Goal: Task Accomplishment & Management: Use online tool/utility

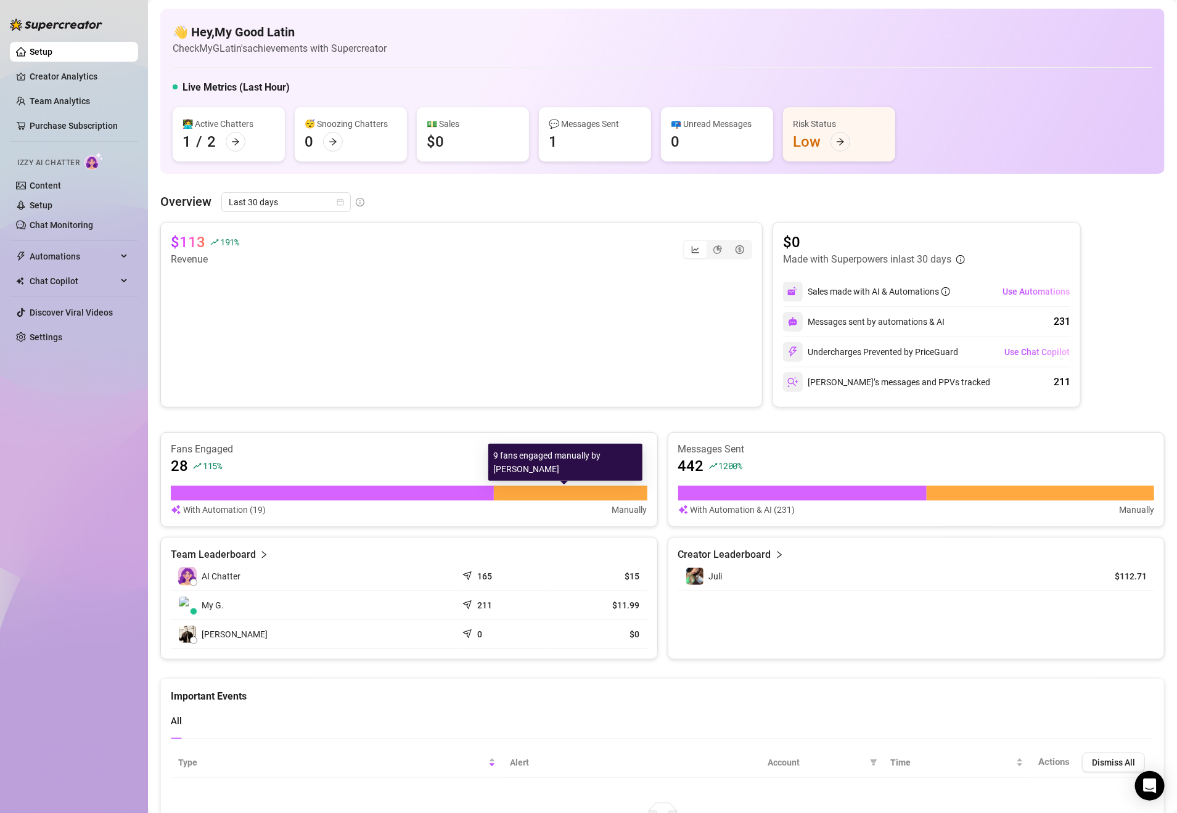
scroll to position [110, 0]
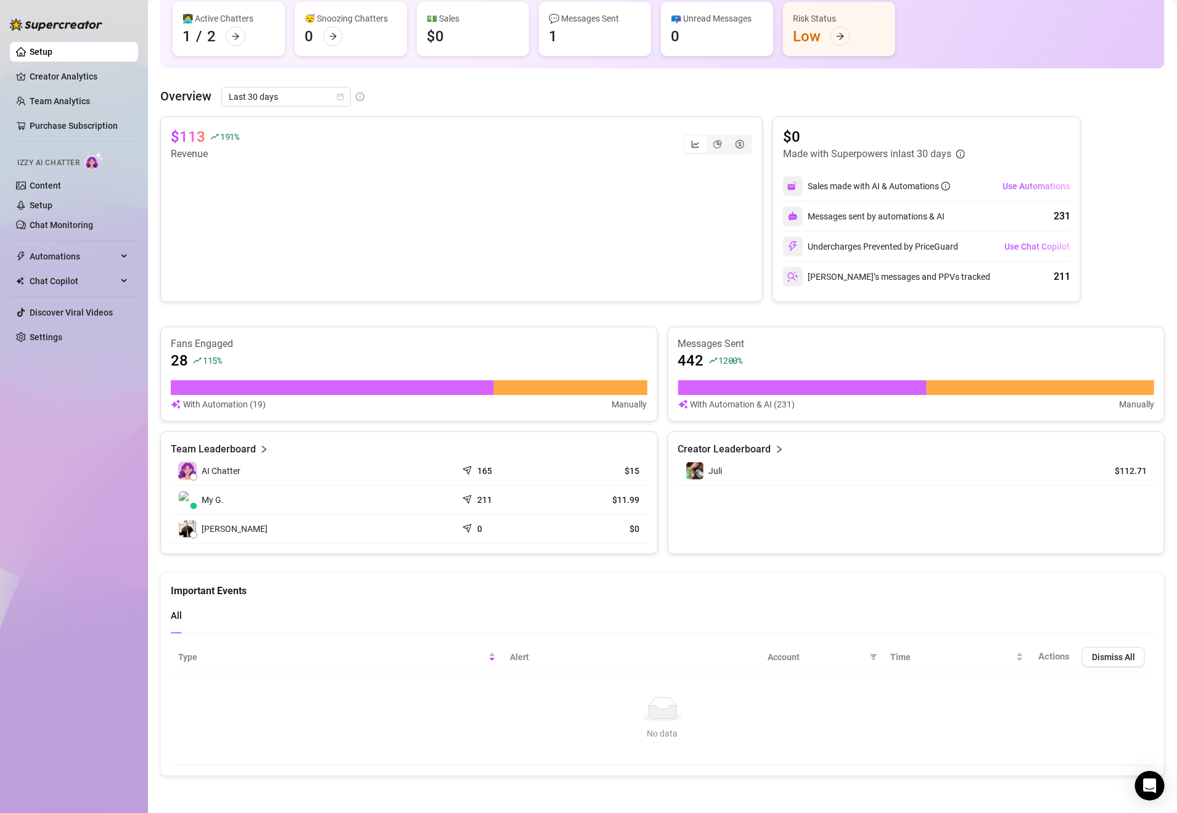
click at [739, 445] on article "Creator Leaderboard" at bounding box center [724, 449] width 93 height 15
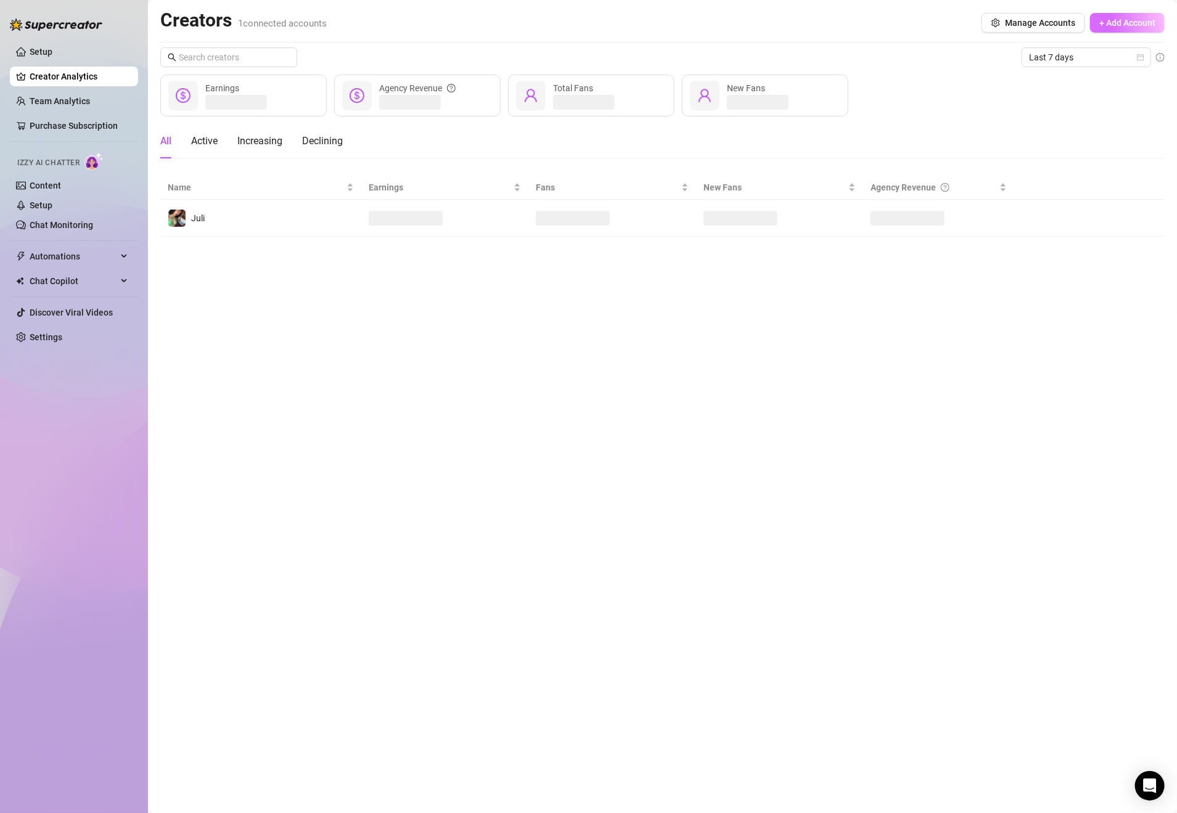
click at [1136, 23] on span "+ Add Account" at bounding box center [1127, 23] width 56 height 10
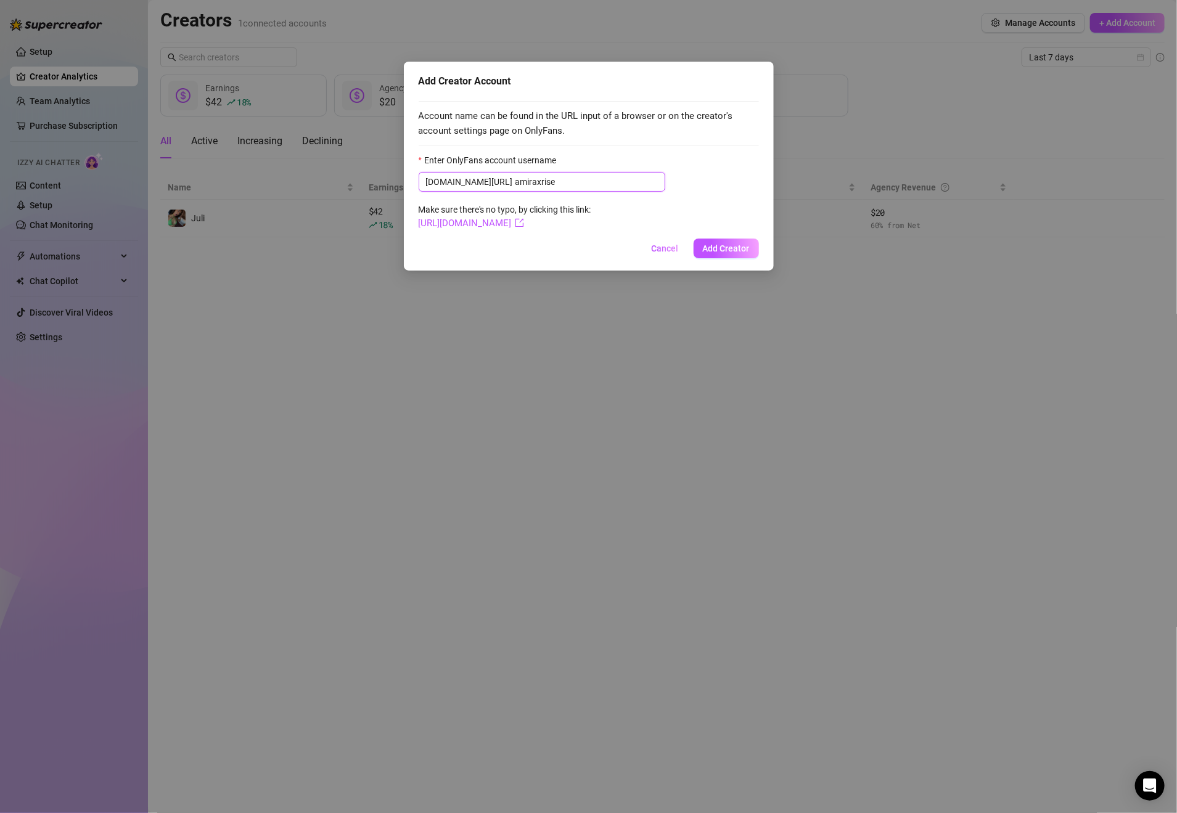
type input "amiraxrise"
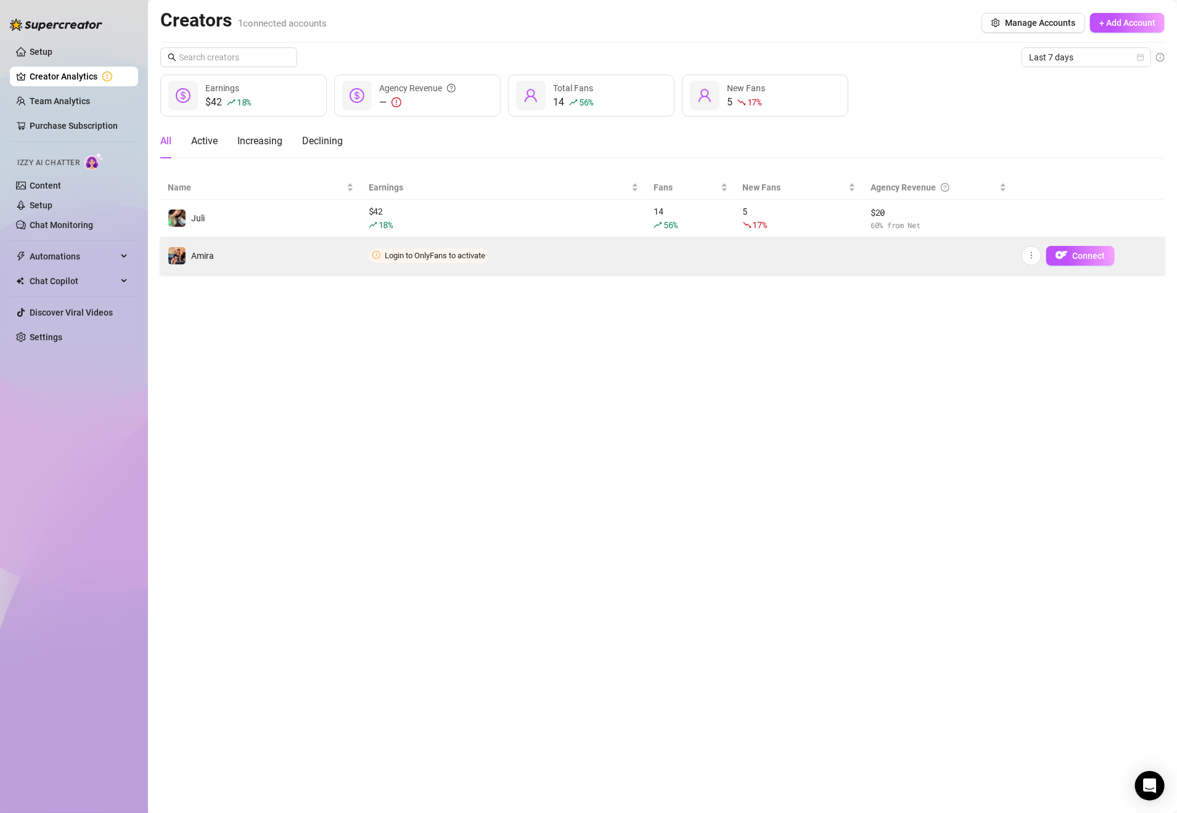
click at [436, 261] on span "Login to OnlyFans to activate" at bounding box center [429, 255] width 120 height 15
click at [1081, 253] on span "Connect" at bounding box center [1089, 256] width 33 height 10
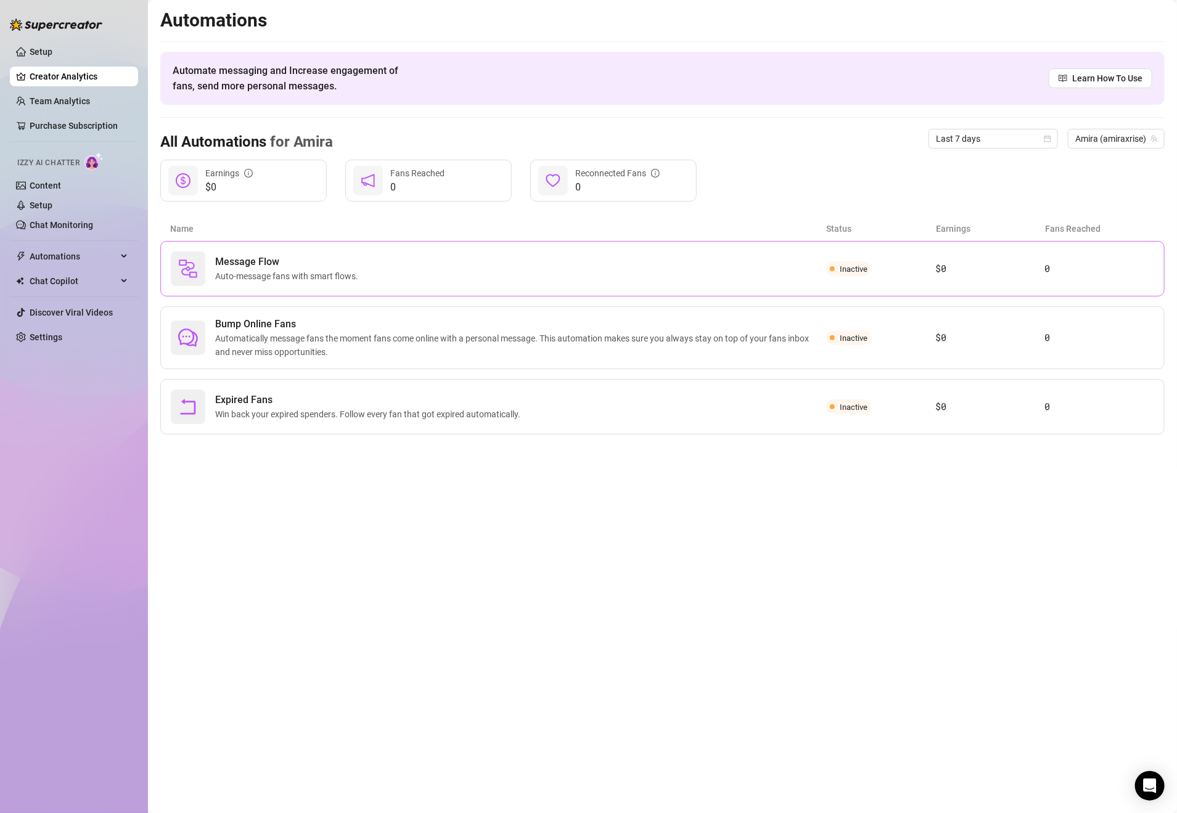
click at [871, 271] on span "Inactive" at bounding box center [848, 268] width 45 height 15
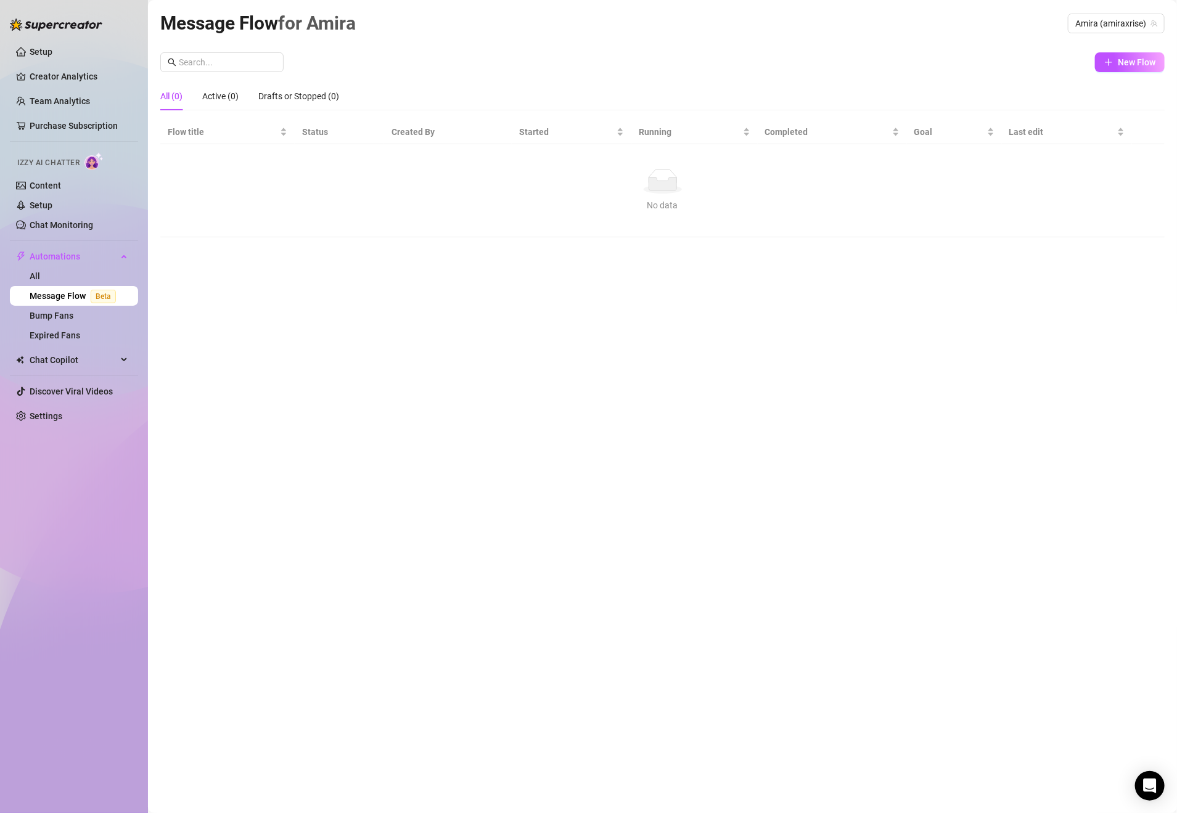
click at [108, 293] on span "Beta" at bounding box center [103, 297] width 25 height 14
click at [40, 274] on link "All" at bounding box center [35, 276] width 10 height 10
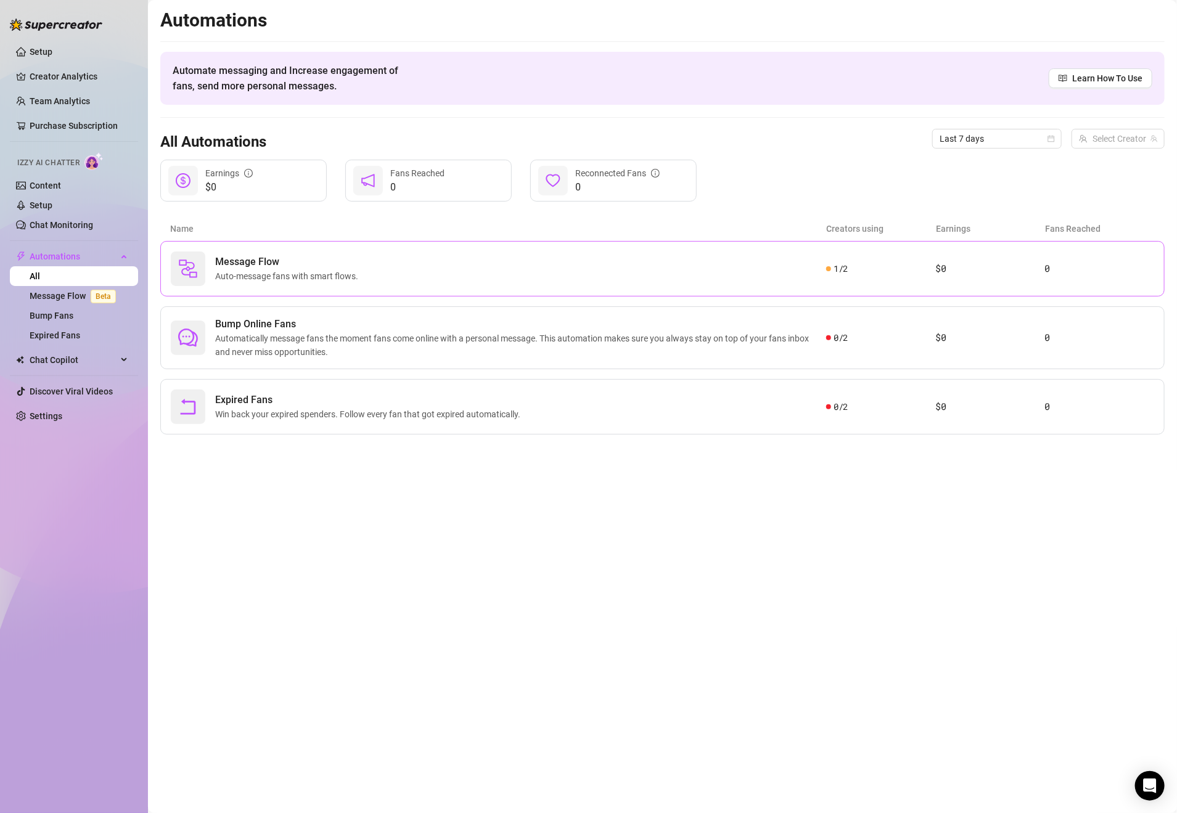
click at [933, 267] on div "1 / 2" at bounding box center [880, 269] width 109 height 14
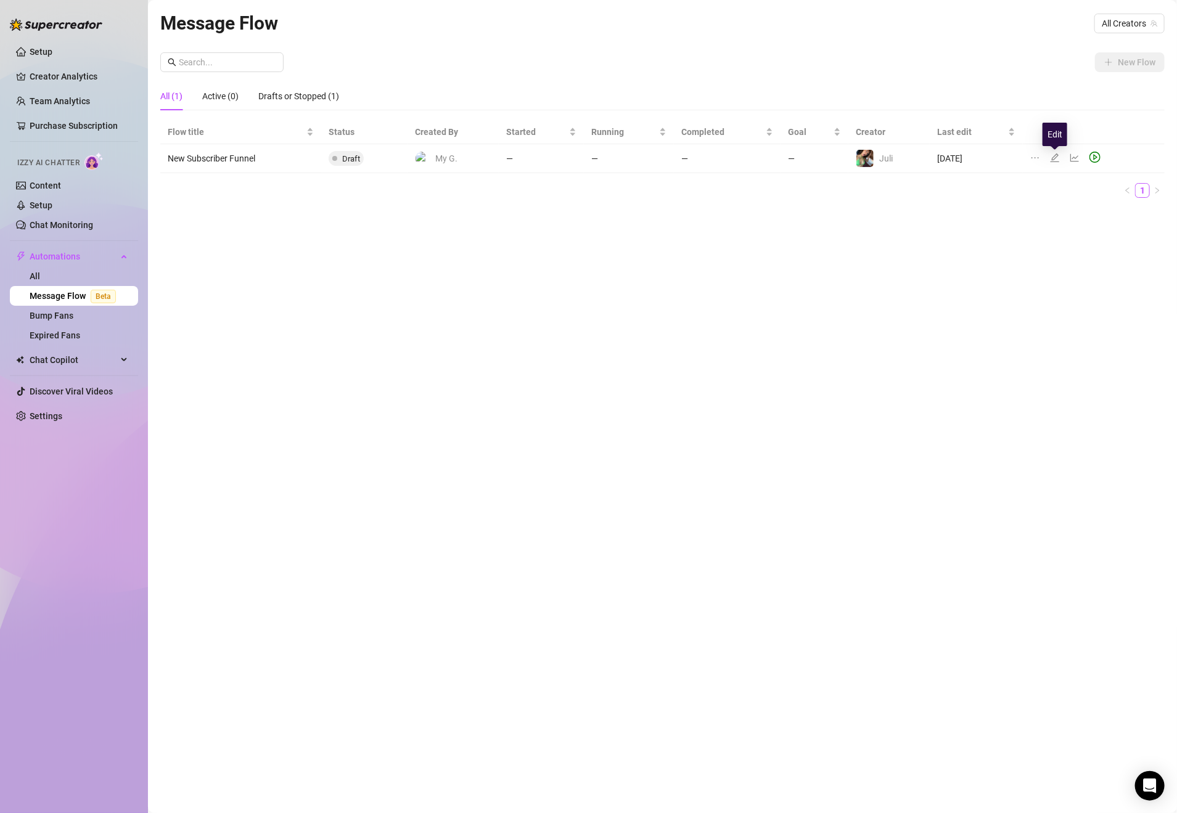
click at [1056, 157] on icon "edit" at bounding box center [1055, 158] width 10 height 10
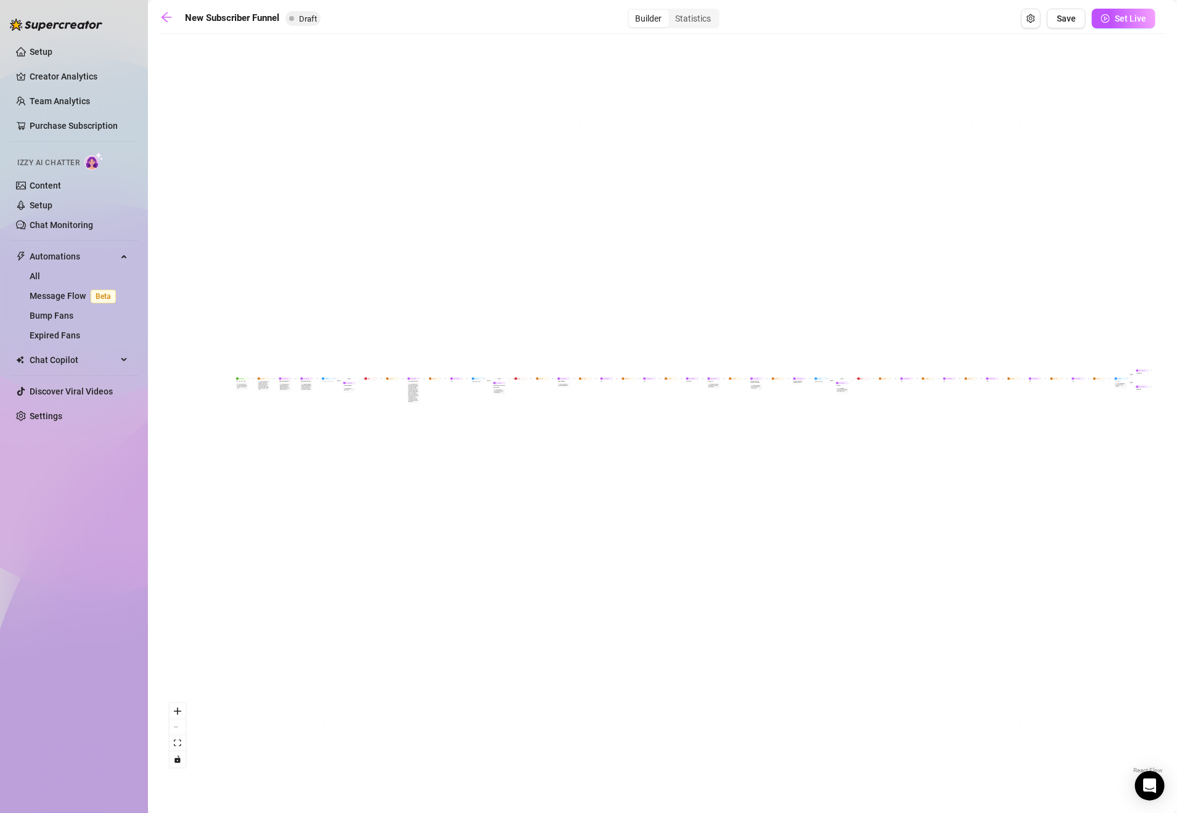
drag, startPoint x: 475, startPoint y: 461, endPoint x: 505, endPoint y: 438, distance: 37.0
click at [505, 438] on div "If True If True If True If False If False If False If True If False Merge Merge…" at bounding box center [662, 408] width 1004 height 737
click at [176, 708] on icon "zoom in" at bounding box center [177, 711] width 7 height 7
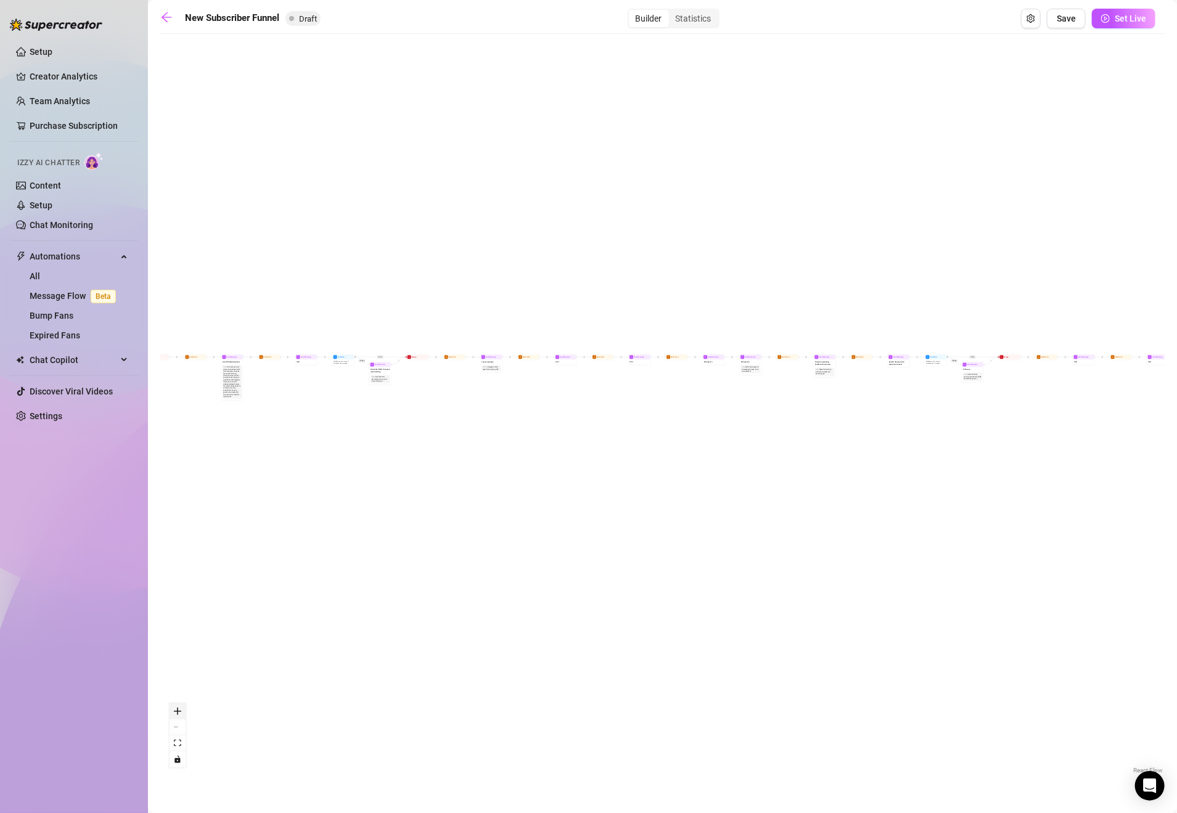
click at [176, 708] on icon "zoom in" at bounding box center [177, 711] width 7 height 7
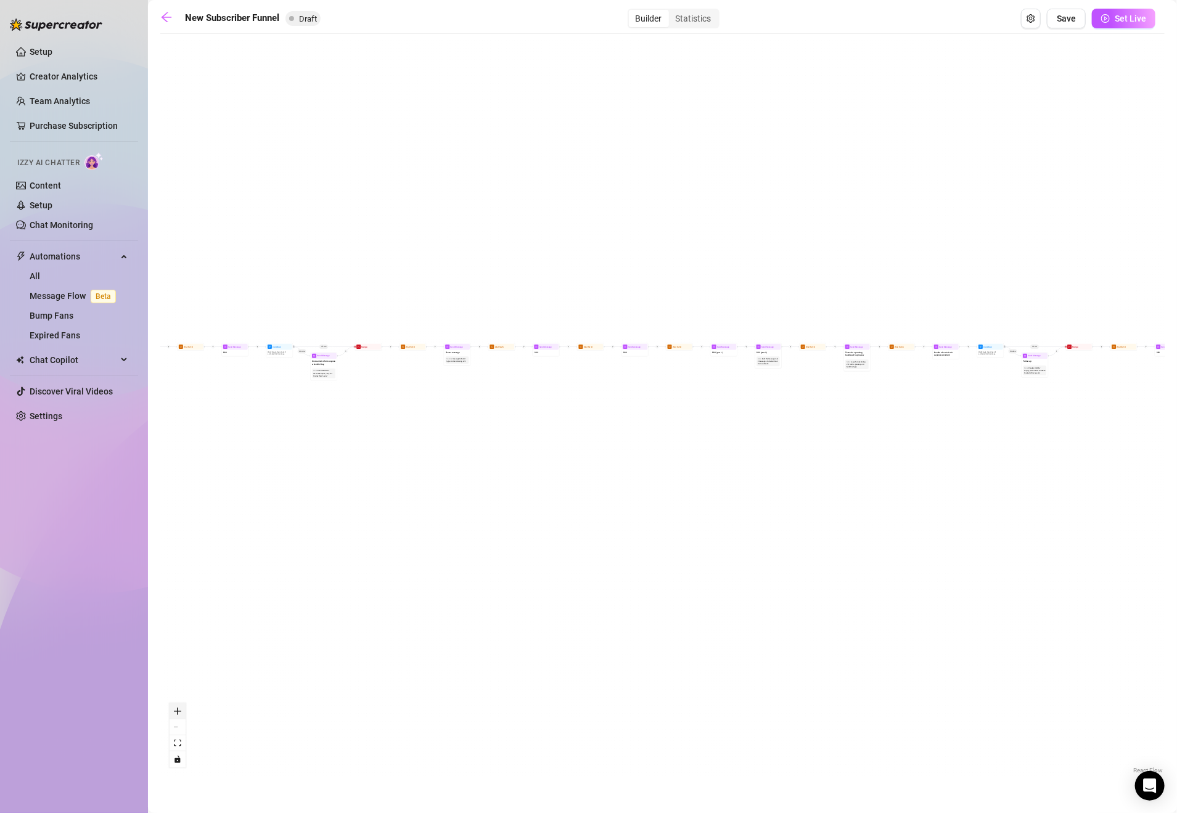
click at [176, 708] on icon "zoom in" at bounding box center [177, 711] width 7 height 7
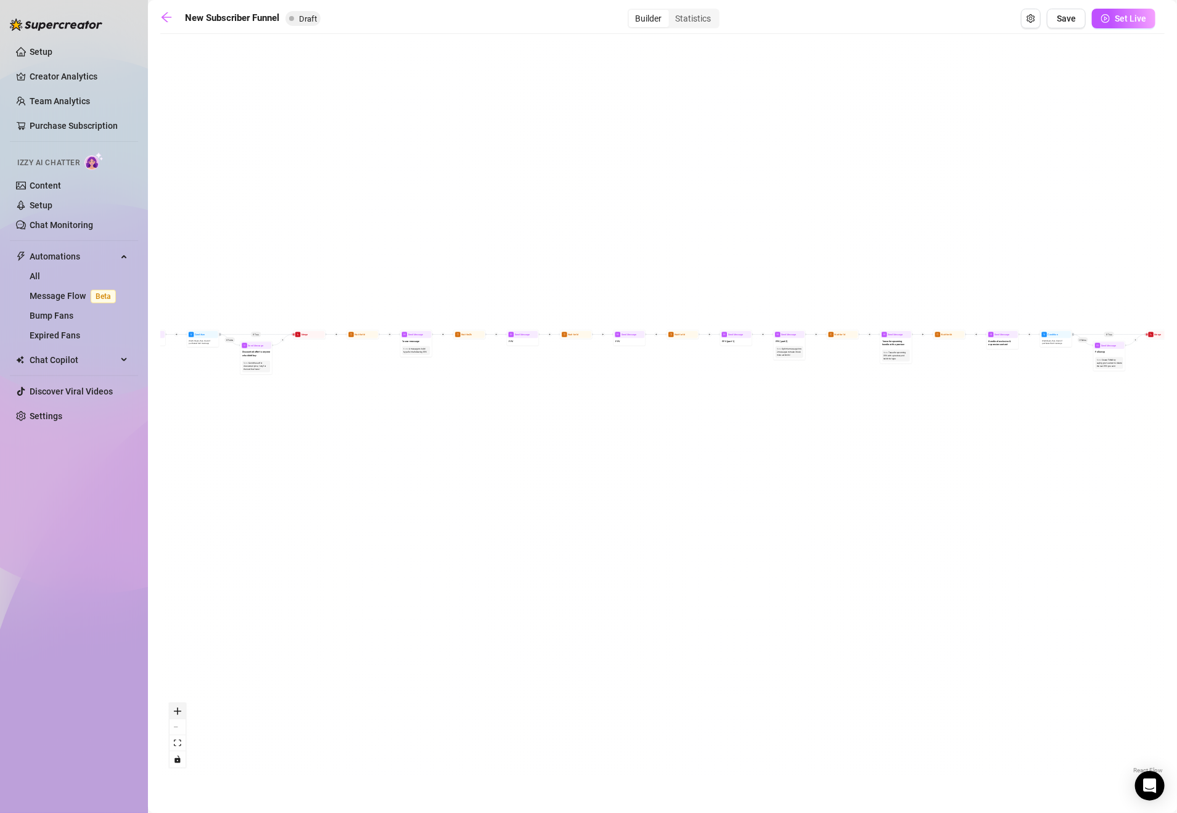
click at [176, 708] on icon "zoom in" at bounding box center [177, 711] width 7 height 7
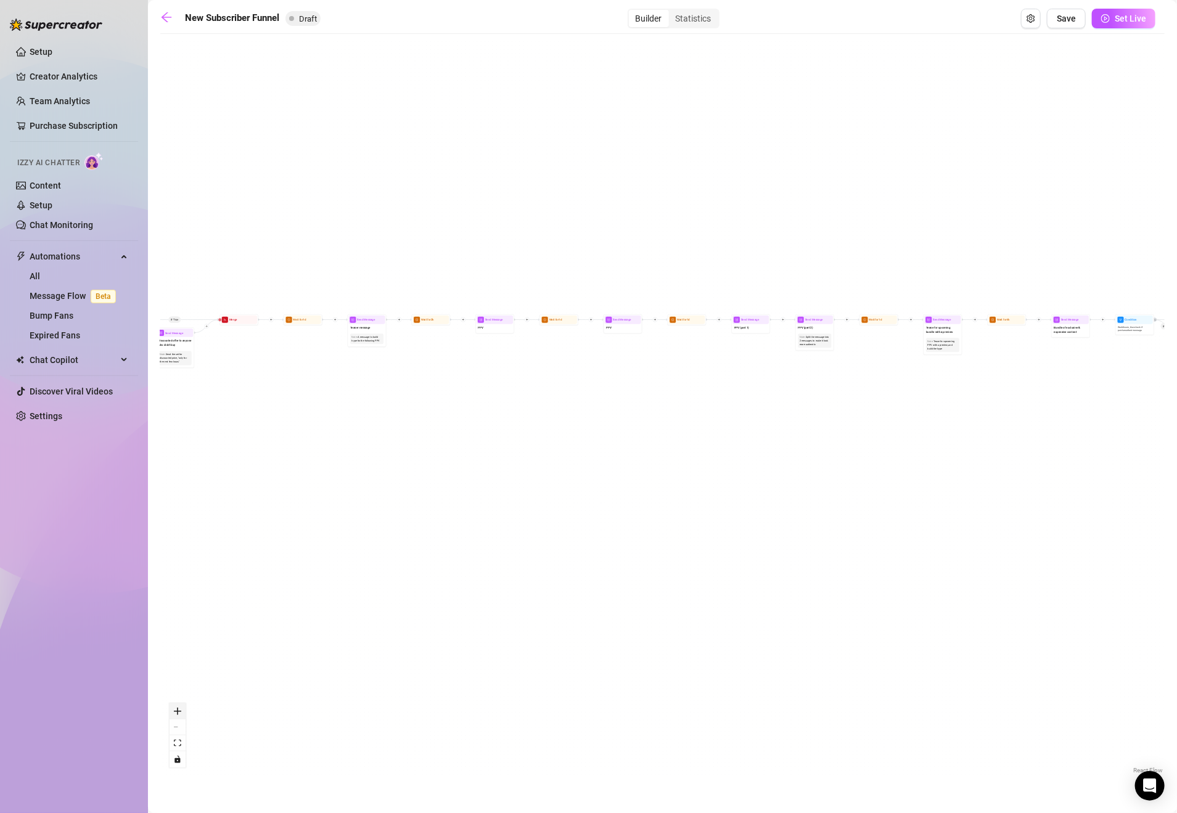
click at [176, 708] on icon "zoom in" at bounding box center [177, 711] width 7 height 7
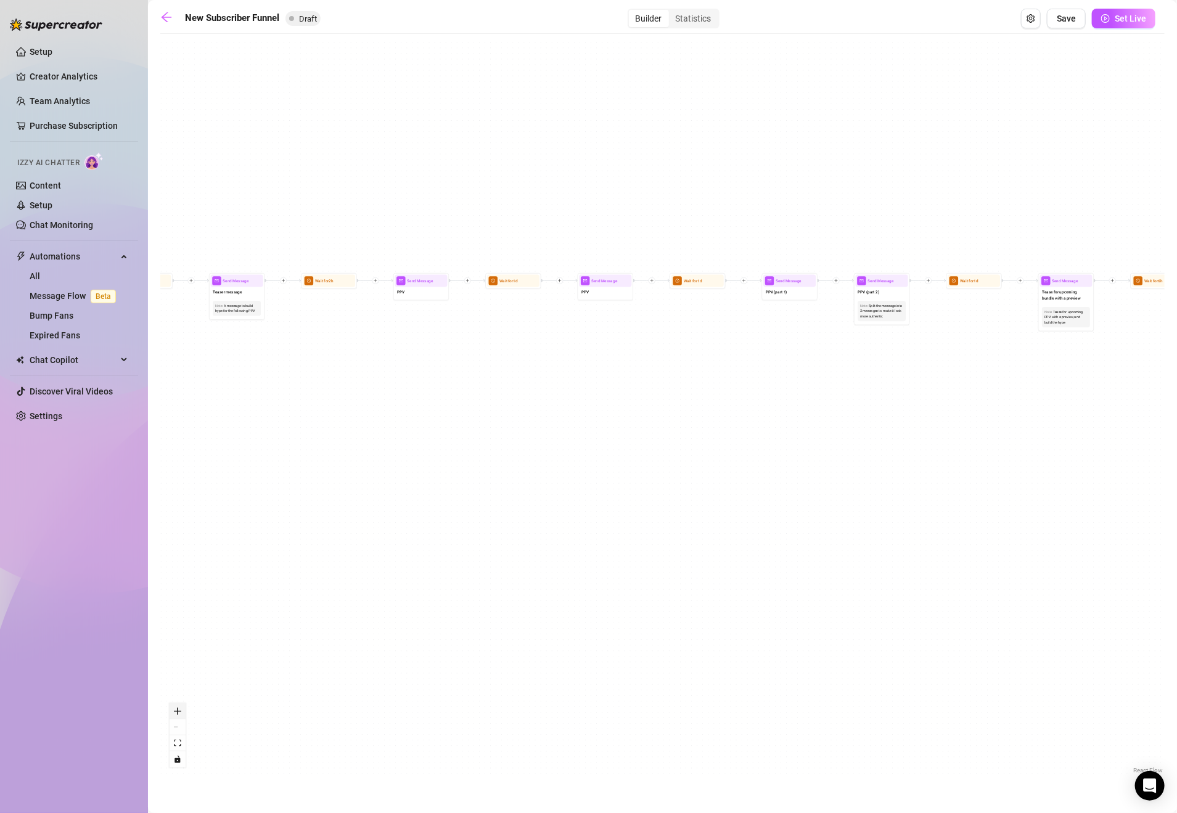
click at [176, 708] on icon "zoom in" at bounding box center [177, 711] width 7 height 7
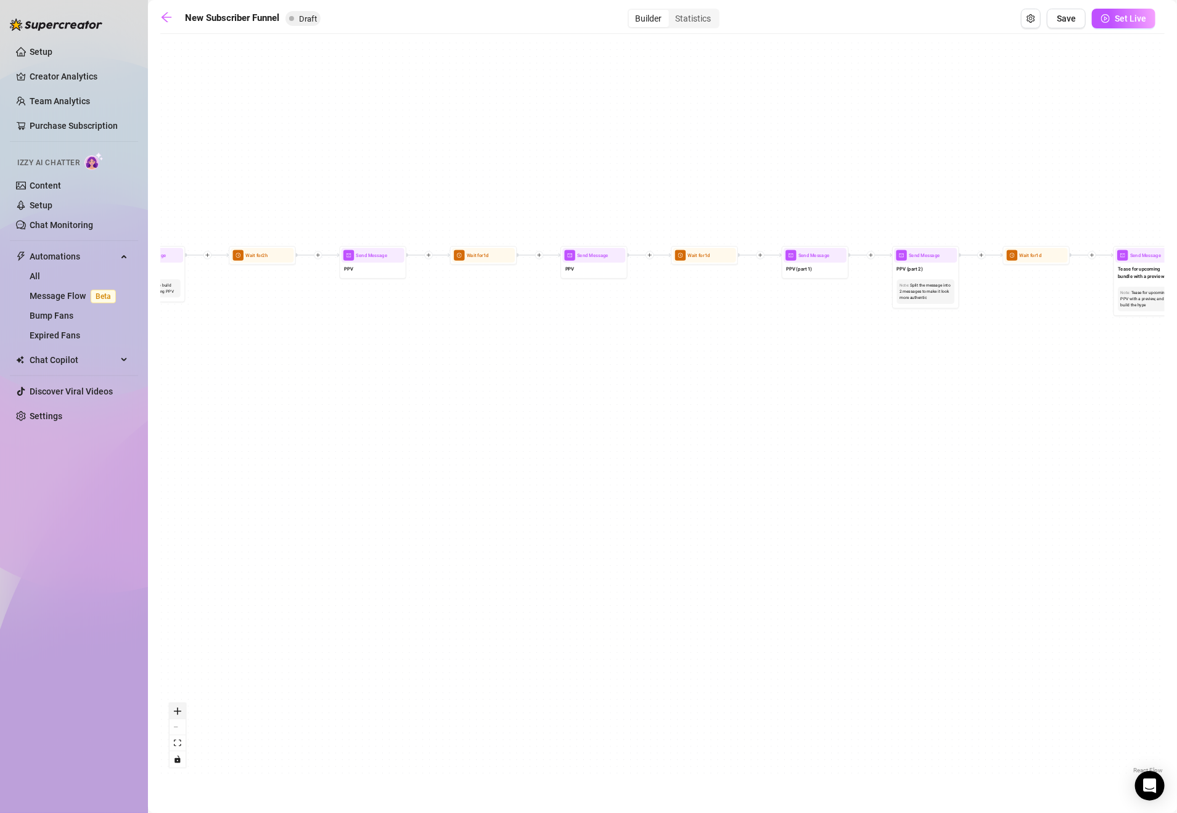
click at [176, 708] on icon "zoom in" at bounding box center [177, 711] width 7 height 7
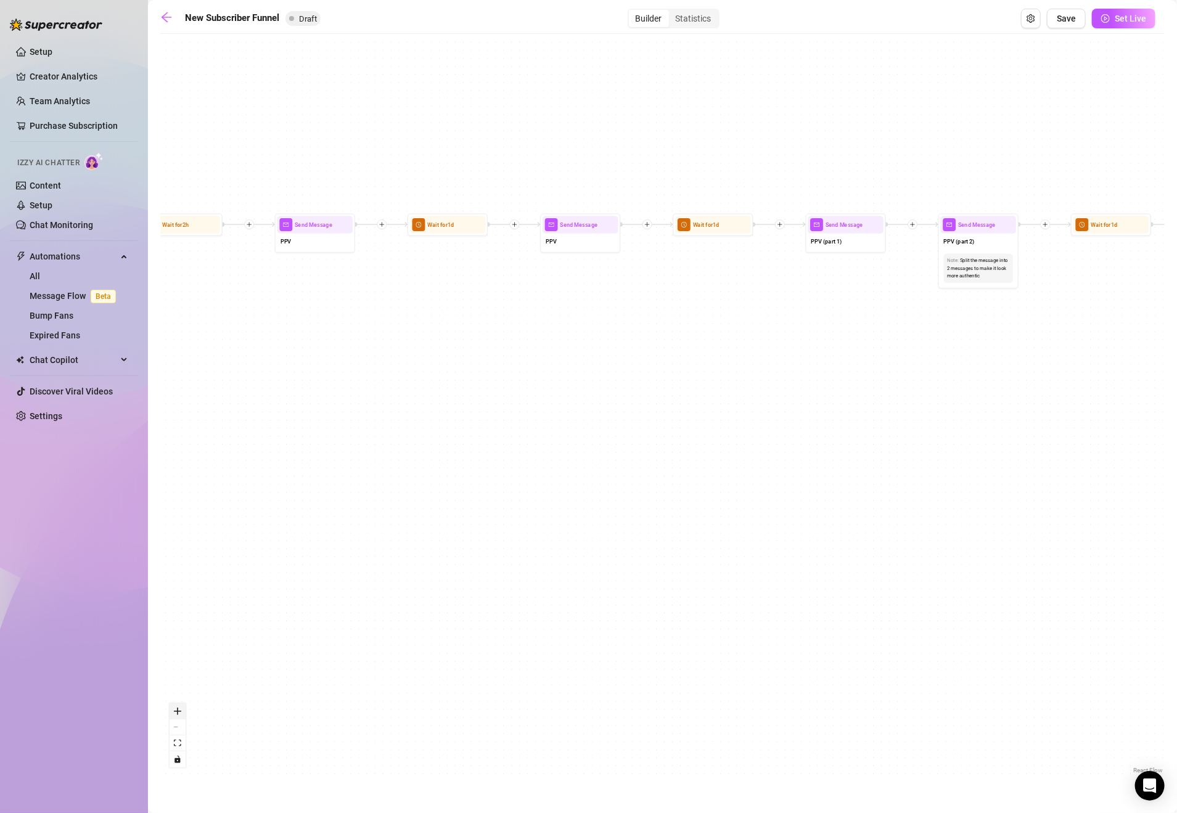
click at [176, 708] on icon "zoom in" at bounding box center [177, 711] width 7 height 7
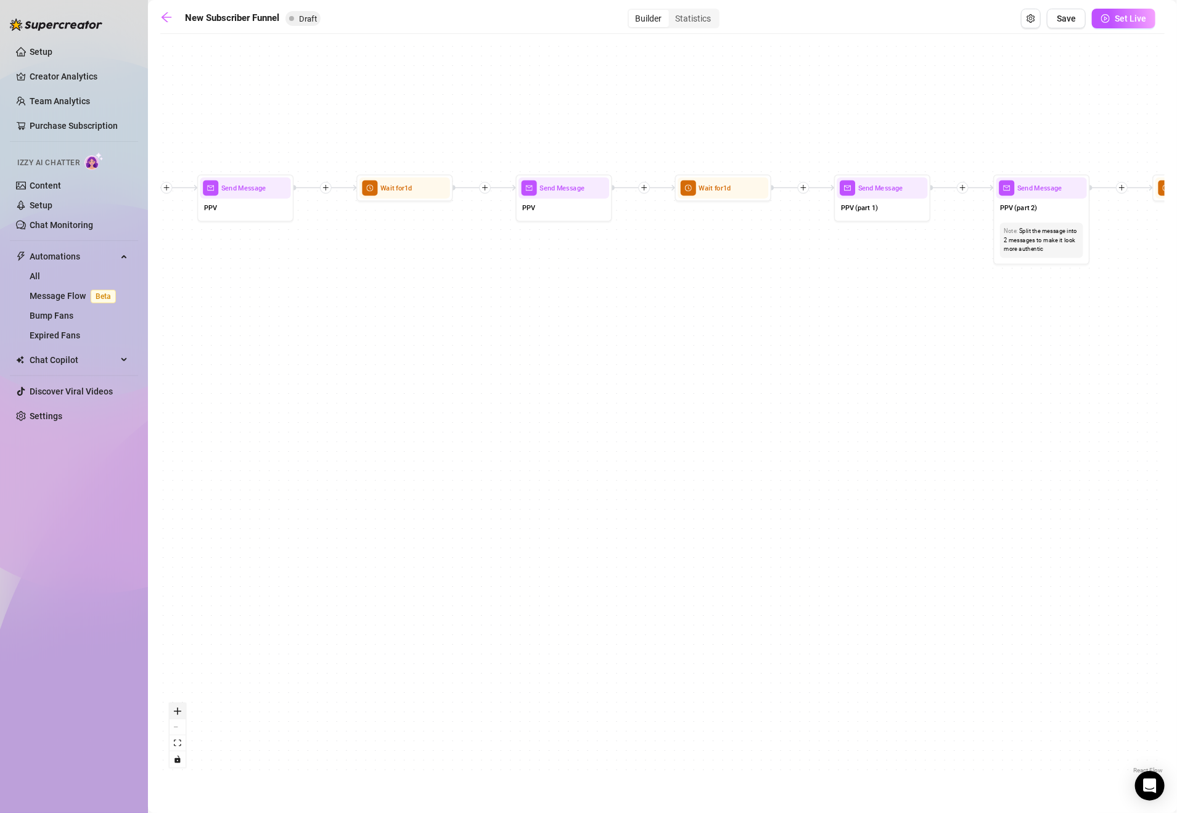
click at [176, 708] on icon "zoom in" at bounding box center [177, 711] width 7 height 7
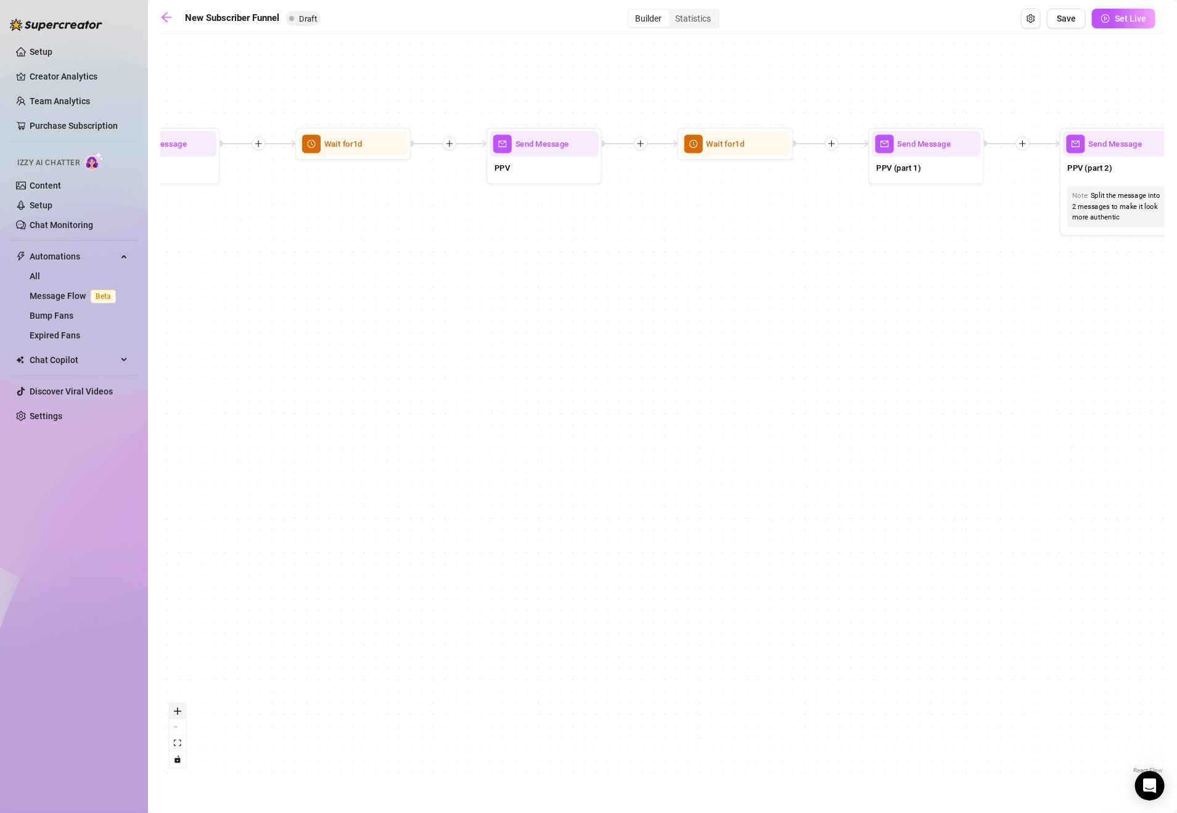
click at [176, 708] on icon "zoom in" at bounding box center [177, 711] width 7 height 7
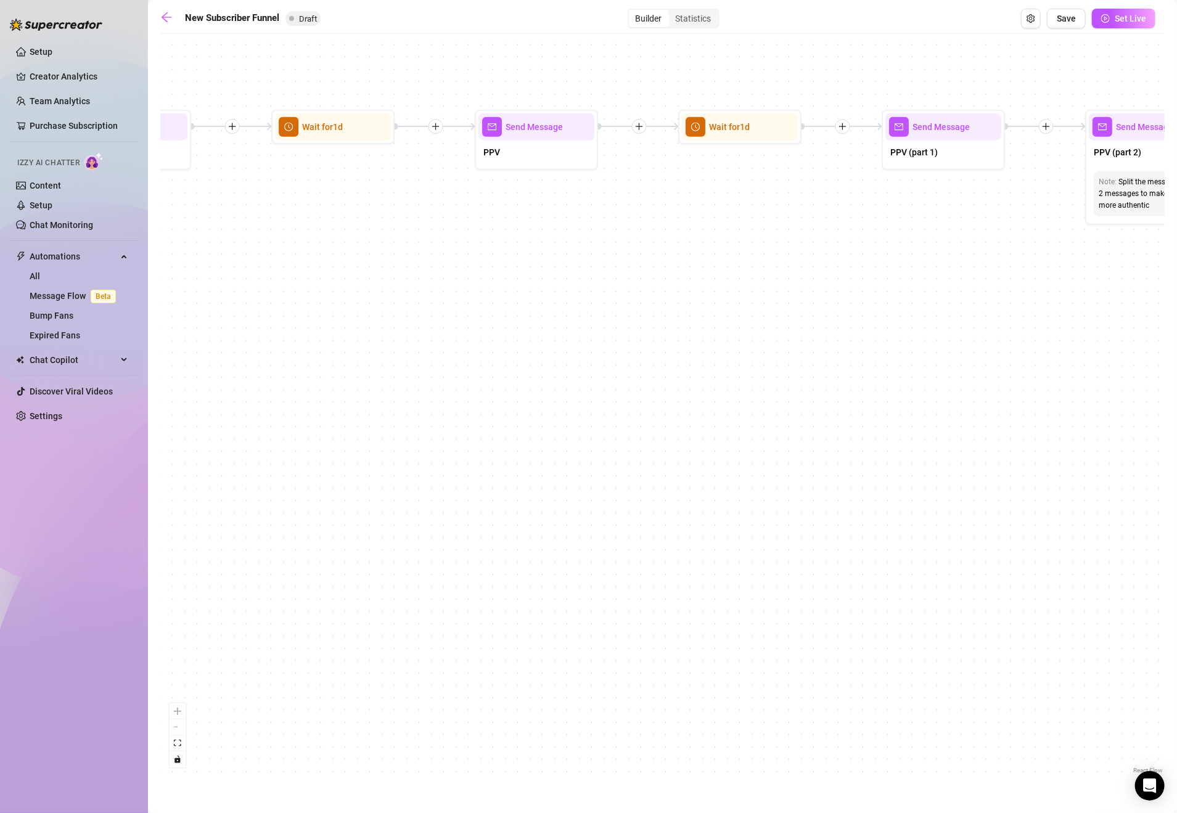
click at [471, 471] on div "If True If True If True If False If False If False If True If False Merge Merge…" at bounding box center [662, 408] width 1004 height 737
click at [432, 475] on div "If True If True If True If False If False If False If True If False Merge Merge…" at bounding box center [662, 408] width 1004 height 737
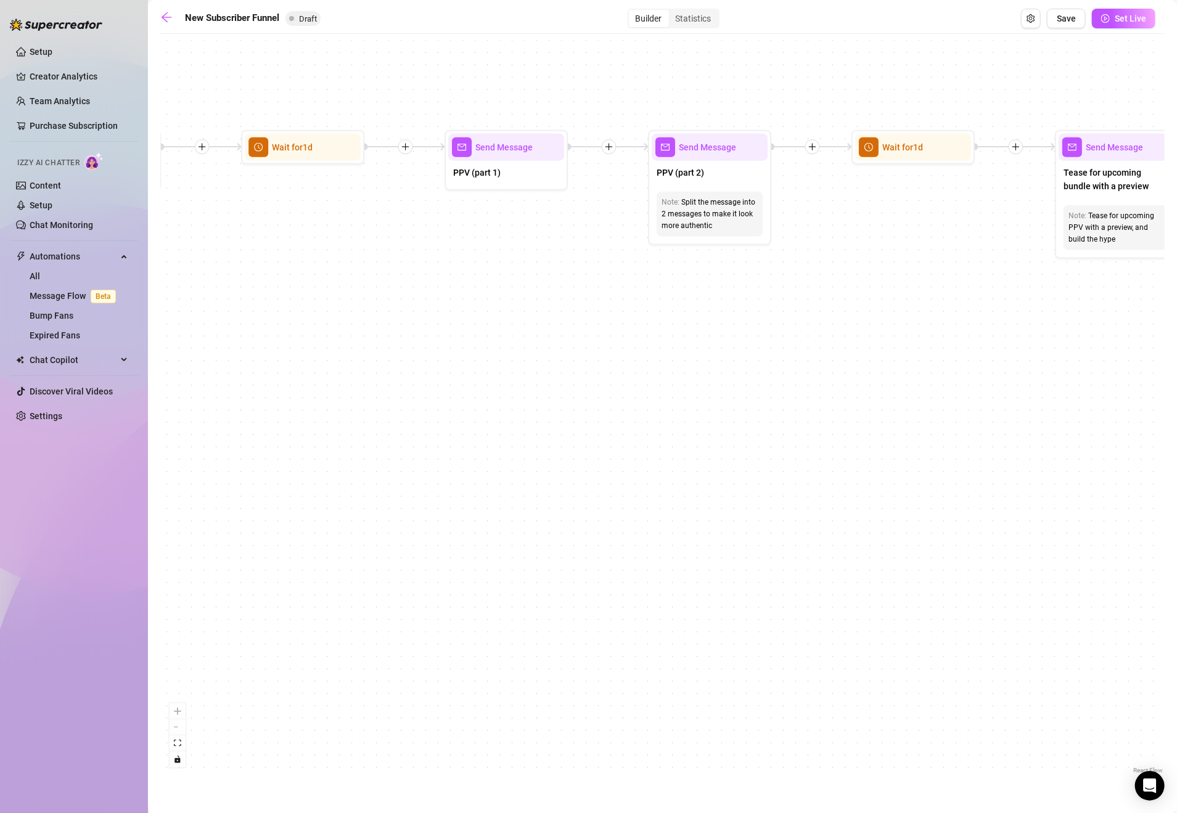
drag, startPoint x: 1014, startPoint y: 393, endPoint x: 449, endPoint y: 252, distance: 582.7
click at [453, 400] on div "If True If True If True If False If False If False If True If False Merge Merge…" at bounding box center [662, 408] width 1004 height 737
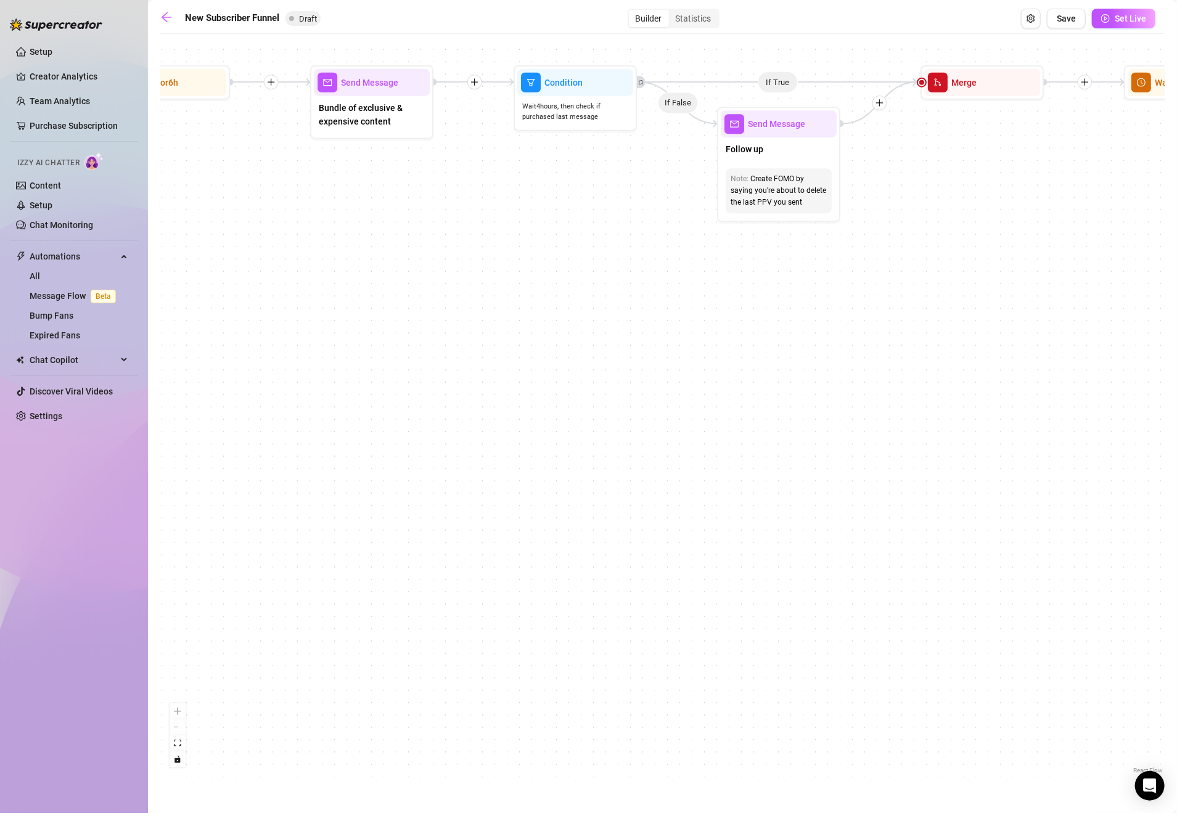
click at [437, 377] on div "If True If True If True If False If False If False If True If False Merge Merge…" at bounding box center [662, 408] width 1004 height 737
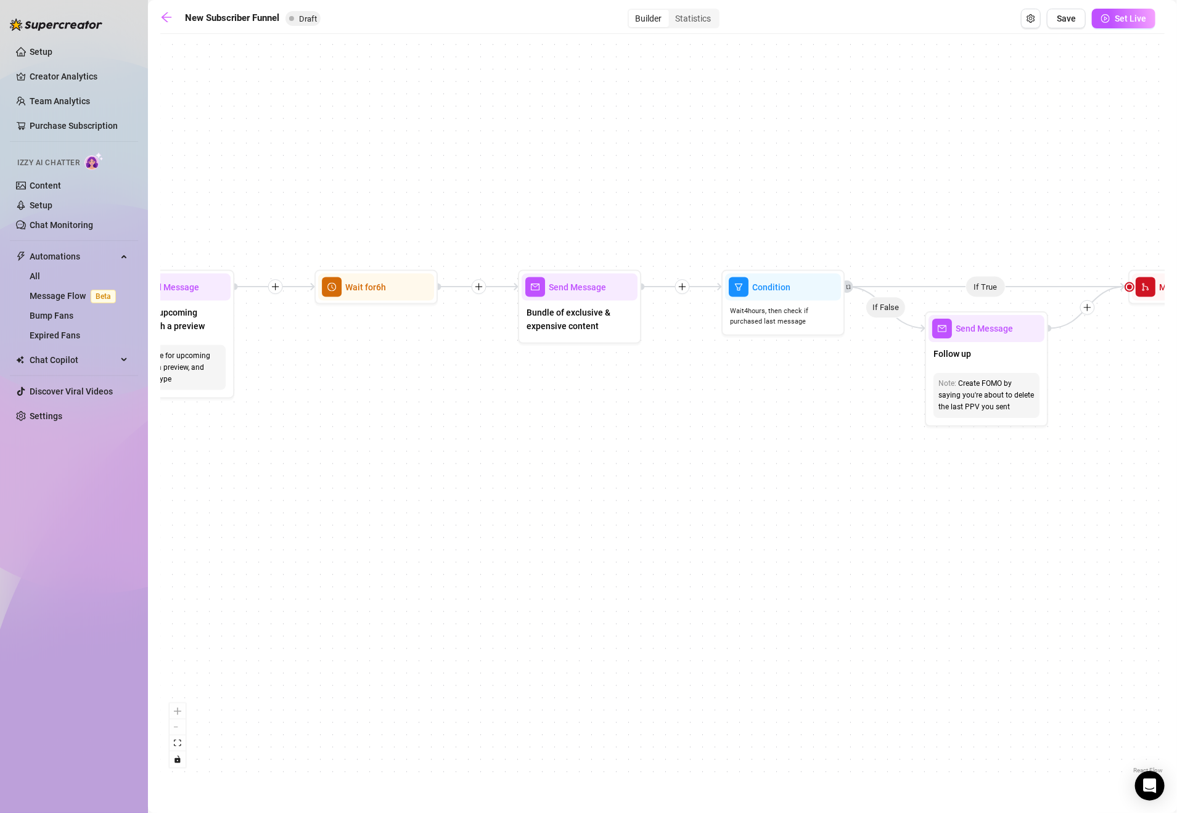
drag, startPoint x: 502, startPoint y: 266, endPoint x: 669, endPoint y: 444, distance: 243.4
click at [705, 499] on div "If True If True If True If False If False If False If True If False Merge Merge…" at bounding box center [662, 408] width 1004 height 737
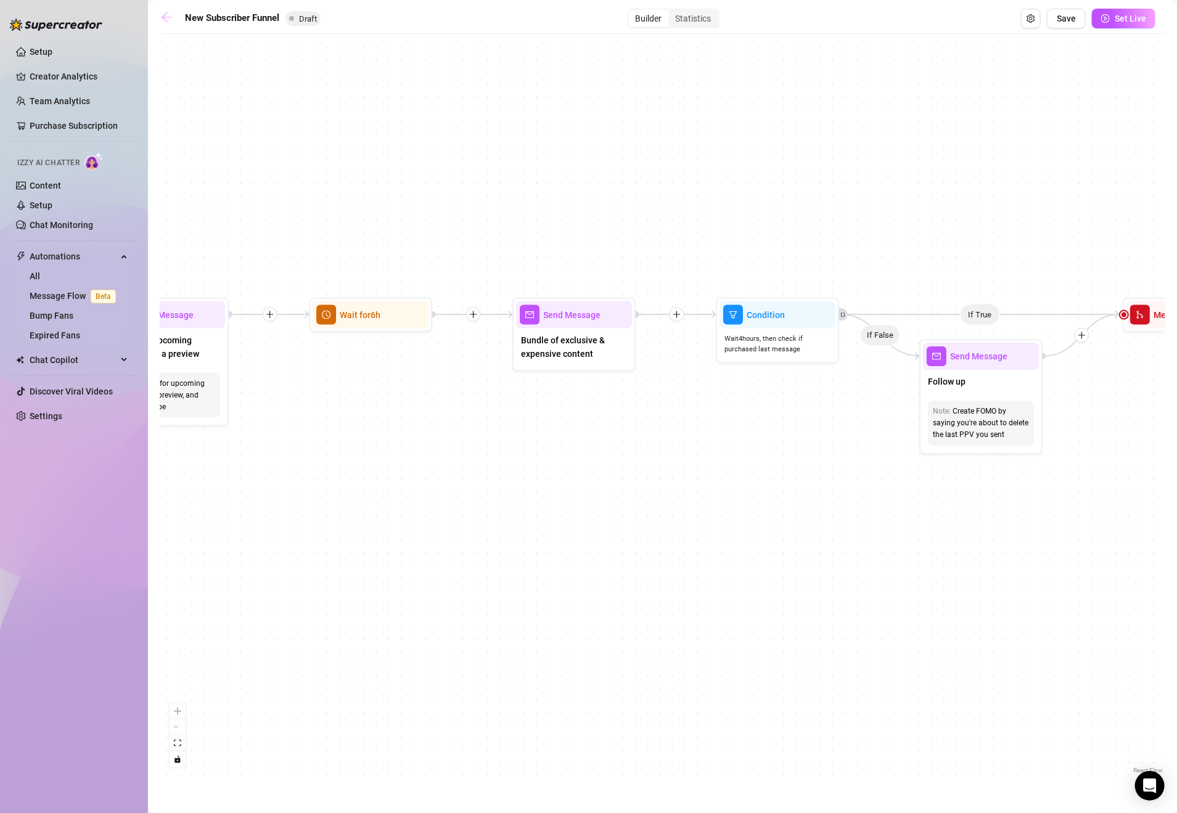
click at [168, 17] on icon "arrow-left" at bounding box center [167, 17] width 10 height 10
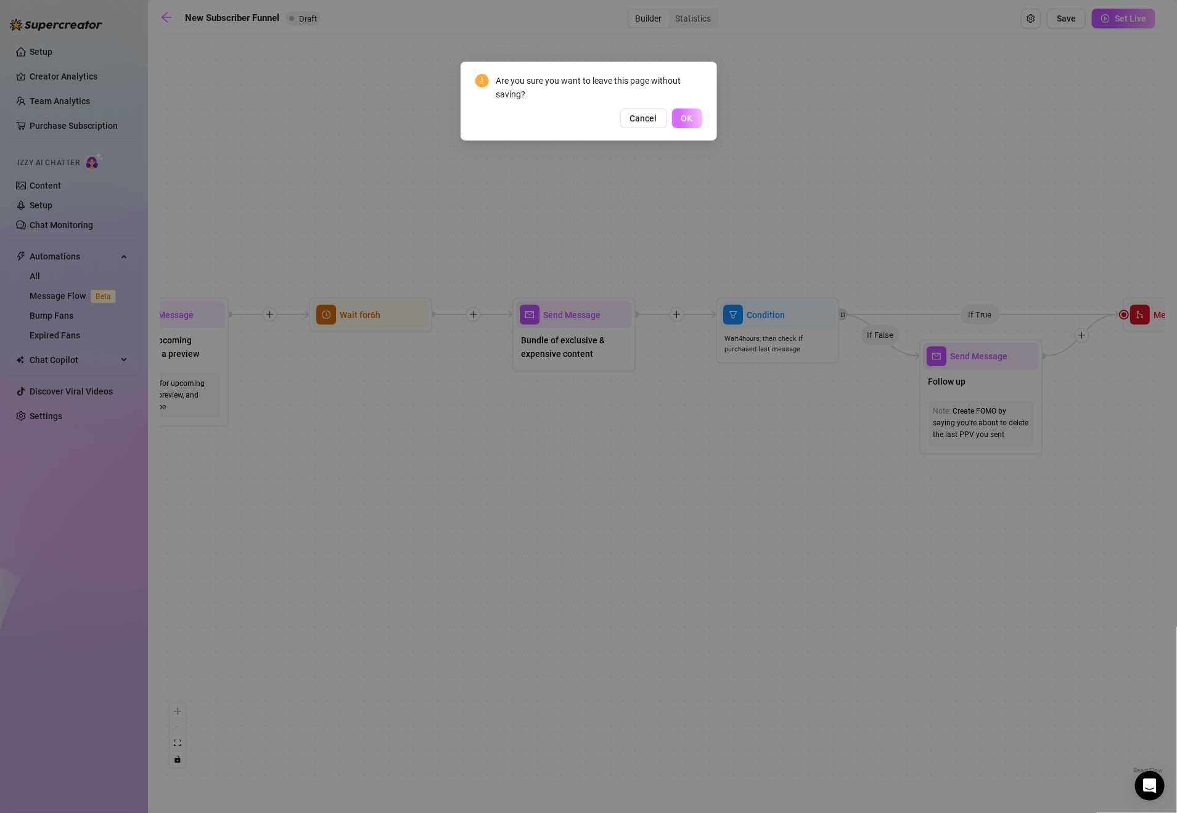
click at [687, 120] on span "OK" at bounding box center [687, 118] width 12 height 10
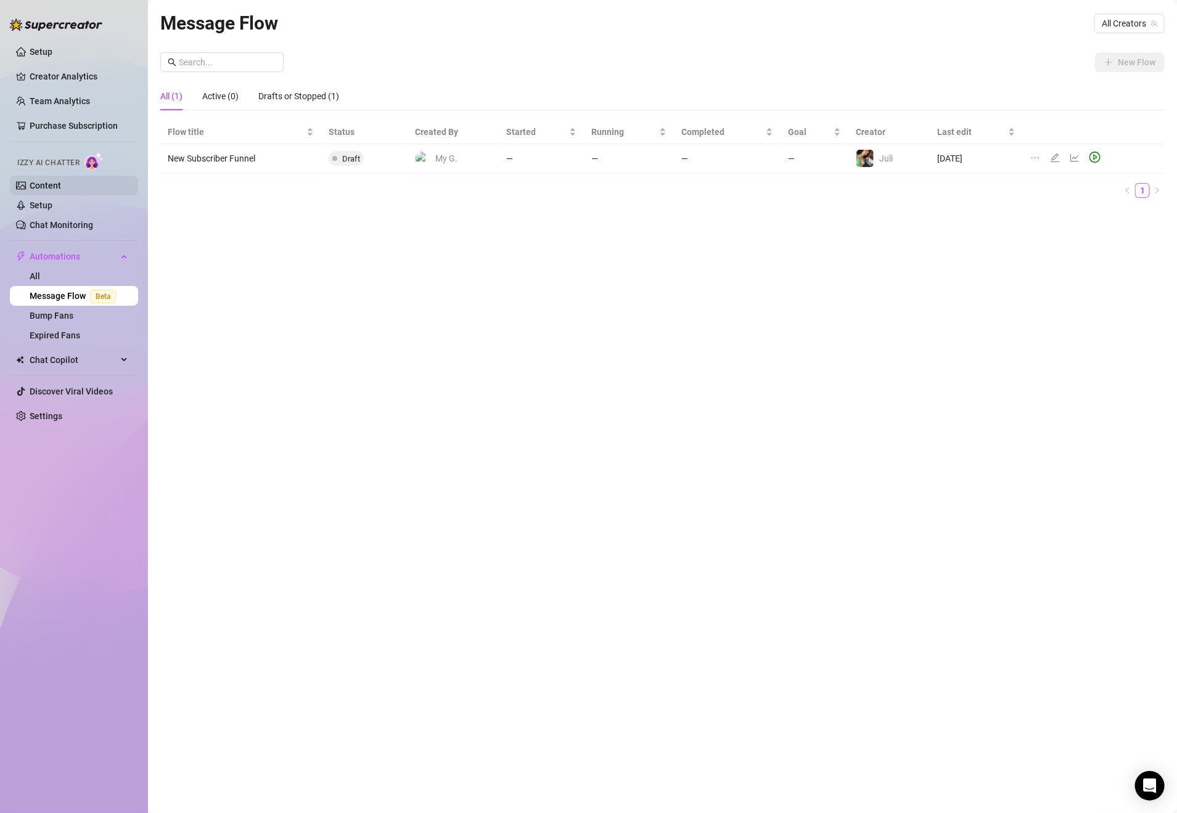
click at [61, 182] on link "Content" at bounding box center [45, 186] width 31 height 10
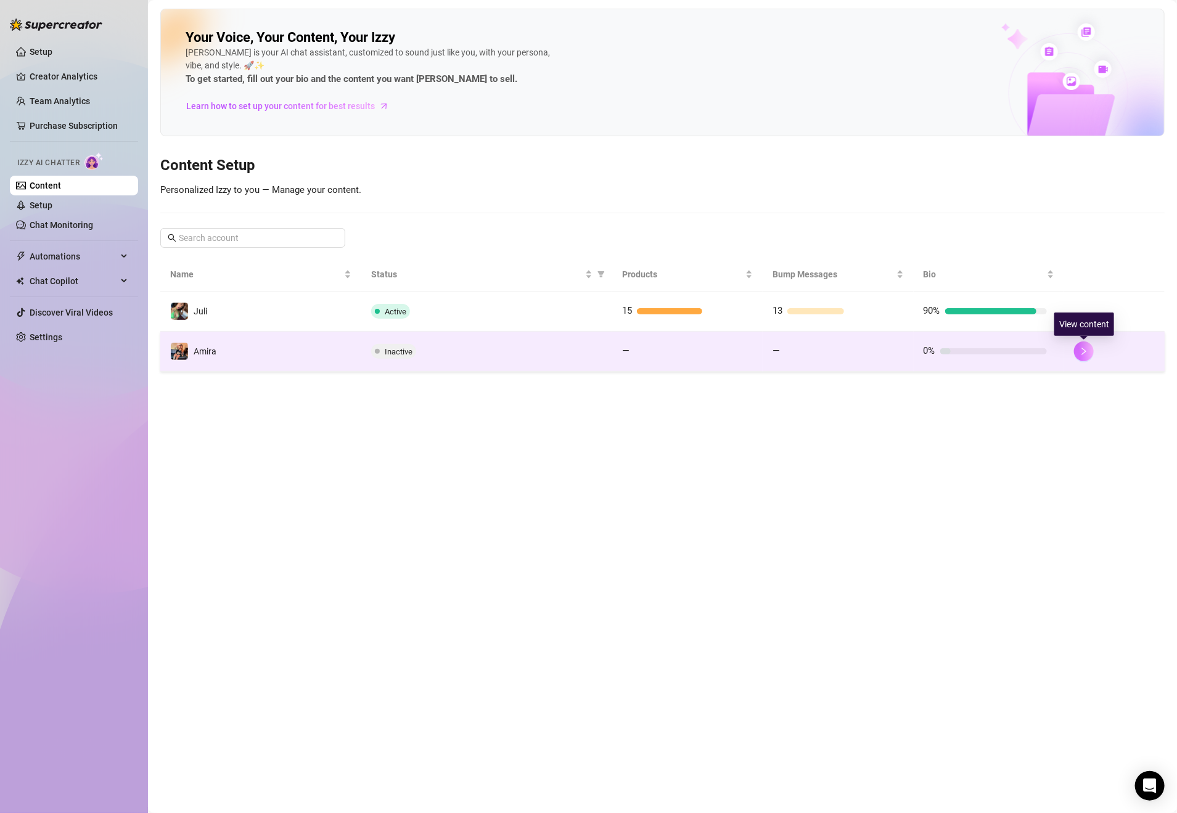
click at [1076, 351] on button "button" at bounding box center [1084, 352] width 20 height 20
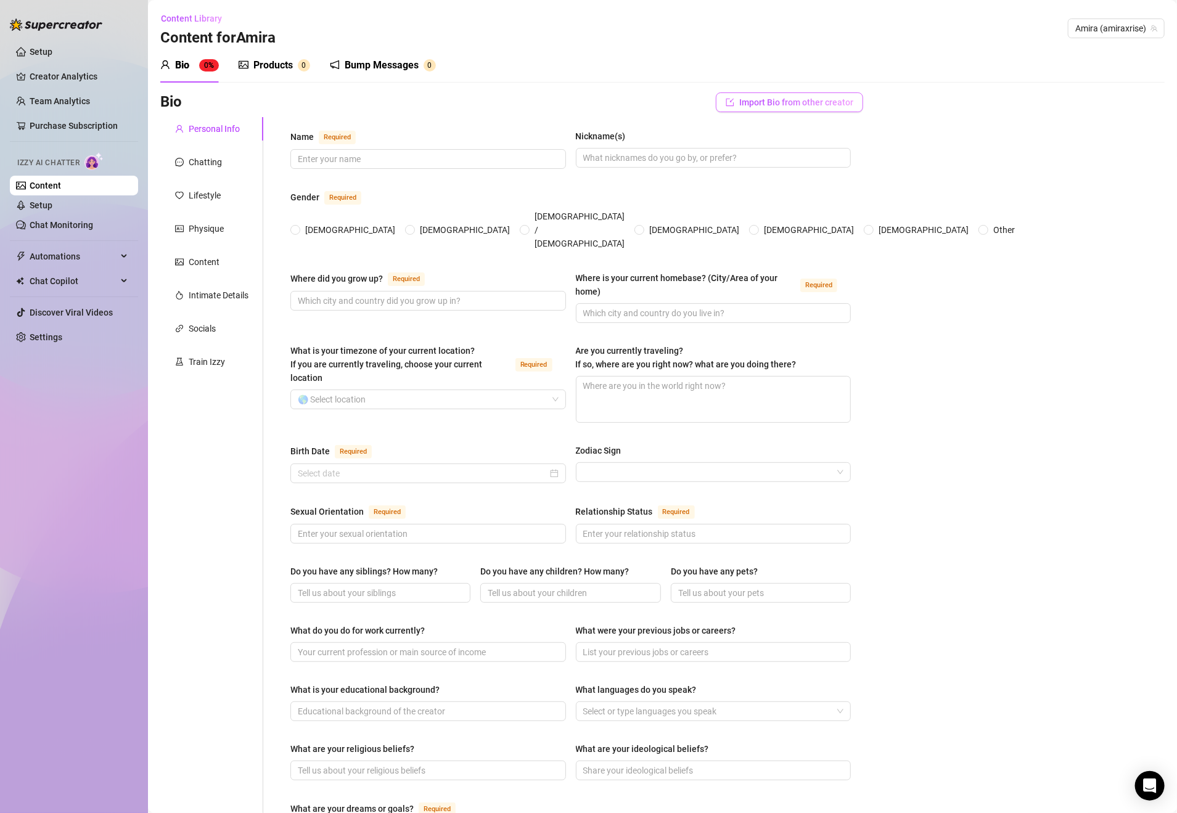
click at [786, 101] on span "Import Bio from other creator" at bounding box center [796, 102] width 114 height 10
click at [803, 136] on input "search" at bounding box center [773, 137] width 97 height 18
click at [777, 162] on span "( princesvip )" at bounding box center [788, 162] width 45 height 14
click at [826, 160] on span "Import" at bounding box center [824, 159] width 26 height 10
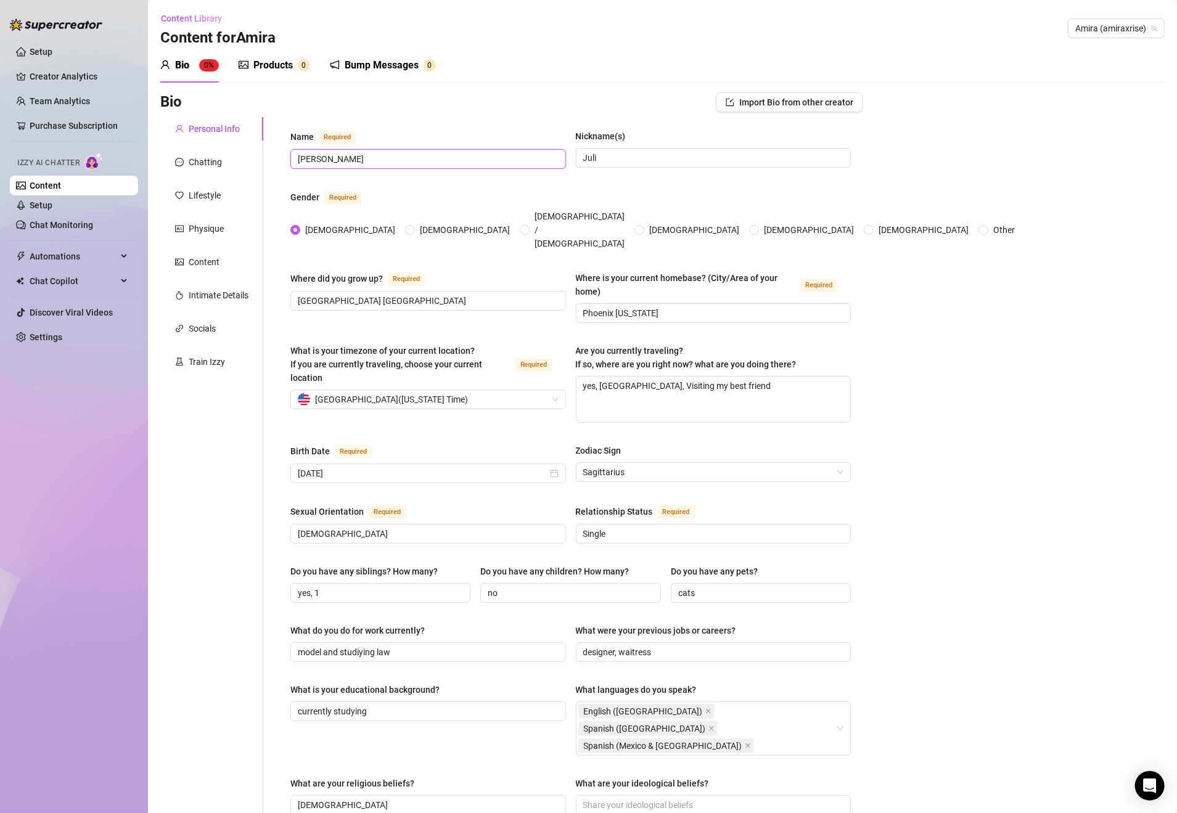
drag, startPoint x: 352, startPoint y: 158, endPoint x: 291, endPoint y: 166, distance: 61.6
click at [291, 166] on span "[PERSON_NAME]" at bounding box center [428, 159] width 276 height 20
type input "Amira"
drag, startPoint x: 616, startPoint y: 160, endPoint x: 564, endPoint y: 160, distance: 51.8
click at [564, 160] on div "Name Required [PERSON_NAME](s) [PERSON_NAME]" at bounding box center [570, 154] width 560 height 51
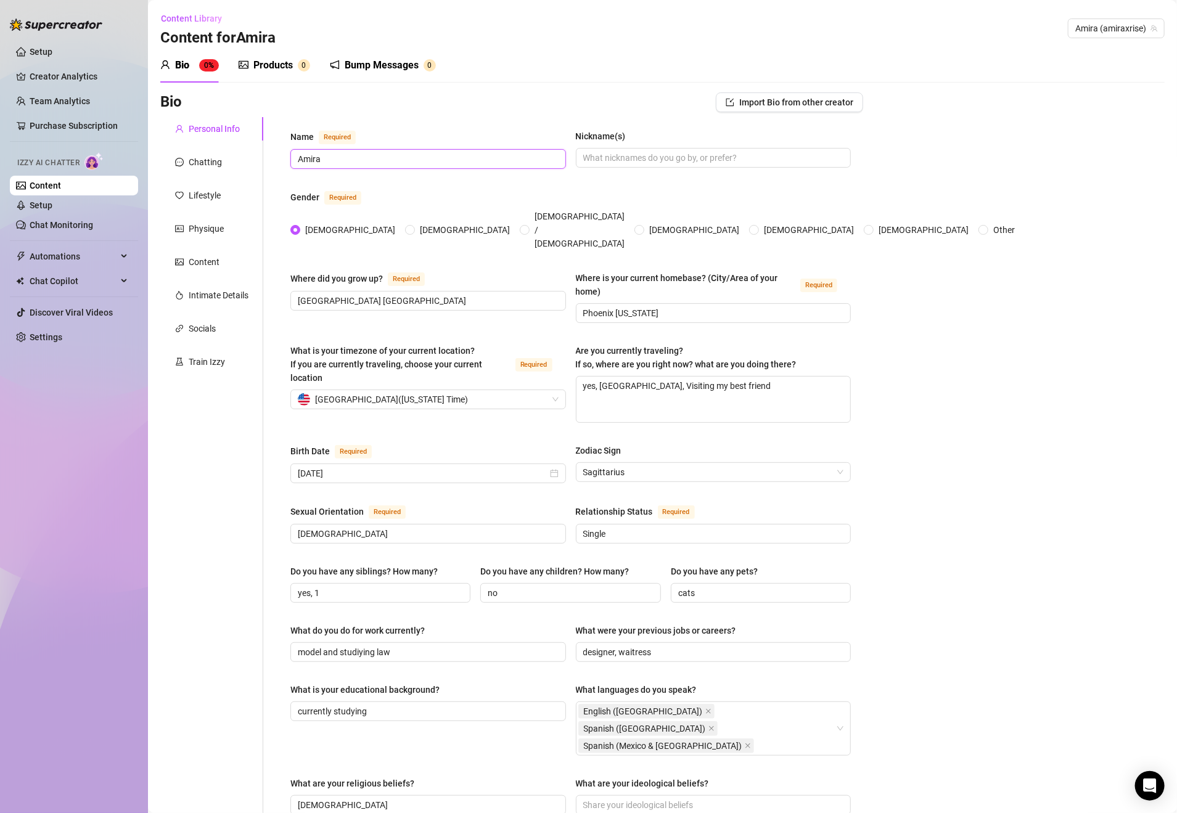
click at [512, 158] on input "Amira" at bounding box center [427, 159] width 258 height 14
type input "Amira rise"
click at [808, 157] on input "Nickname(s)" at bounding box center [712, 158] width 258 height 14
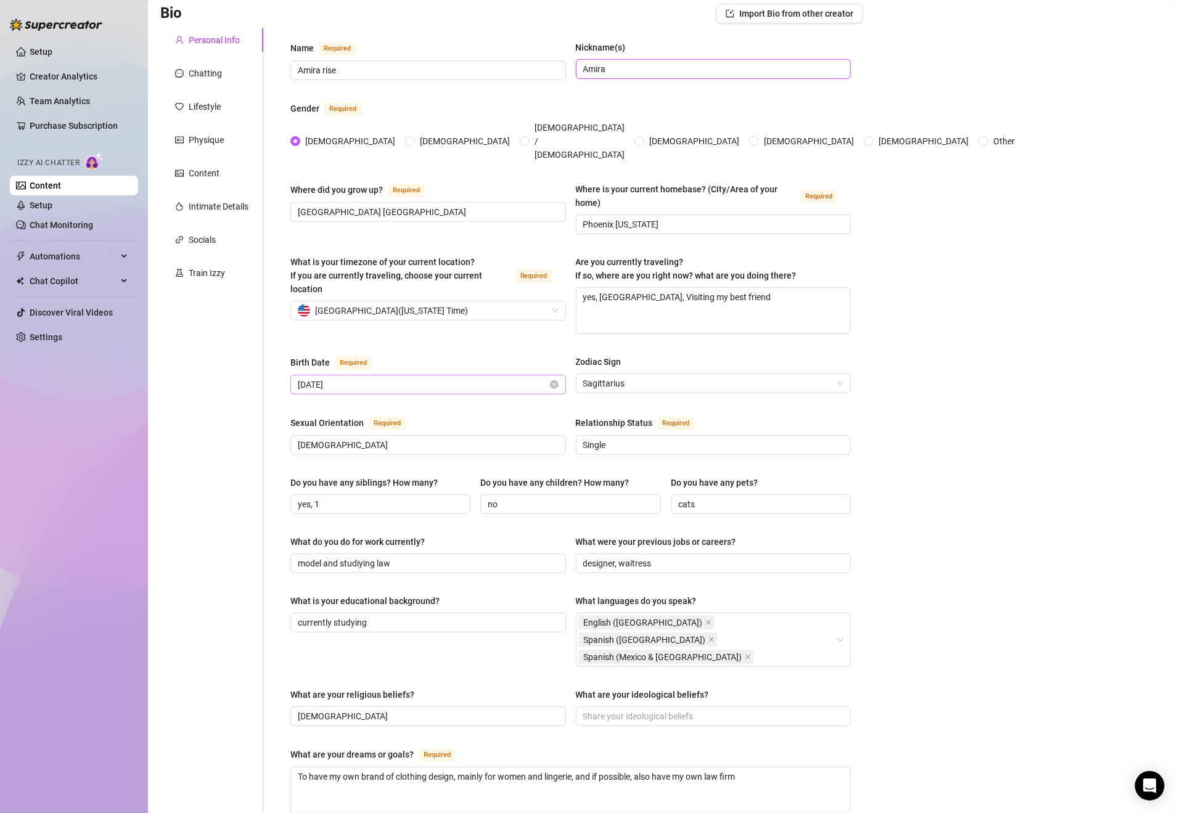
type input "Amira"
click at [446, 378] on input "[DATE]" at bounding box center [423, 385] width 250 height 14
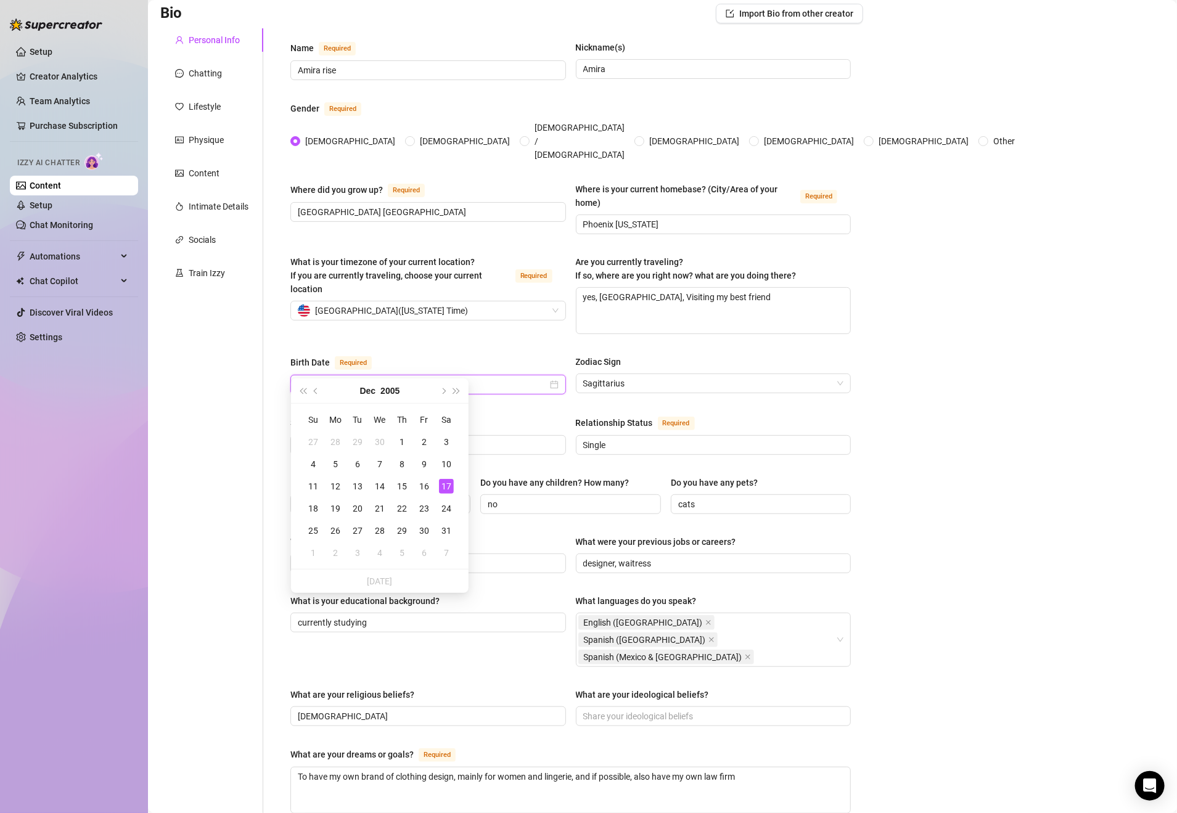
type input "[DATE]"
click at [956, 358] on div "Bio Import Bio from other creator Personal Info Chatting Lifestyle Physique Con…" at bounding box center [662, 575] width 1004 height 1143
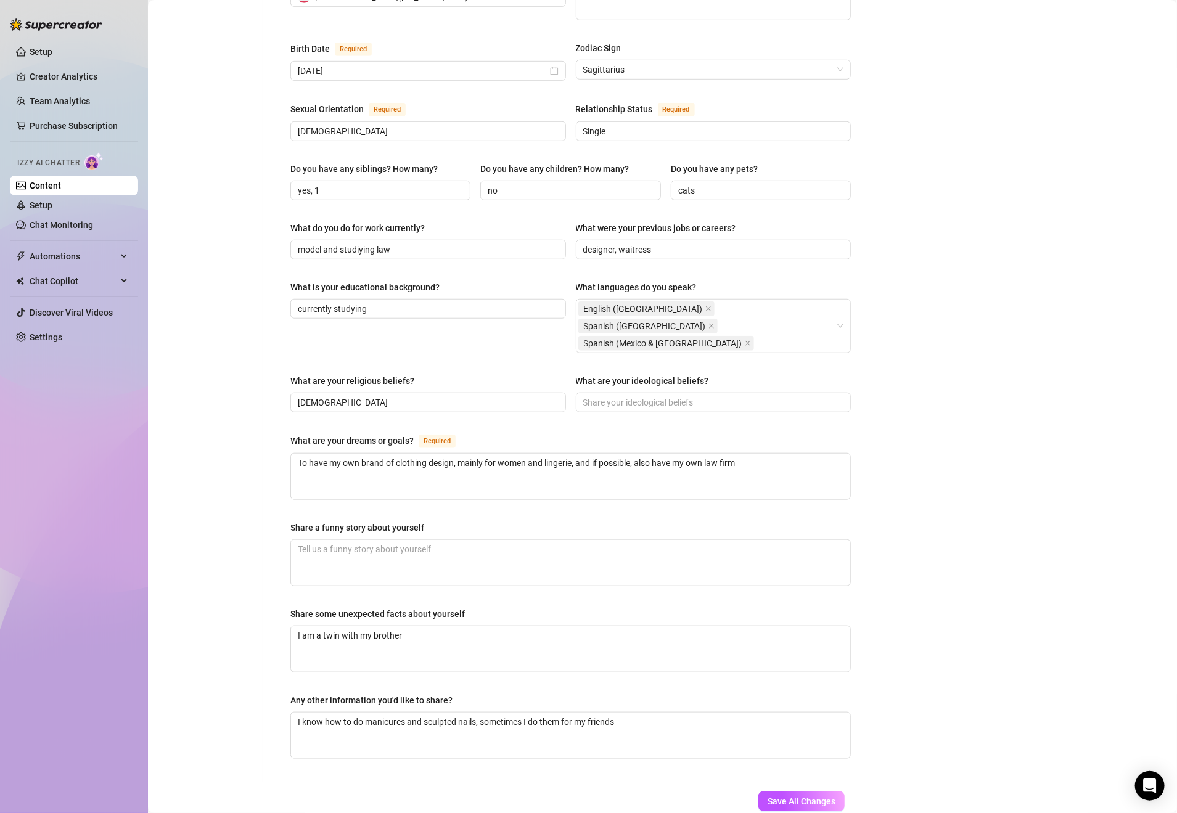
scroll to position [428, 0]
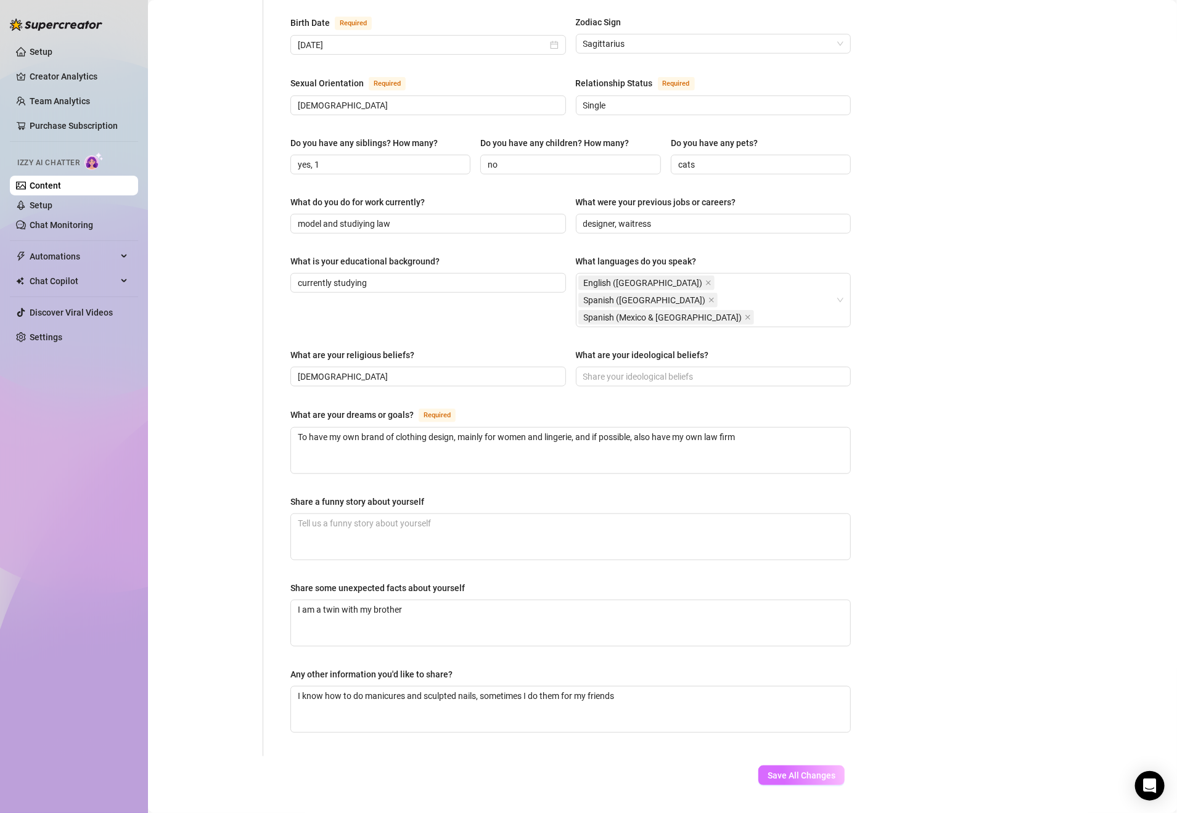
click at [792, 766] on button "Save All Changes" at bounding box center [801, 776] width 86 height 20
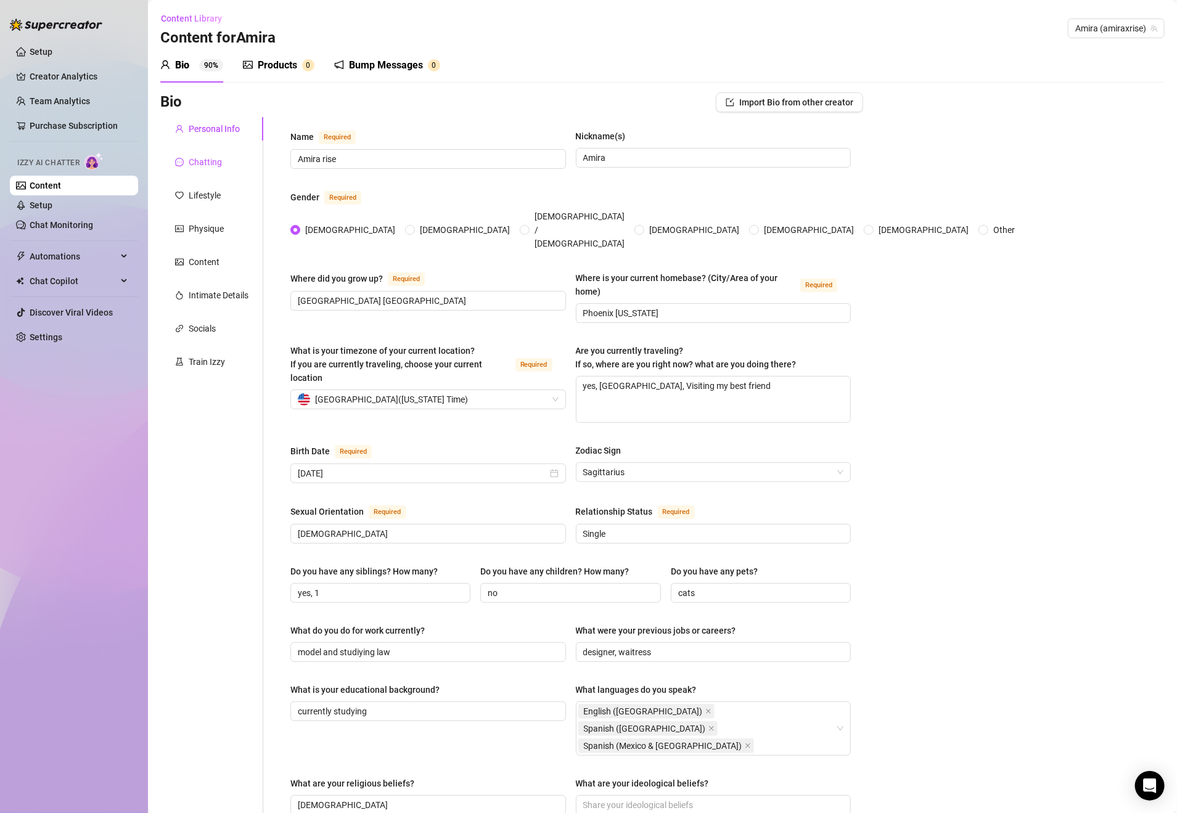
click at [214, 162] on div "Chatting" at bounding box center [205, 162] width 33 height 14
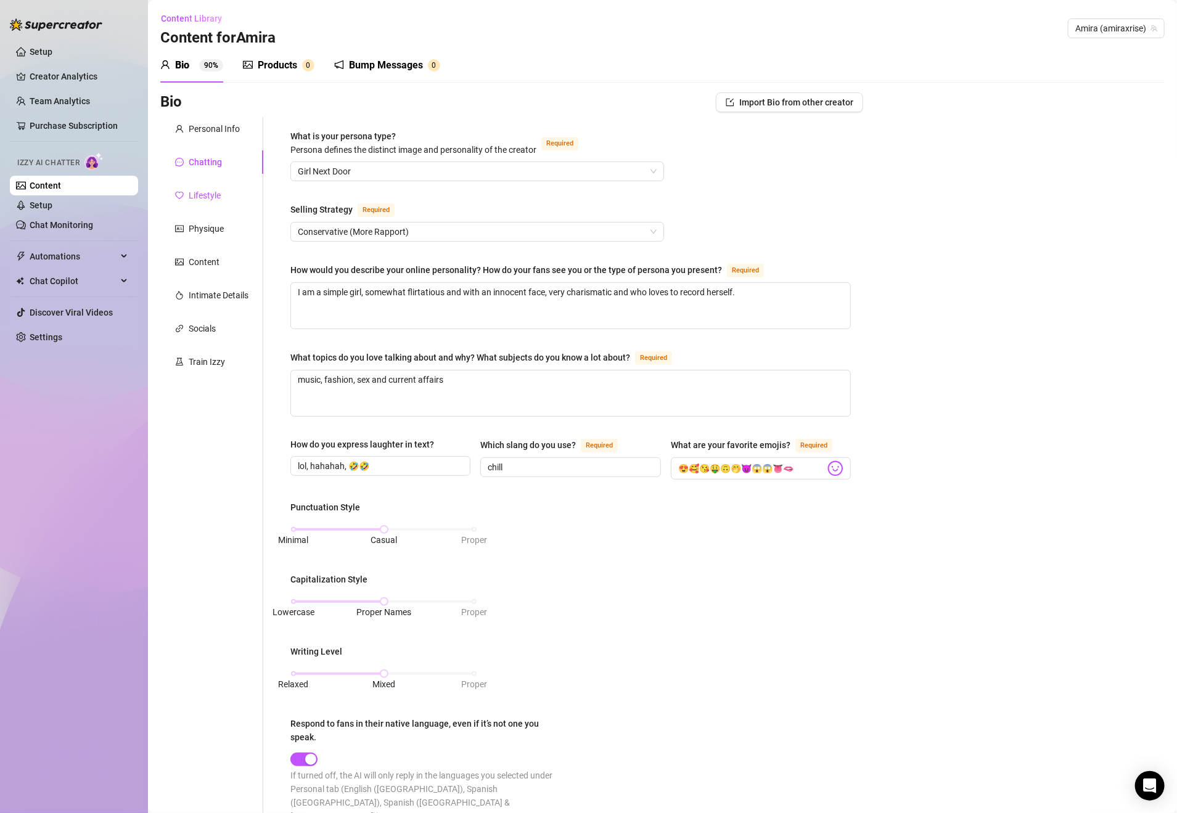
click at [219, 189] on div "Lifestyle" at bounding box center [205, 196] width 32 height 14
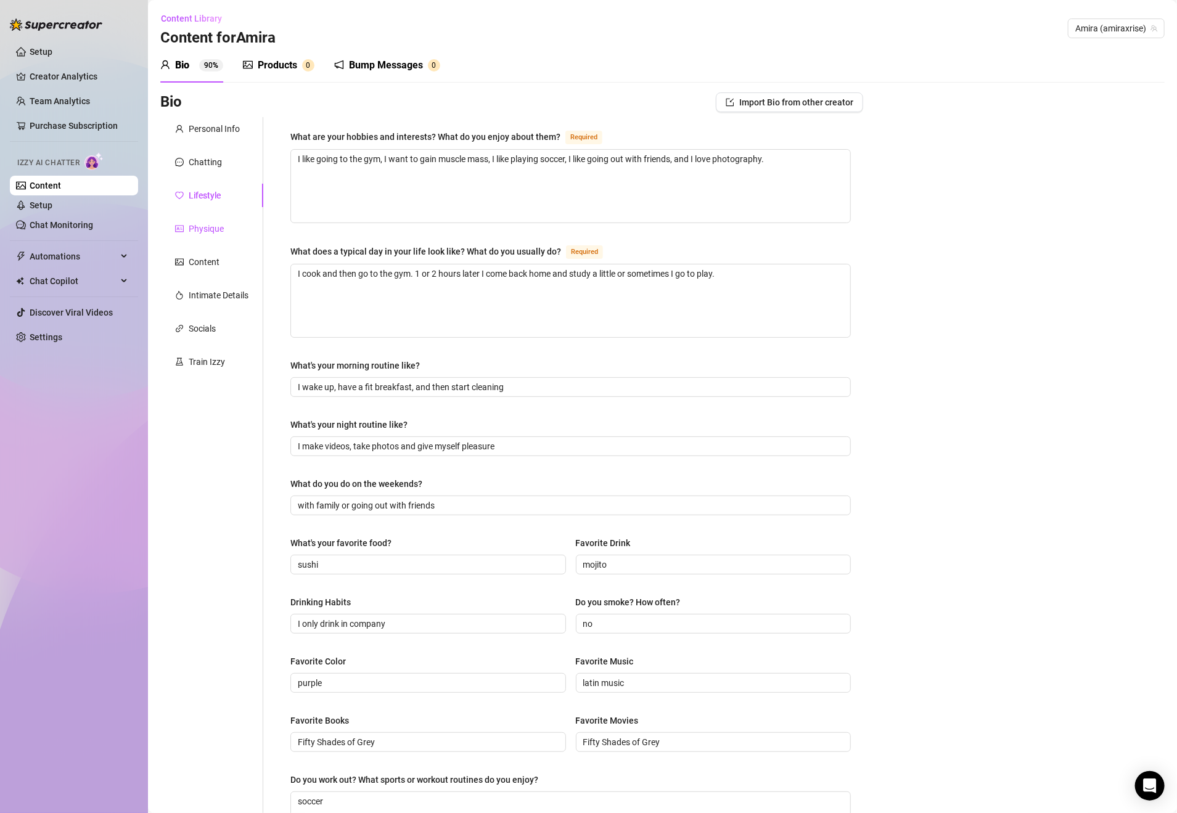
drag, startPoint x: 203, startPoint y: 229, endPoint x: 200, endPoint y: 277, distance: 47.5
click at [203, 229] on div "Physique" at bounding box center [206, 229] width 35 height 14
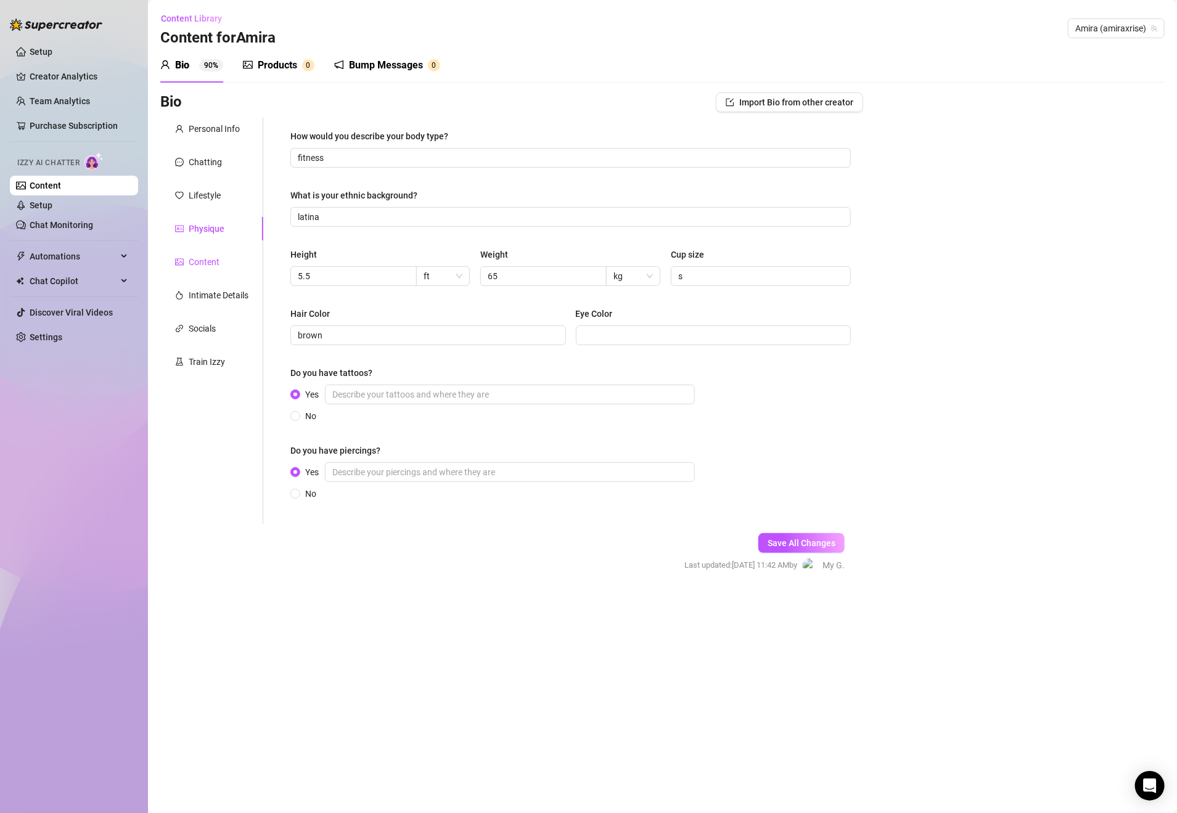
click at [202, 260] on div "Content" at bounding box center [204, 262] width 31 height 14
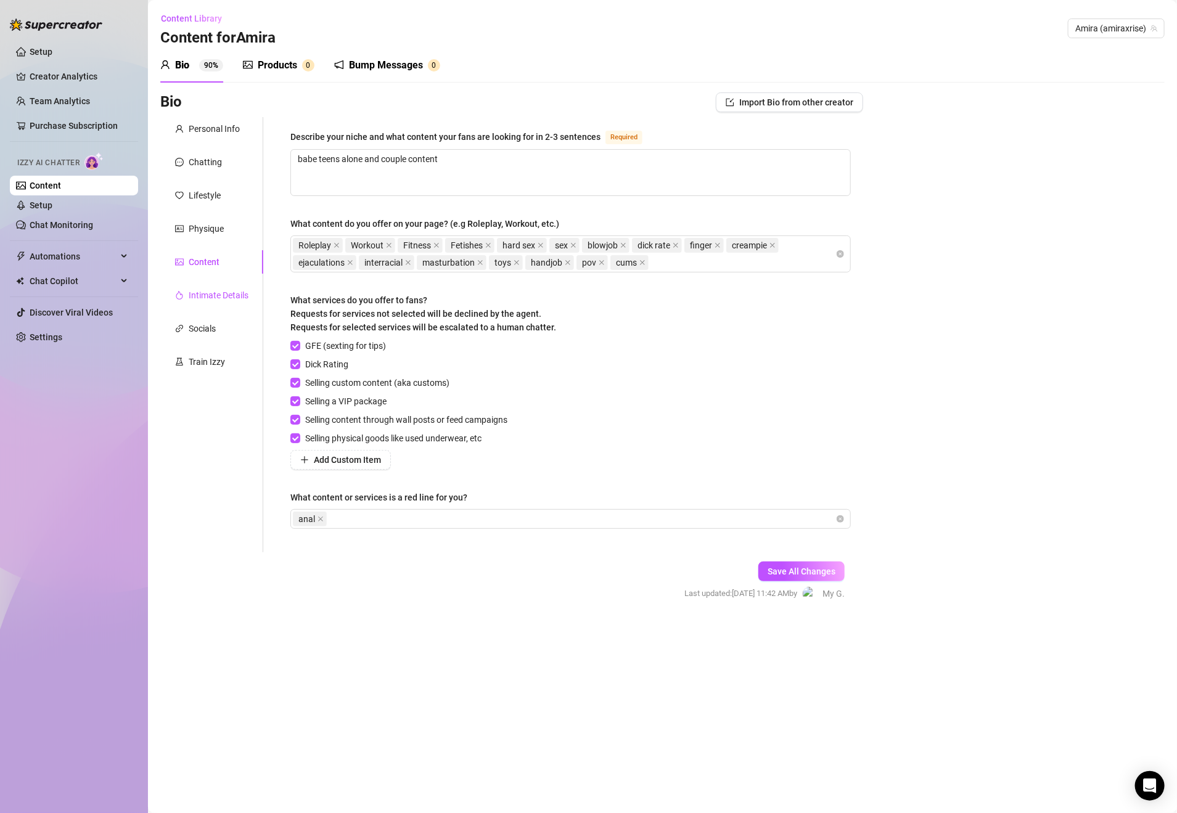
click at [211, 293] on div "Intimate Details" at bounding box center [219, 296] width 60 height 14
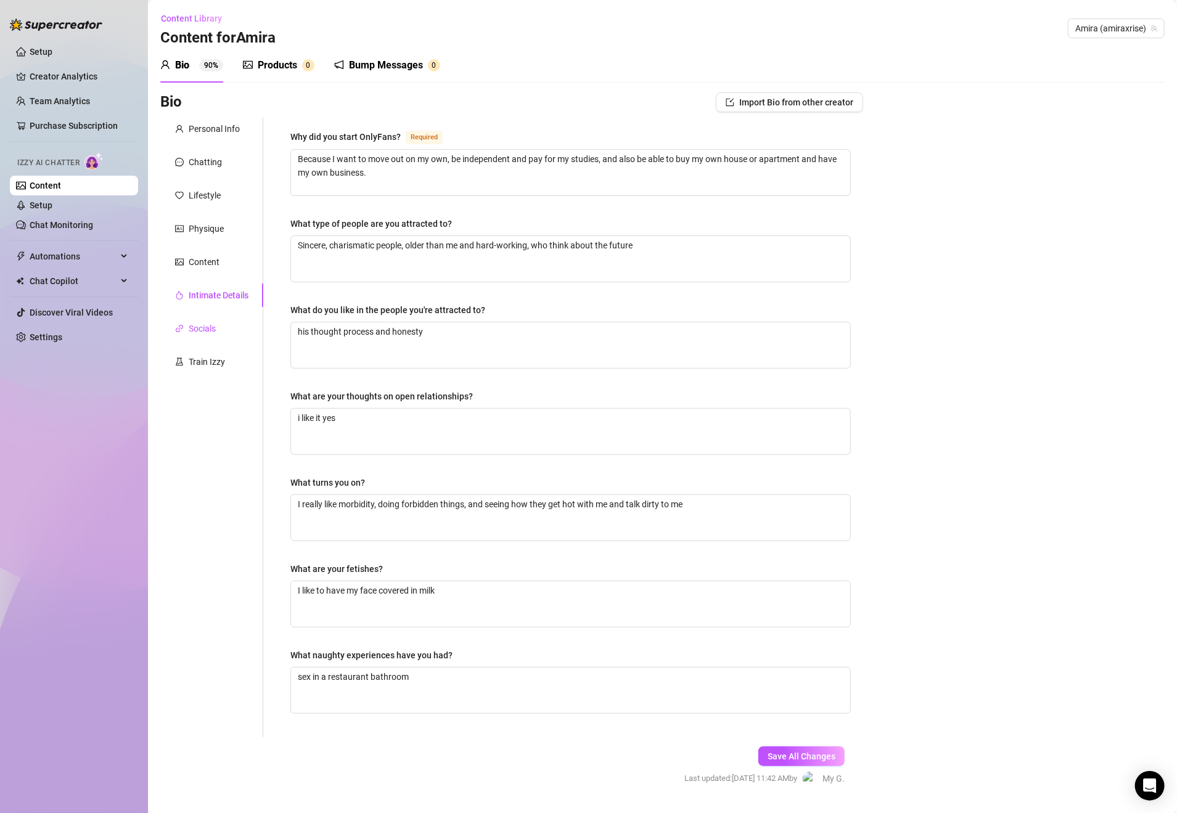
click at [198, 326] on div "Socials" at bounding box center [202, 329] width 27 height 14
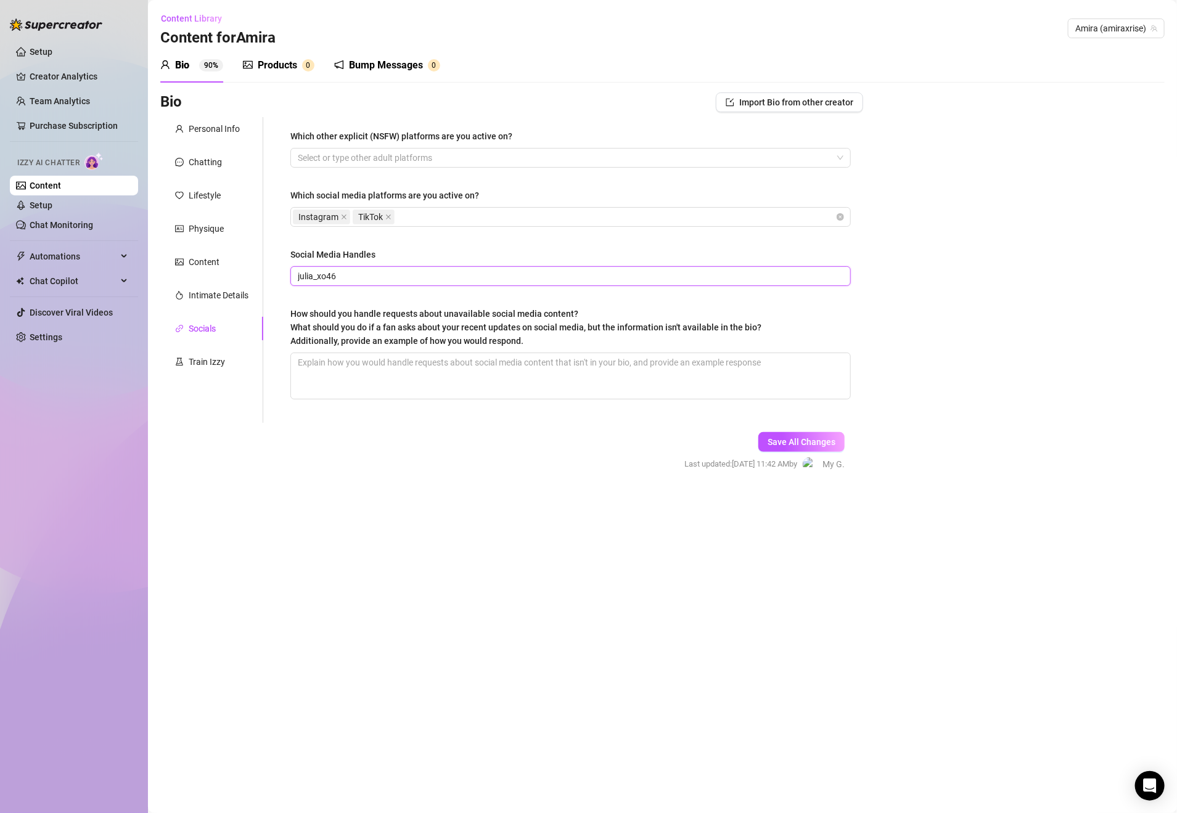
drag, startPoint x: 326, startPoint y: 277, endPoint x: 287, endPoint y: 279, distance: 38.9
click at [287, 279] on div "Which other explicit (NSFW) platforms are you active on? Select or type other a…" at bounding box center [570, 270] width 585 height 306
type input "amiraxrise"
click at [812, 441] on span "Save All Changes" at bounding box center [802, 442] width 68 height 10
click at [192, 364] on div "Train Izzy" at bounding box center [207, 362] width 36 height 14
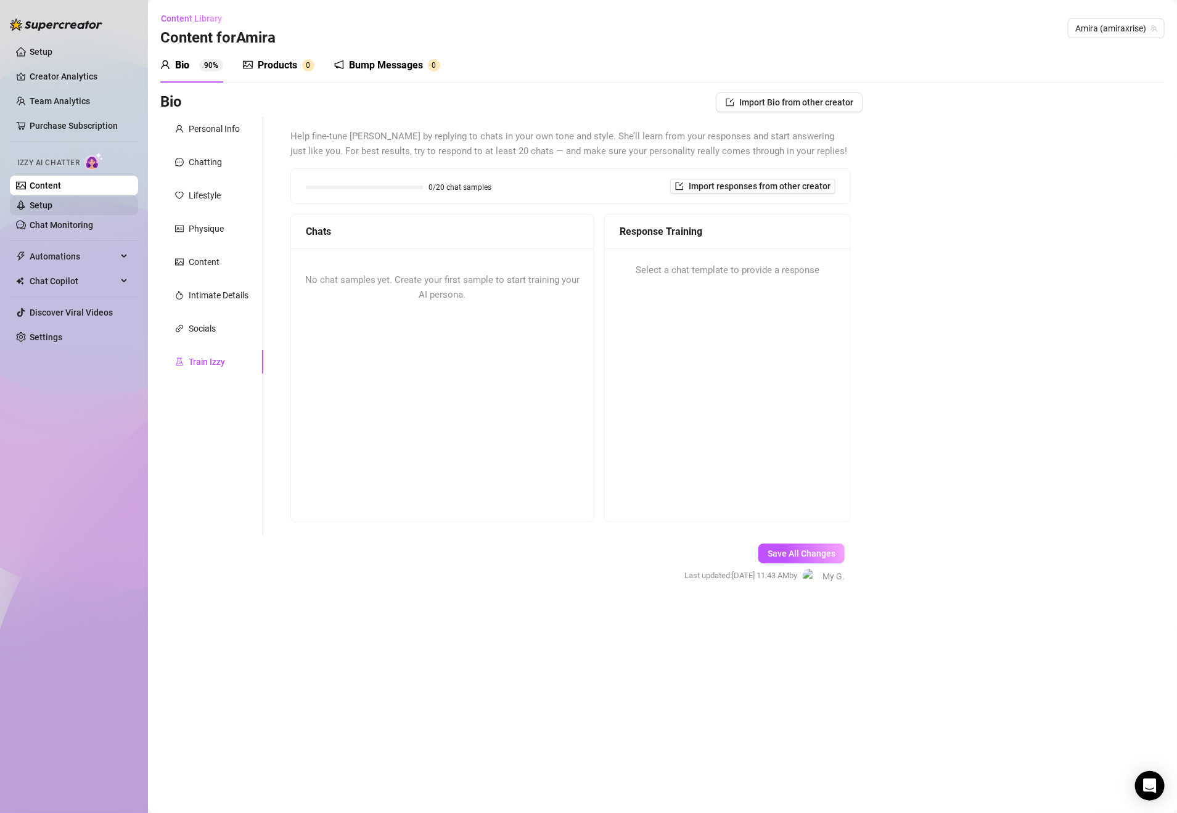
click at [52, 206] on link "Setup" at bounding box center [41, 205] width 23 height 10
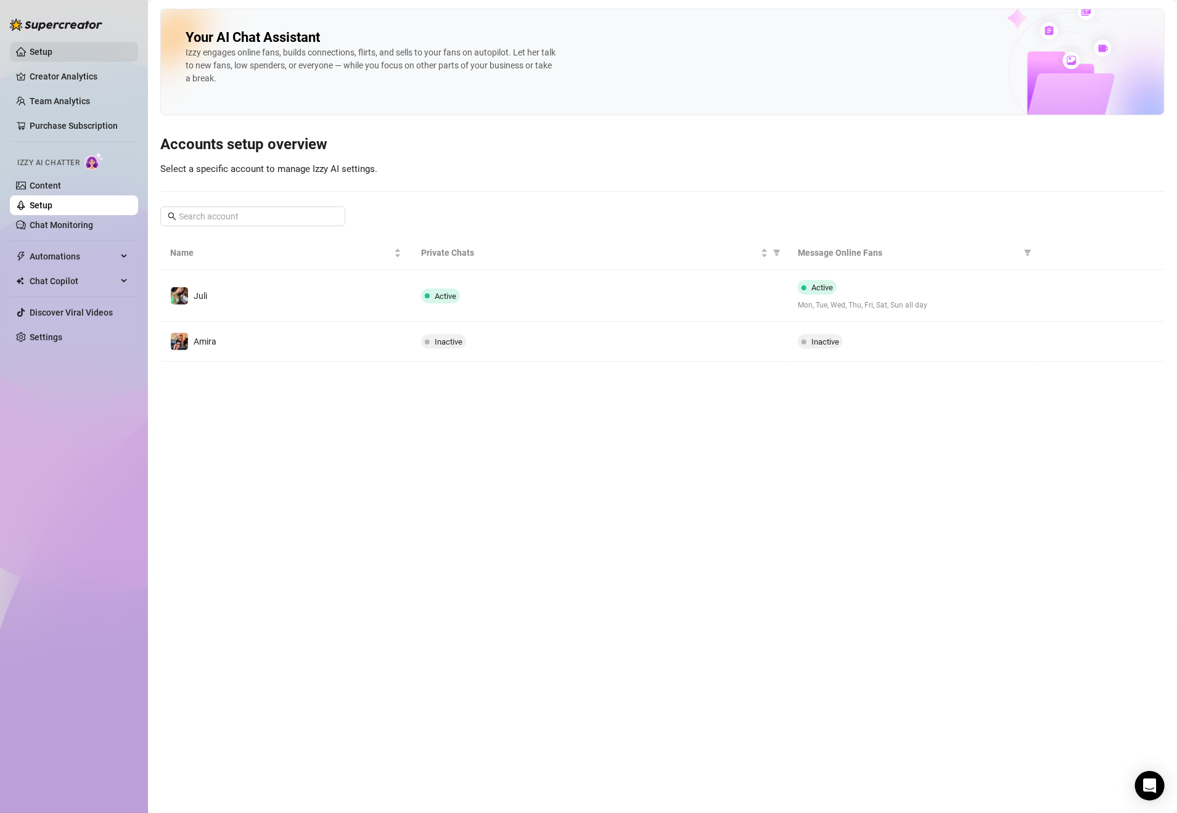
click at [52, 47] on link "Setup" at bounding box center [41, 52] width 23 height 10
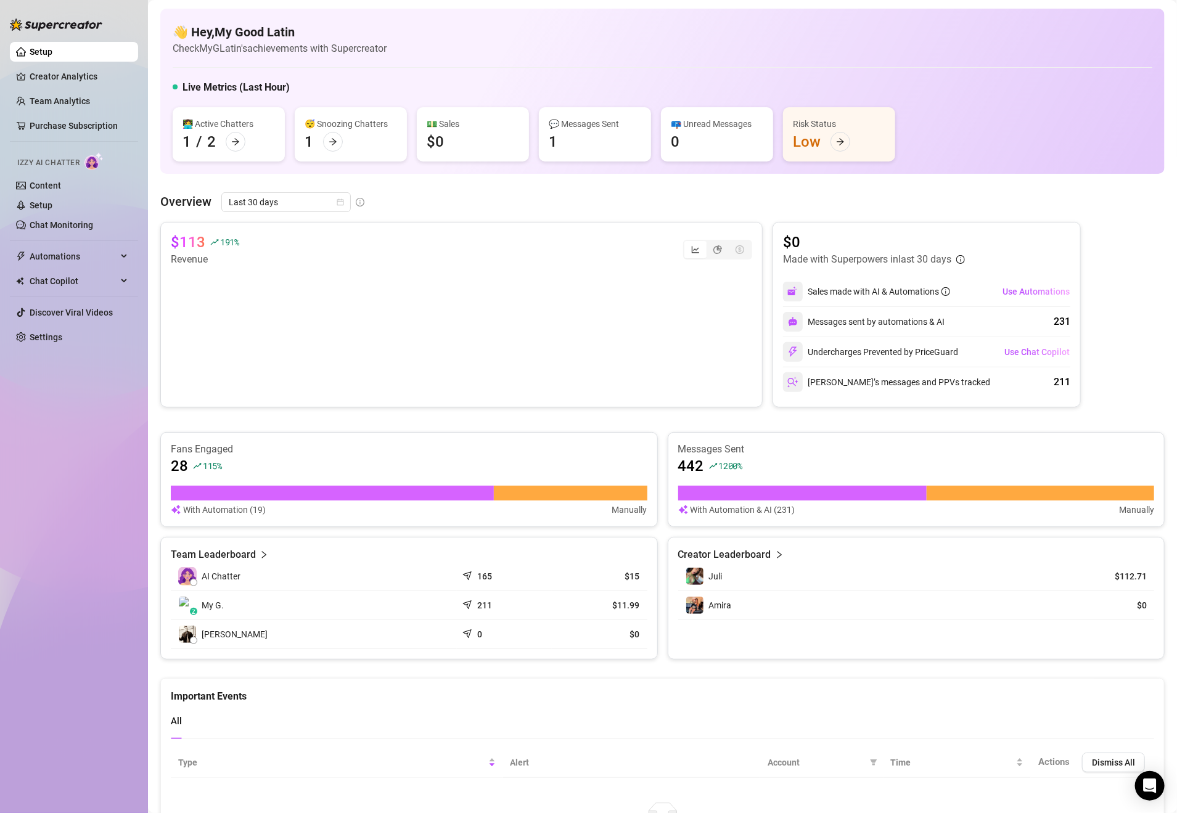
click at [732, 559] on article "Creator Leaderboard" at bounding box center [724, 554] width 93 height 15
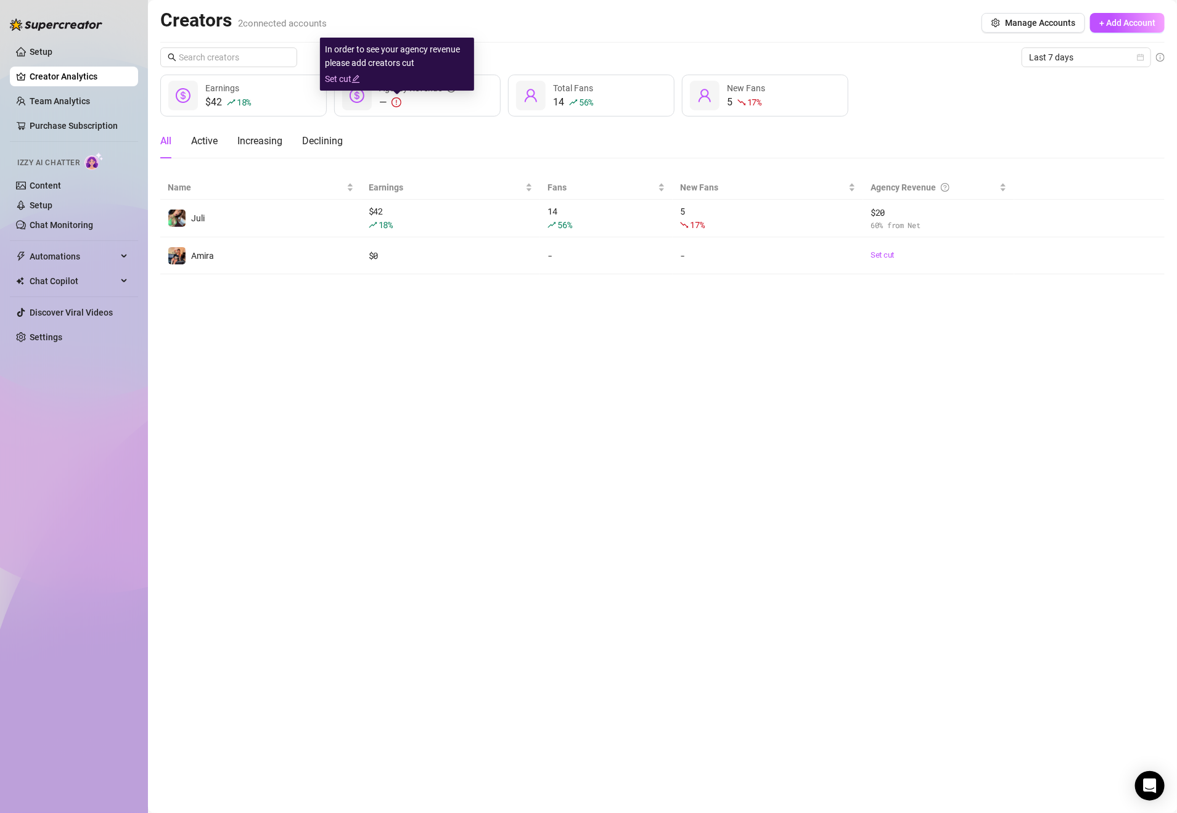
click at [354, 78] on icon "edit" at bounding box center [355, 79] width 9 height 9
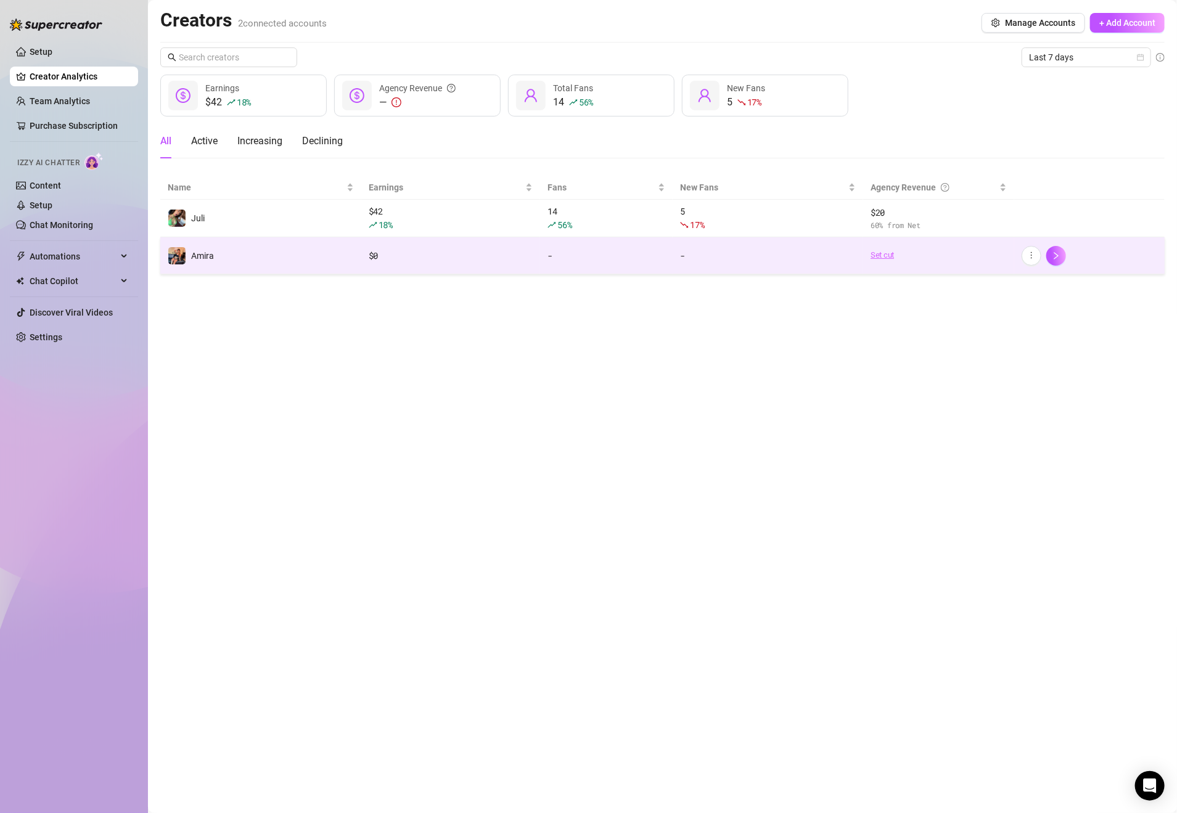
click at [886, 259] on link "Set cut" at bounding box center [939, 255] width 136 height 12
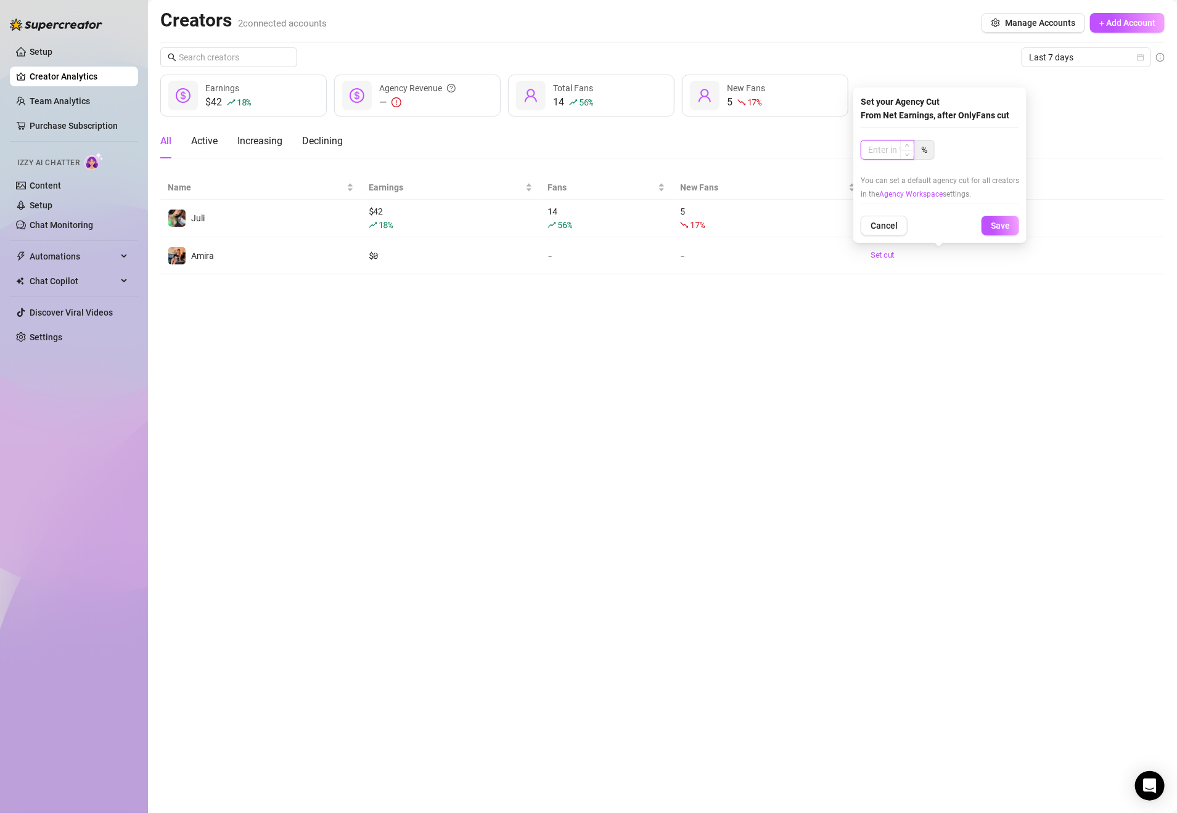
click at [893, 146] on input at bounding box center [887, 150] width 52 height 18
type input "60"
click at [1002, 226] on span "Save" at bounding box center [1000, 226] width 19 height 10
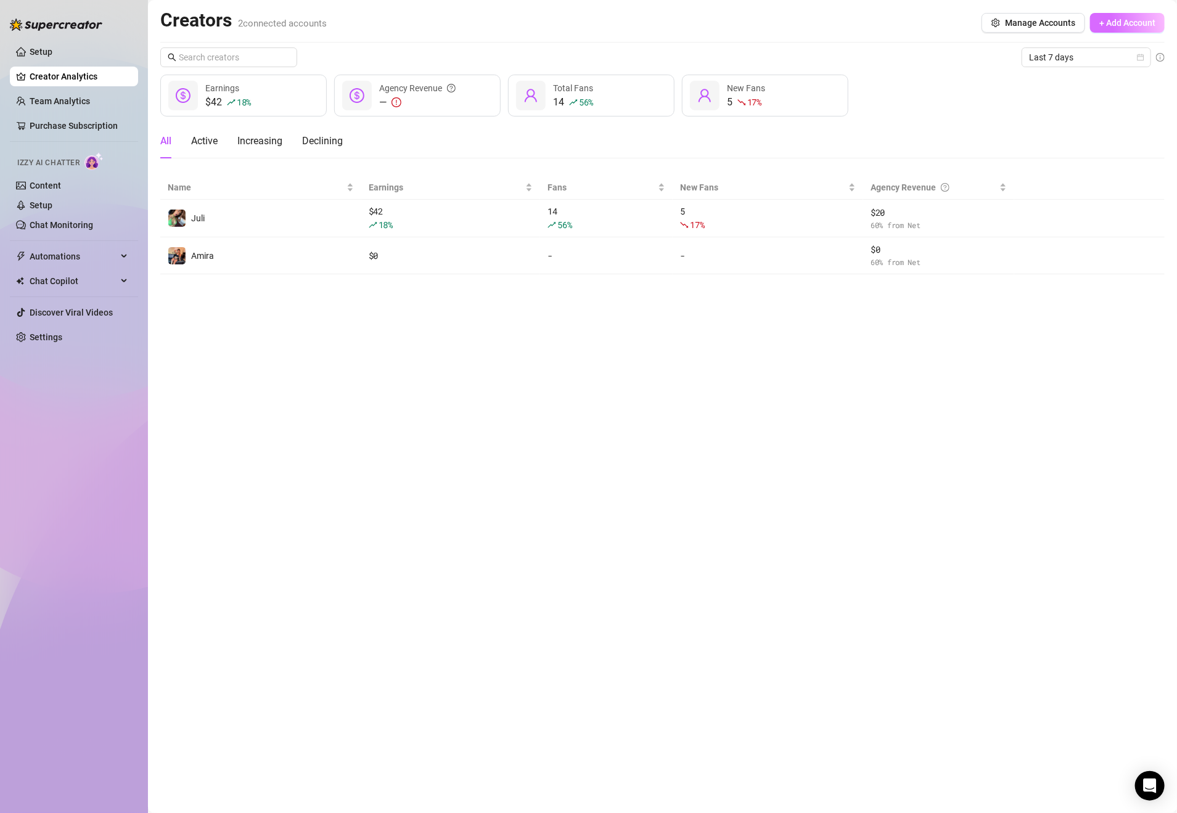
click at [1124, 25] on span "+ Add Account" at bounding box center [1127, 23] width 56 height 10
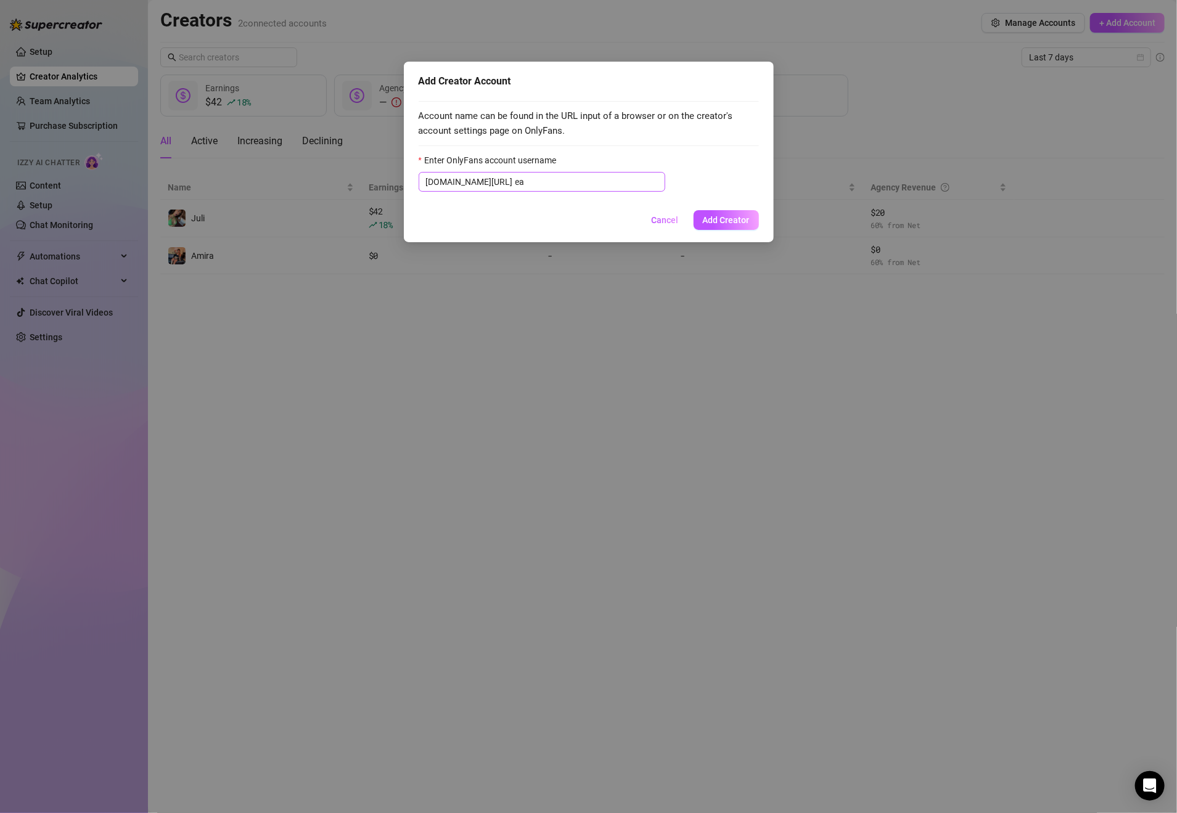
drag, startPoint x: 562, startPoint y: 195, endPoint x: 562, endPoint y: 188, distance: 6.8
click at [562, 195] on div "Account name can be found in the URL input of a browser or on the creator's acc…" at bounding box center [589, 148] width 340 height 109
click at [561, 186] on input "ea" at bounding box center [586, 182] width 142 height 14
drag, startPoint x: 561, startPoint y: 186, endPoint x: 536, endPoint y: 187, distance: 25.3
click at [536, 187] on input "ea" at bounding box center [586, 182] width 142 height 14
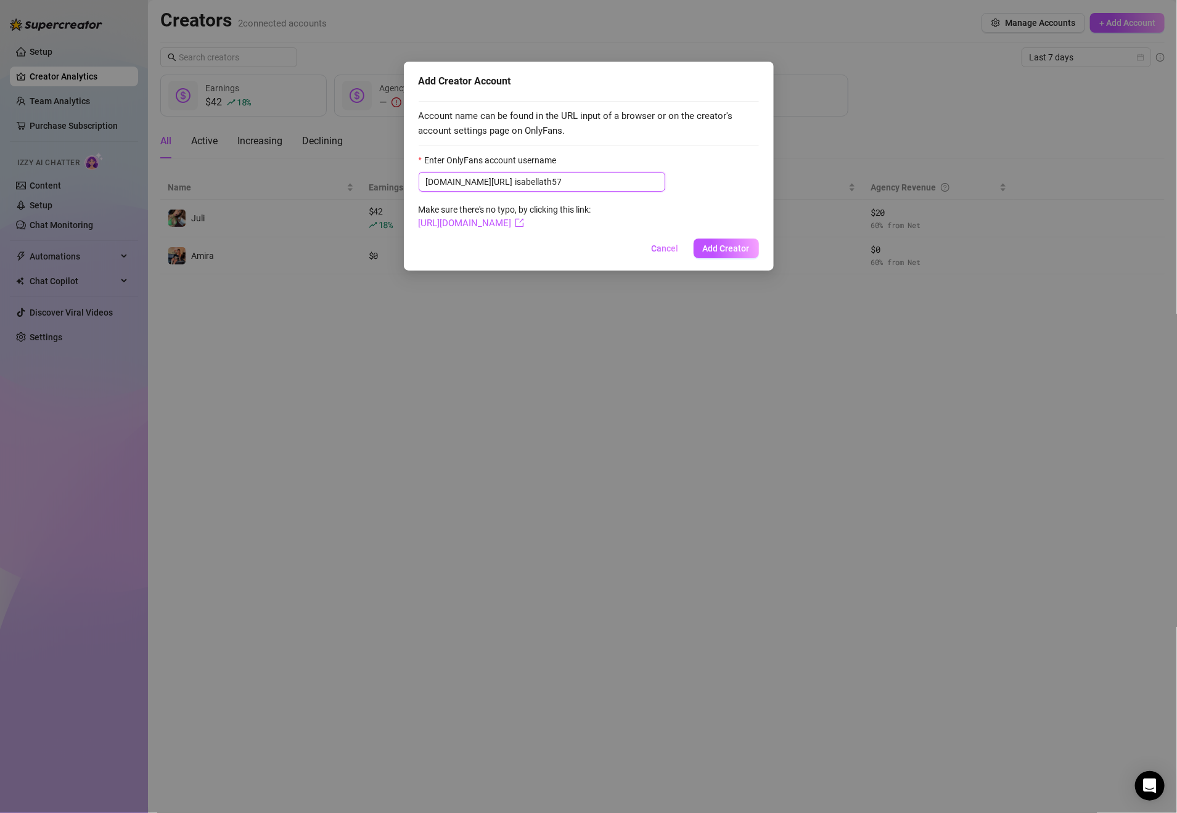
type input "isabellath57"
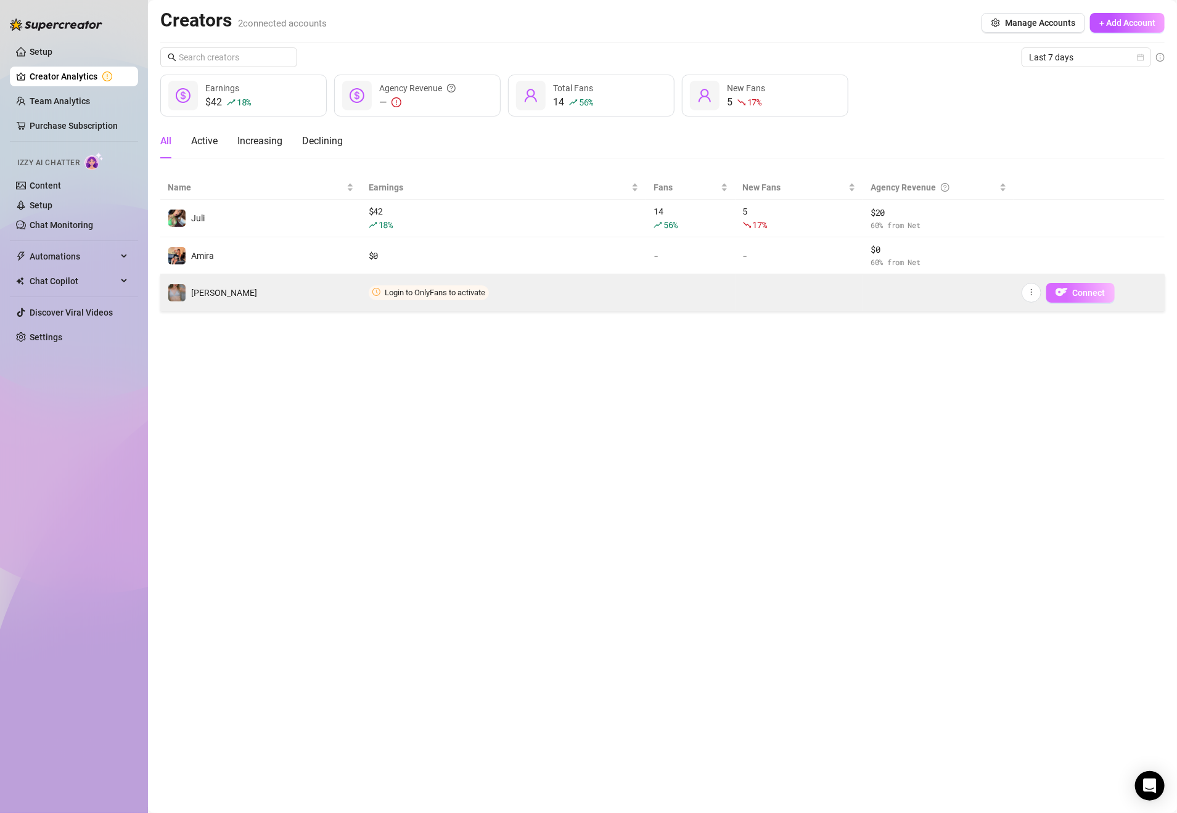
click at [1073, 295] on span "Connect" at bounding box center [1089, 293] width 33 height 10
click at [1078, 293] on span "Connect" at bounding box center [1089, 293] width 33 height 10
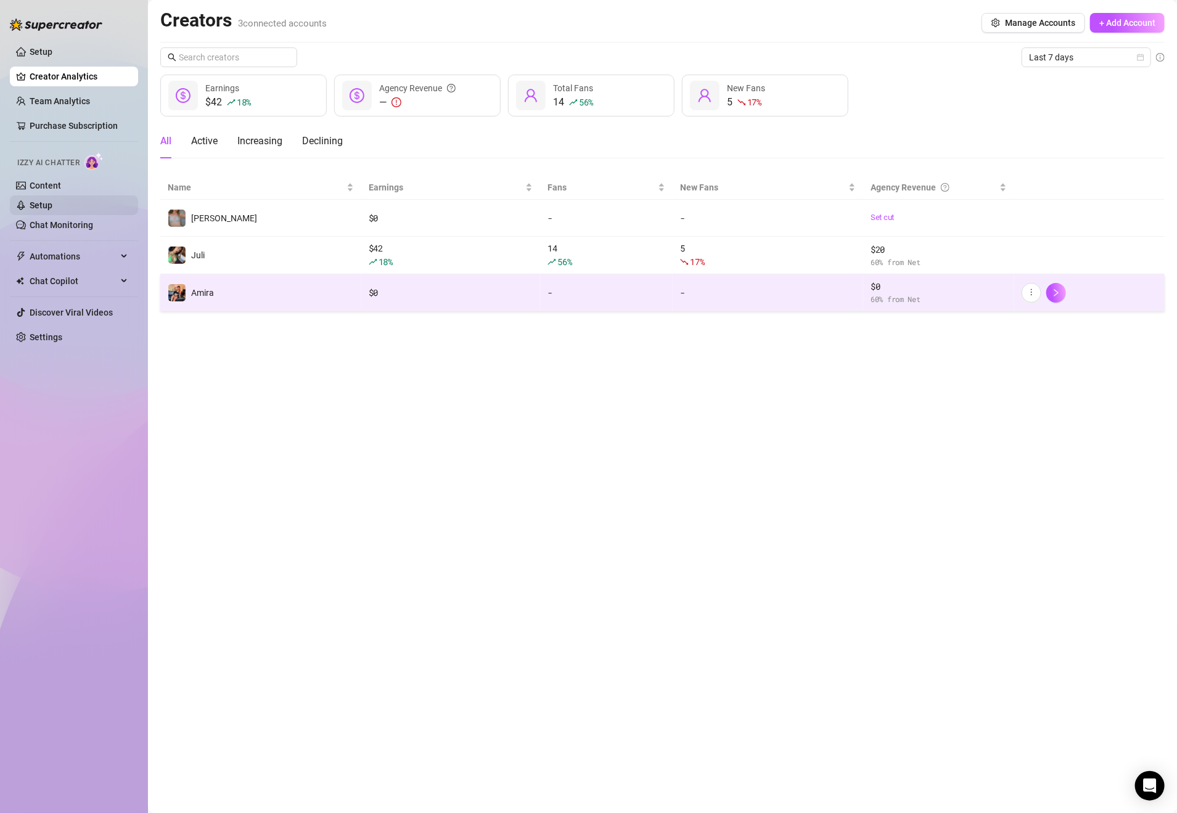
click at [61, 184] on link "Content" at bounding box center [45, 186] width 31 height 10
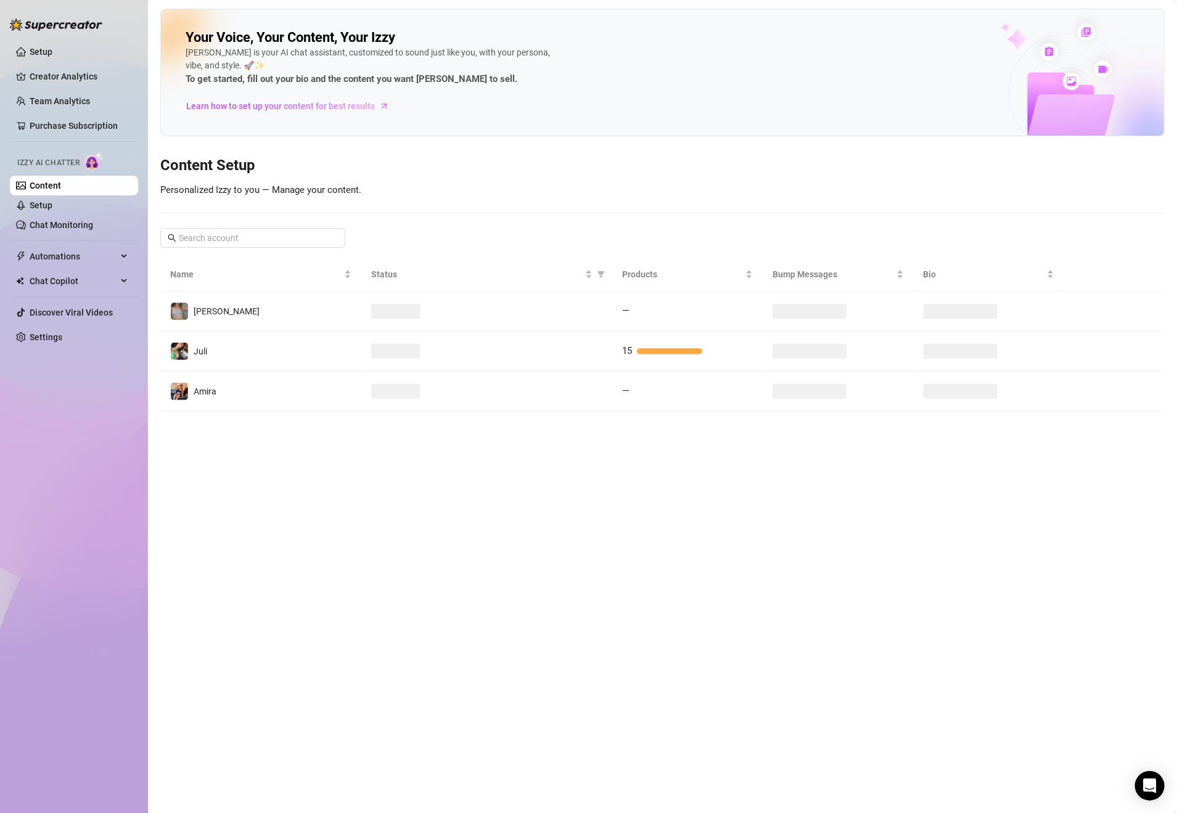
drag, startPoint x: 84, startPoint y: 201, endPoint x: 94, endPoint y: 174, distance: 28.9
click at [52, 201] on link "Setup" at bounding box center [41, 205] width 23 height 10
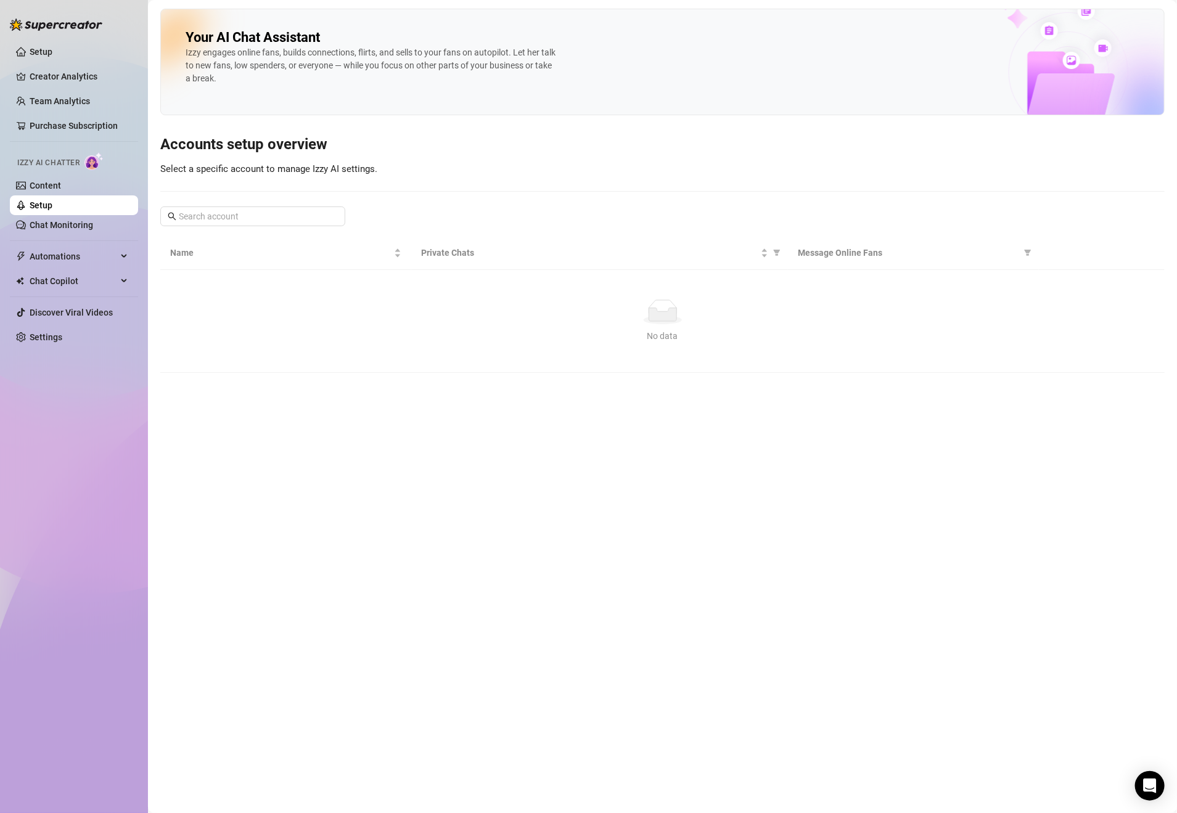
click at [94, 174] on div "Izzy AI Chatter" at bounding box center [72, 161] width 131 height 28
click at [61, 184] on link "Content" at bounding box center [45, 186] width 31 height 10
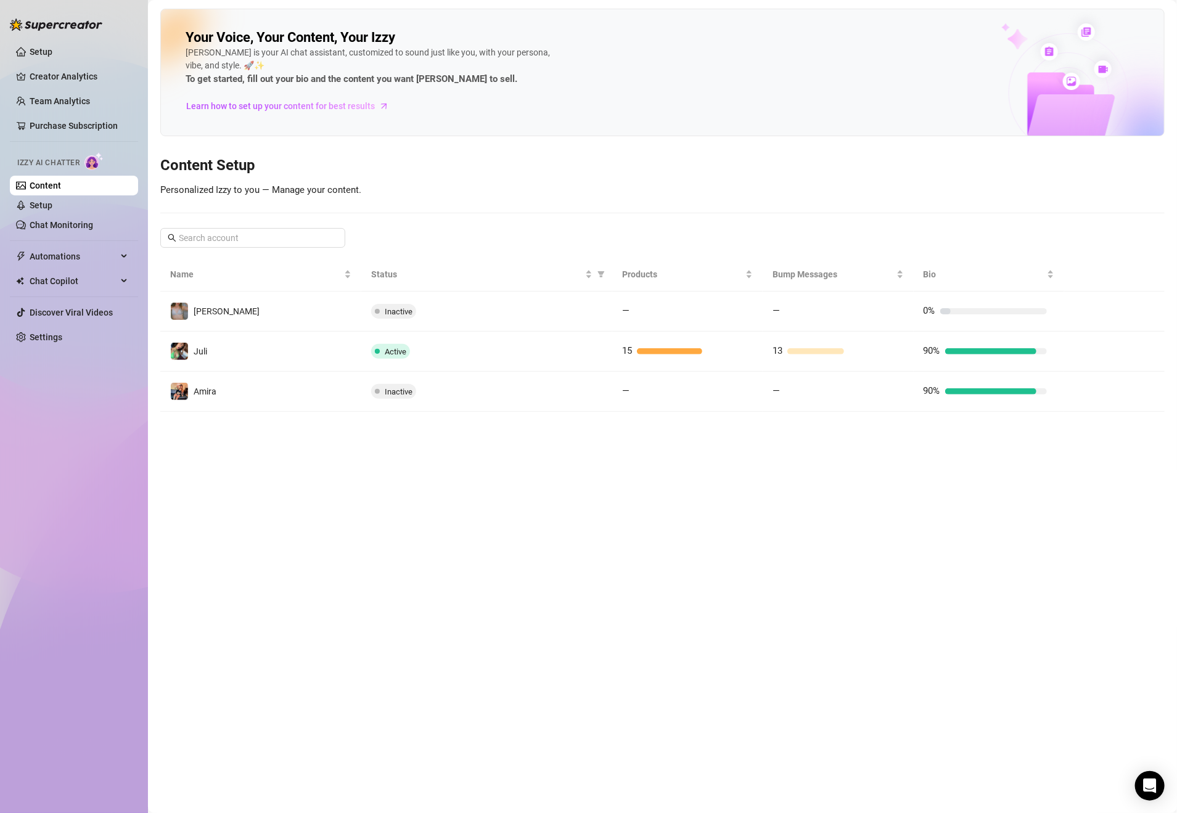
click at [1080, 307] on button "button" at bounding box center [1084, 311] width 20 height 20
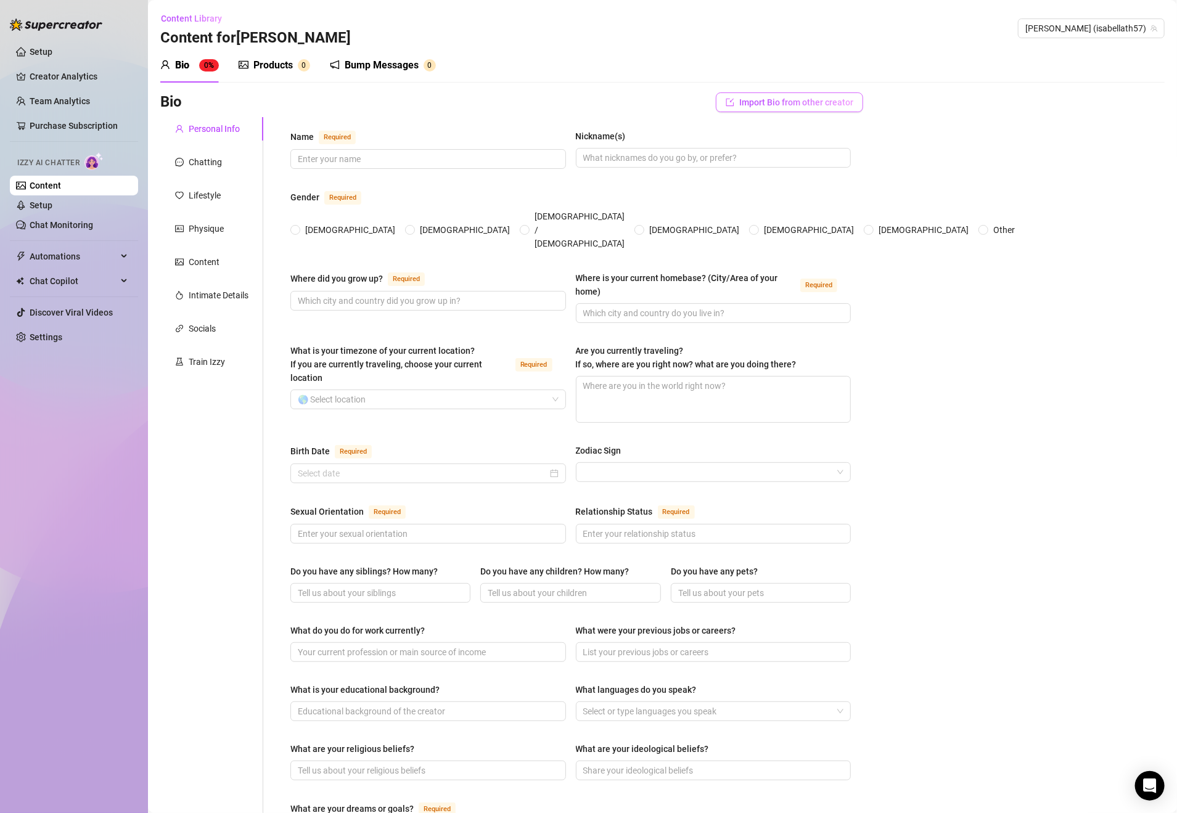
click at [829, 104] on span "Import Bio from other creator" at bounding box center [796, 102] width 114 height 10
click at [774, 134] on input "search" at bounding box center [773, 137] width 97 height 18
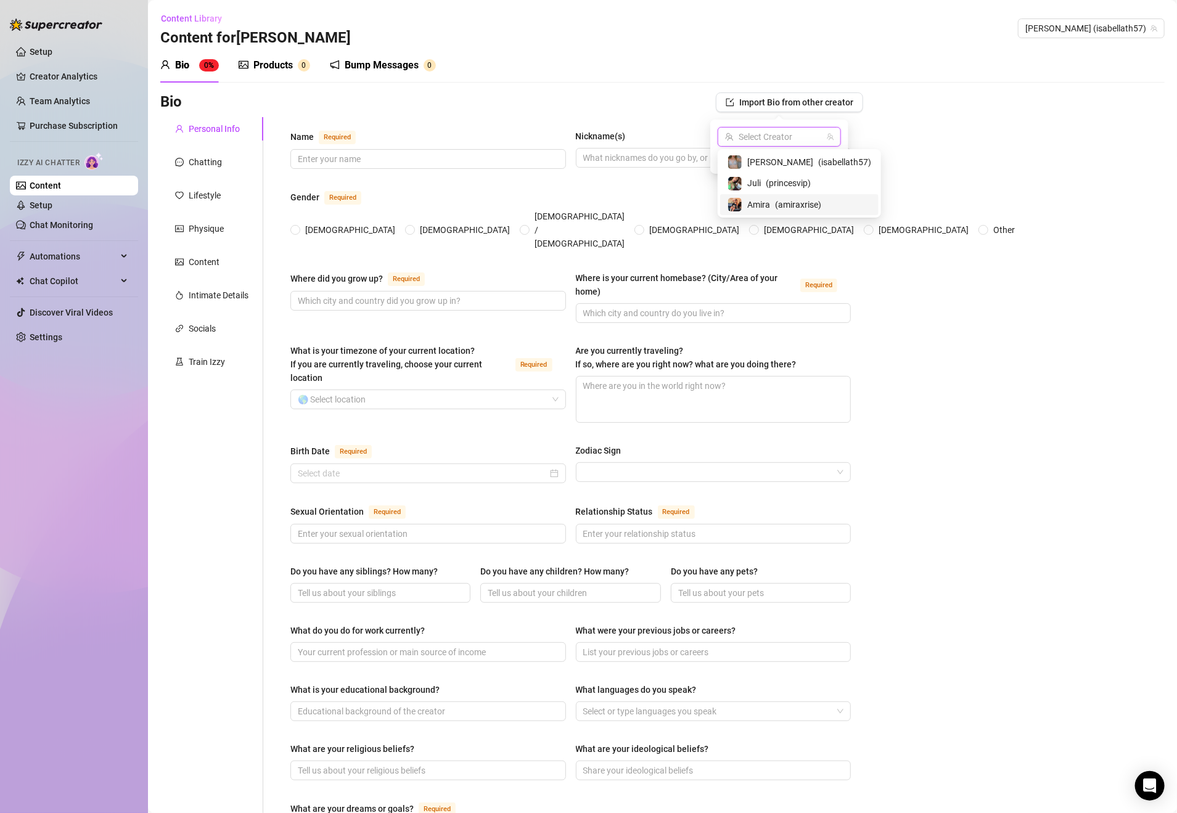
click at [782, 200] on span "( amiraxrise )" at bounding box center [798, 205] width 46 height 14
drag, startPoint x: 838, startPoint y: 158, endPoint x: 812, endPoint y: 191, distance: 41.7
click at [838, 158] on button "Import" at bounding box center [823, 159] width 35 height 15
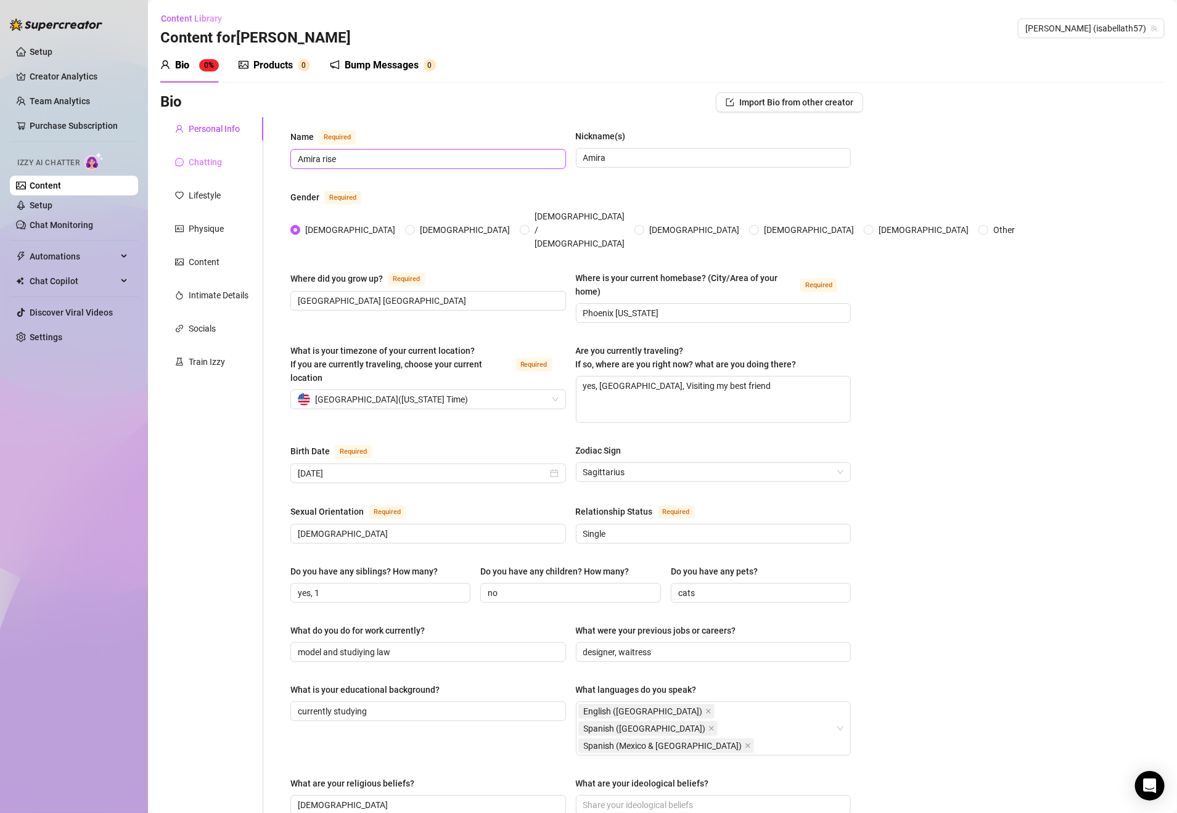
drag, startPoint x: 380, startPoint y: 164, endPoint x: 245, endPoint y: 162, distance: 135.6
click at [245, 162] on div "Personal Info Chatting Lifestyle Physique Content Intimate Details Socials Trai…" at bounding box center [511, 651] width 703 height 1068
type input "[PERSON_NAME]"
drag, startPoint x: 667, startPoint y: 168, endPoint x: 610, endPoint y: 160, distance: 57.3
click at [607, 162] on span "Amira" at bounding box center [714, 158] width 276 height 20
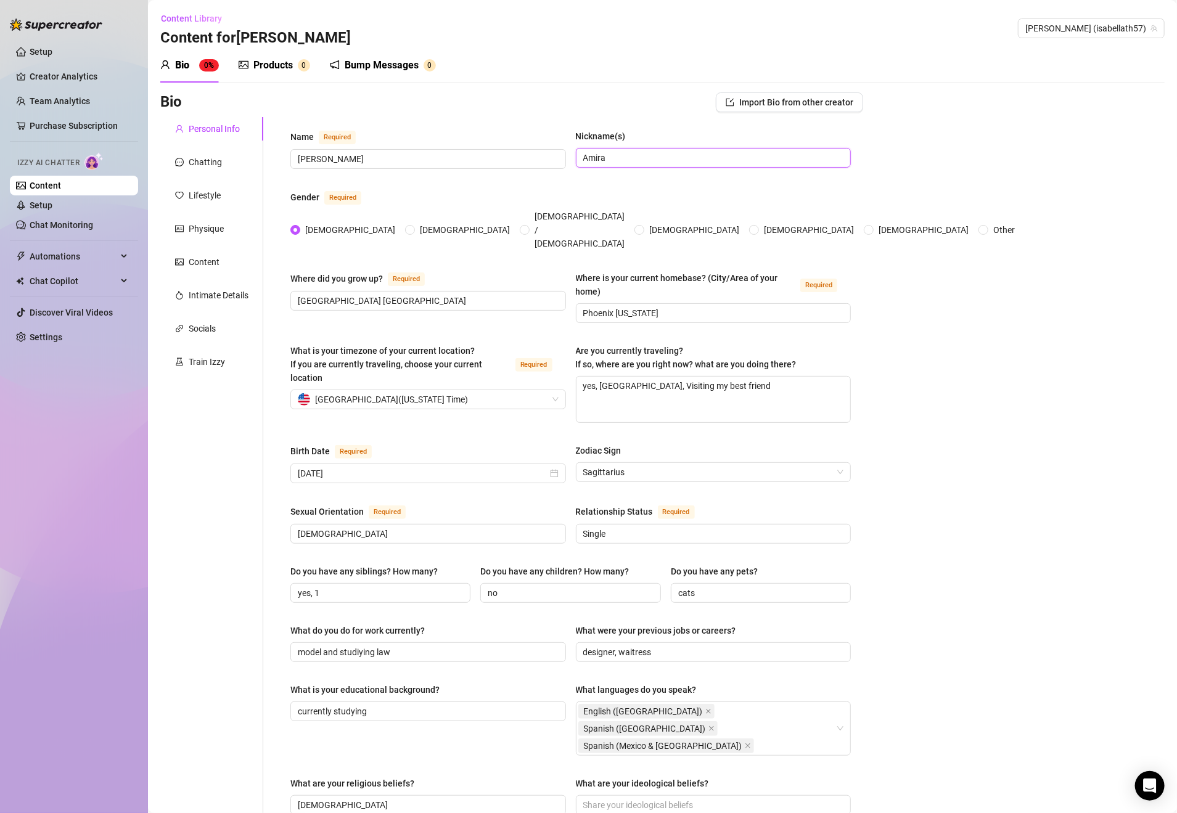
drag, startPoint x: 617, startPoint y: 155, endPoint x: 573, endPoint y: 154, distance: 43.2
click at [576, 154] on span "Amira" at bounding box center [714, 158] width 276 height 20
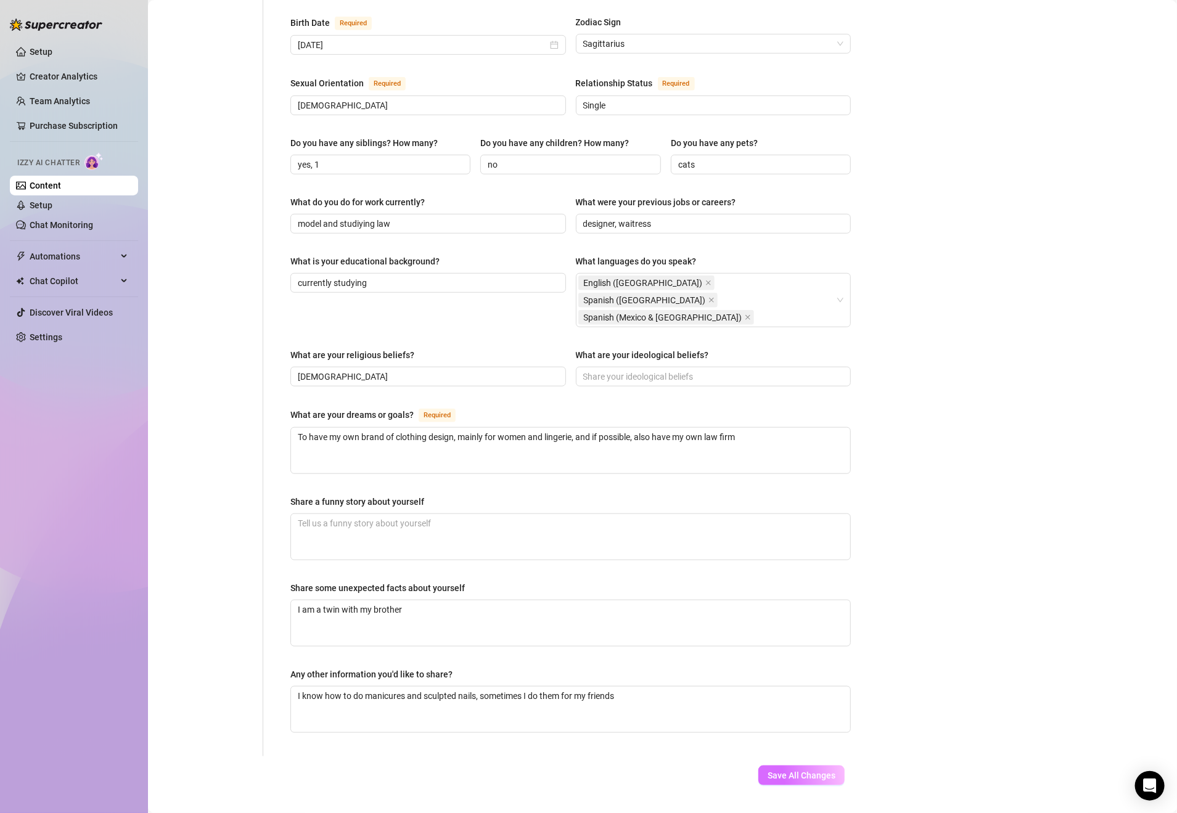
type input "Isa"
click at [801, 766] on button "Save All Changes" at bounding box center [801, 776] width 86 height 20
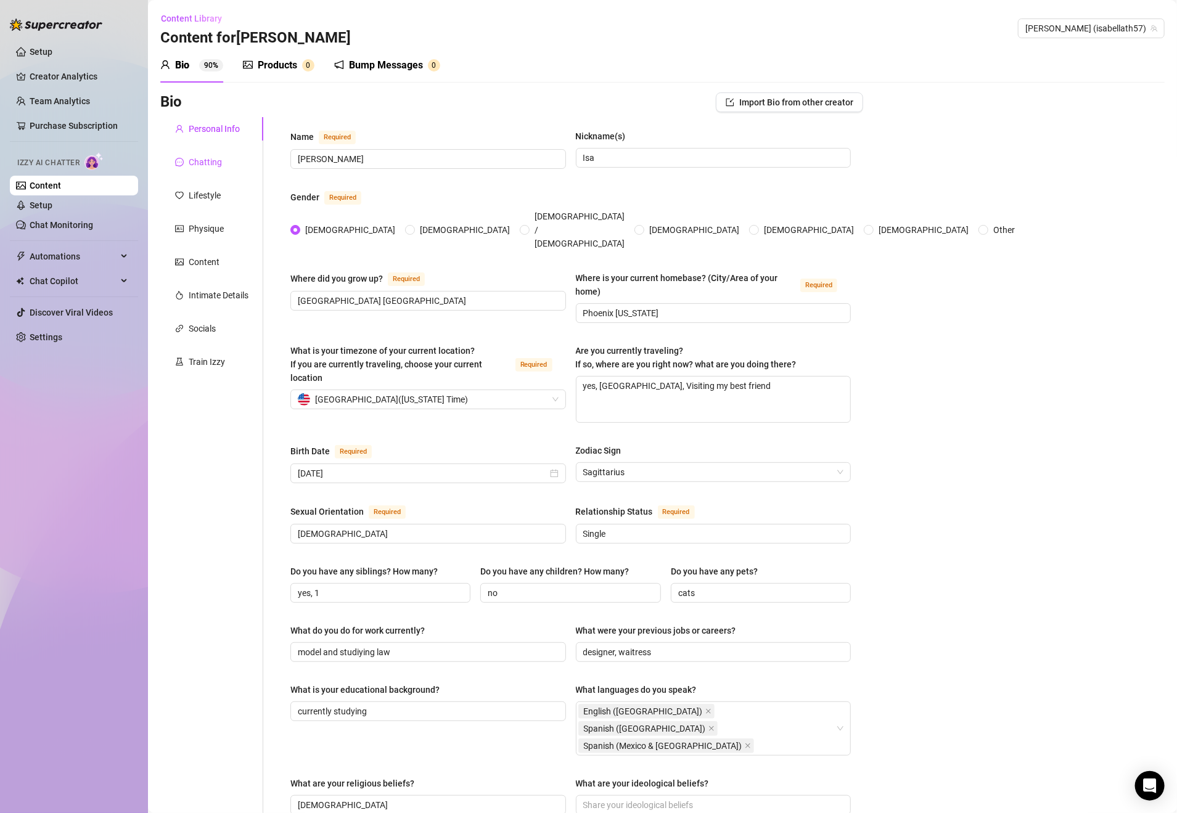
click at [212, 160] on div "Chatting" at bounding box center [205, 162] width 33 height 14
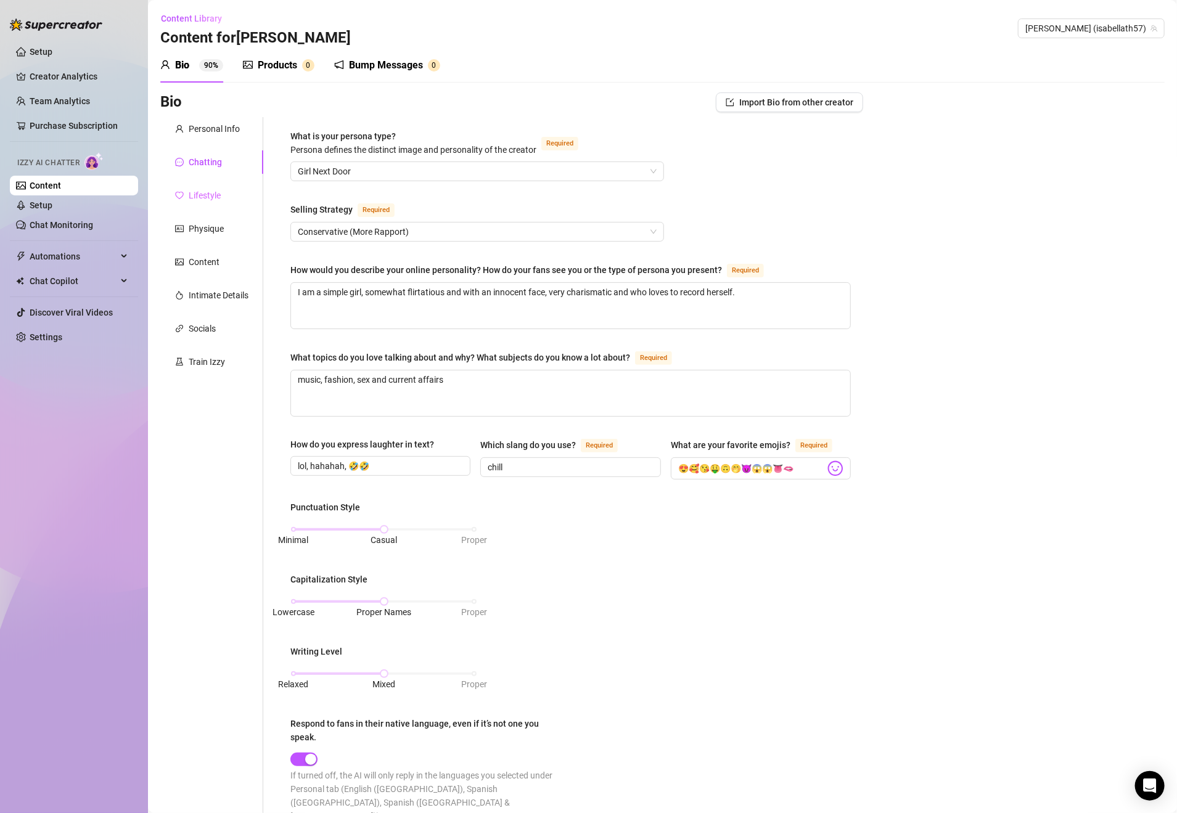
click at [200, 187] on div "Lifestyle" at bounding box center [211, 195] width 103 height 23
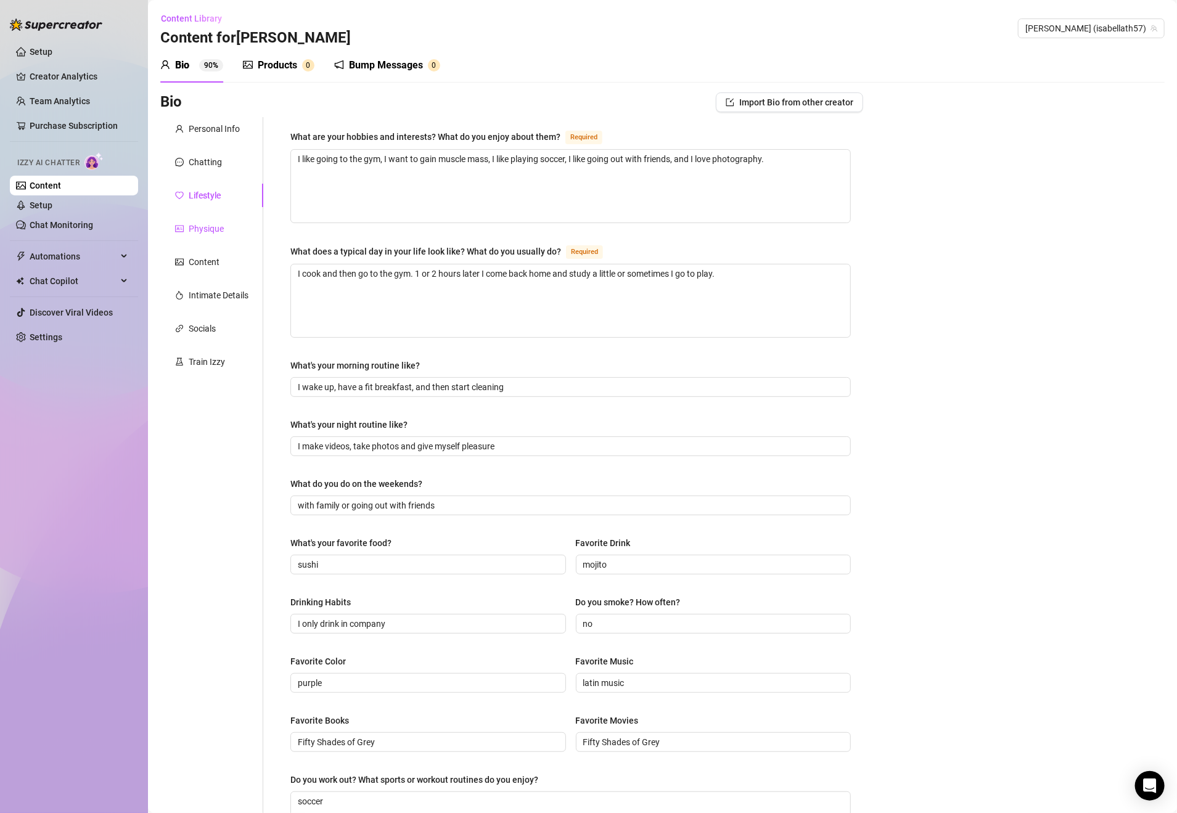
click at [214, 223] on div "Physique" at bounding box center [206, 229] width 35 height 14
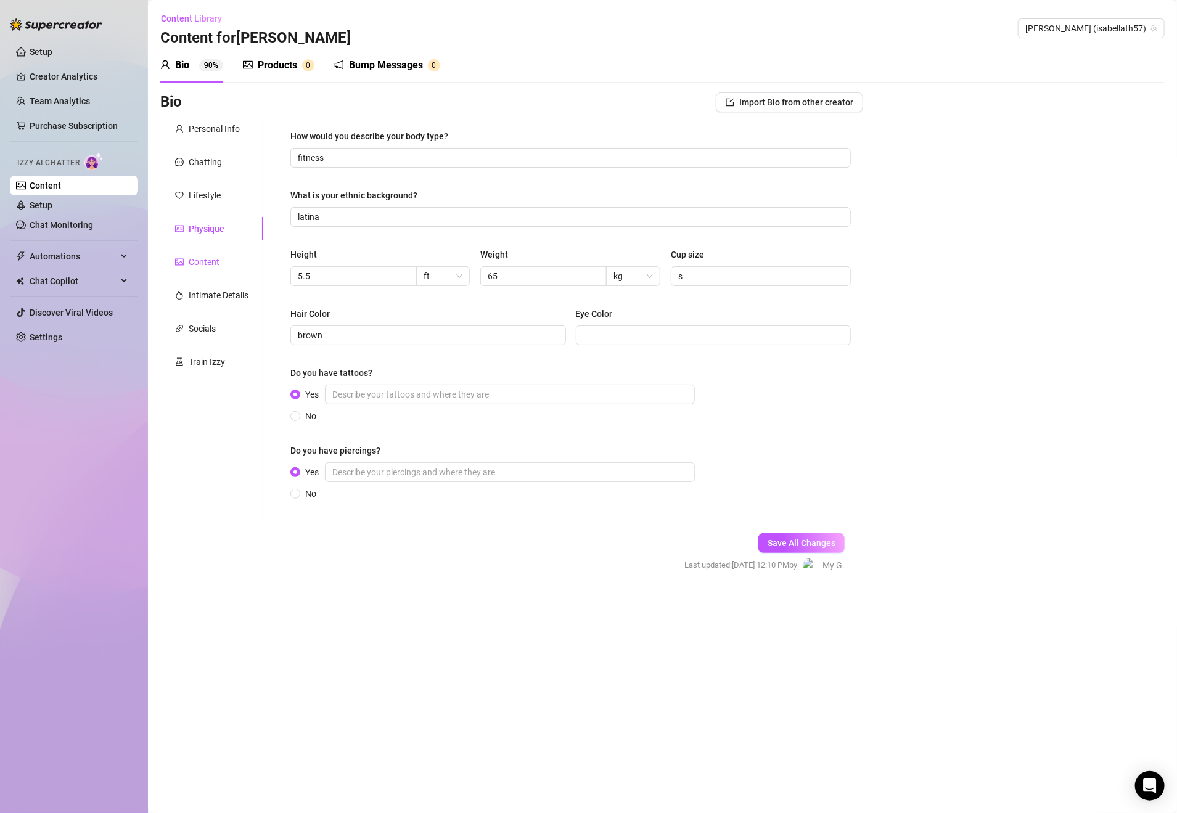
click at [190, 258] on div "Content" at bounding box center [204, 262] width 31 height 14
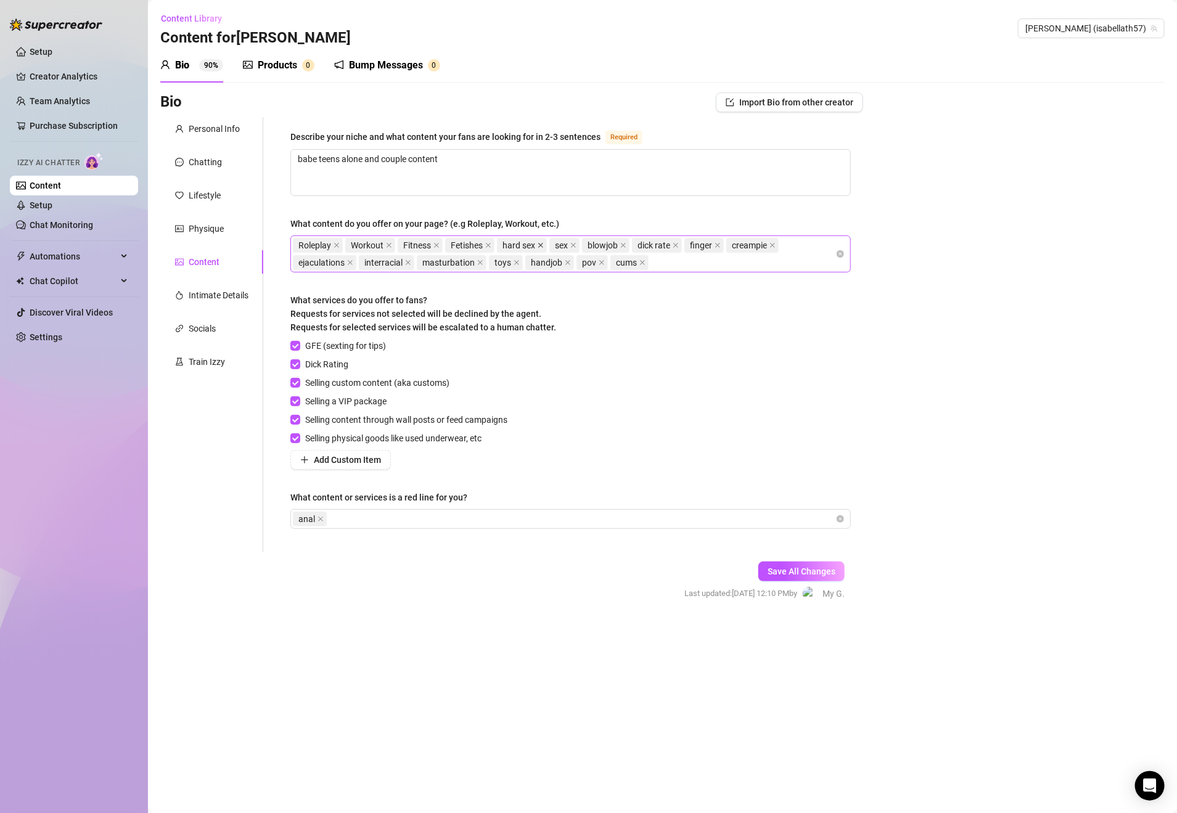
click at [544, 247] on icon "close" at bounding box center [541, 245] width 6 height 6
click at [524, 247] on icon "close" at bounding box center [521, 245] width 6 height 6
click at [541, 245] on icon "close" at bounding box center [538, 245] width 6 height 6
click at [641, 247] on icon "close" at bounding box center [637, 245] width 6 height 6
click at [709, 247] on icon "close" at bounding box center [706, 245] width 5 height 5
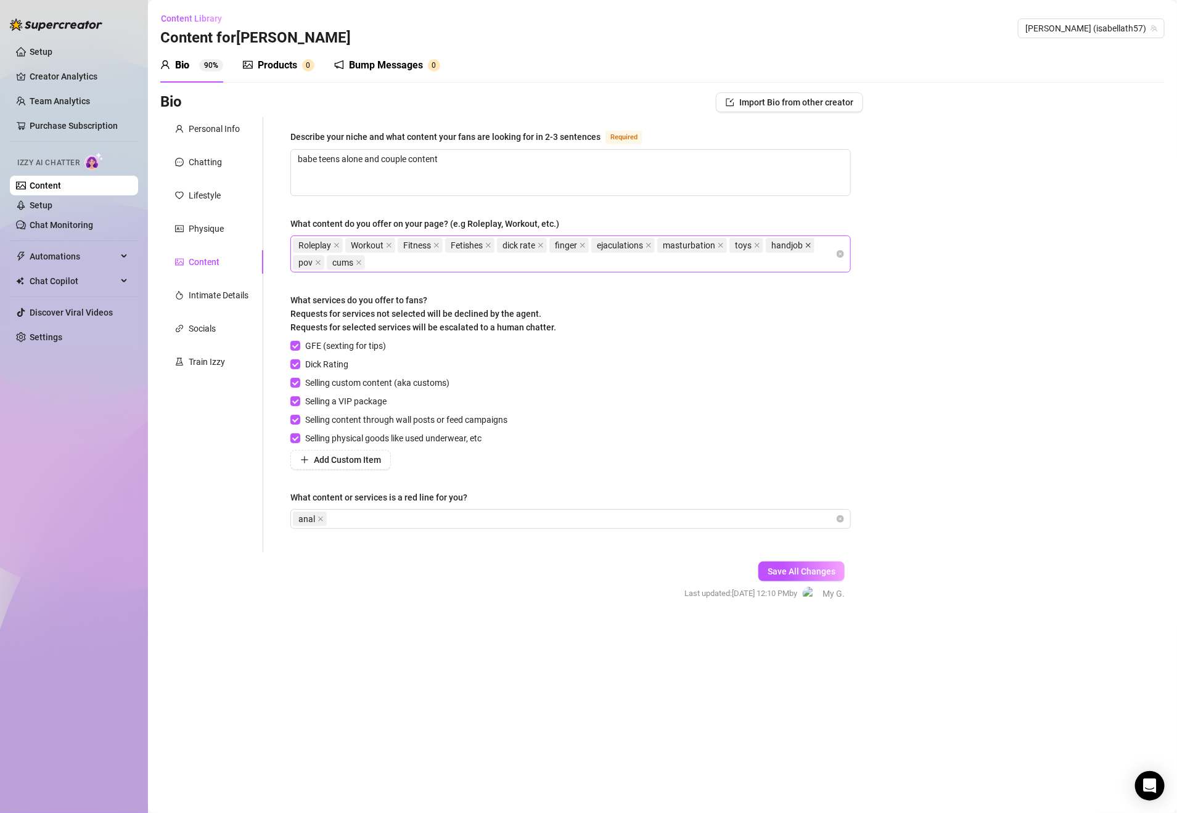
click at [805, 248] on icon "close" at bounding box center [808, 245] width 6 height 6
click at [822, 569] on span "Save All Changes" at bounding box center [802, 572] width 68 height 10
click at [806, 576] on span "Save All Changes" at bounding box center [802, 572] width 68 height 10
click at [211, 298] on div "Intimate Details" at bounding box center [219, 296] width 60 height 14
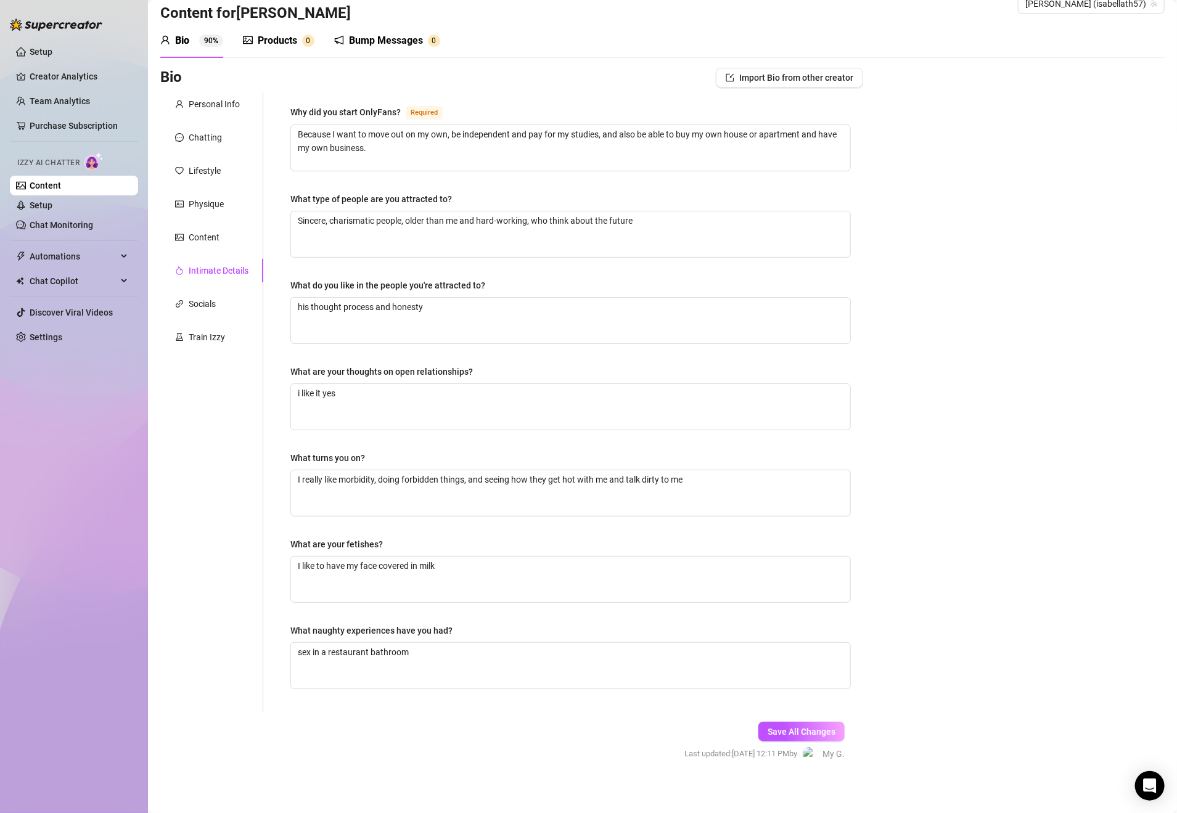
scroll to position [35, 0]
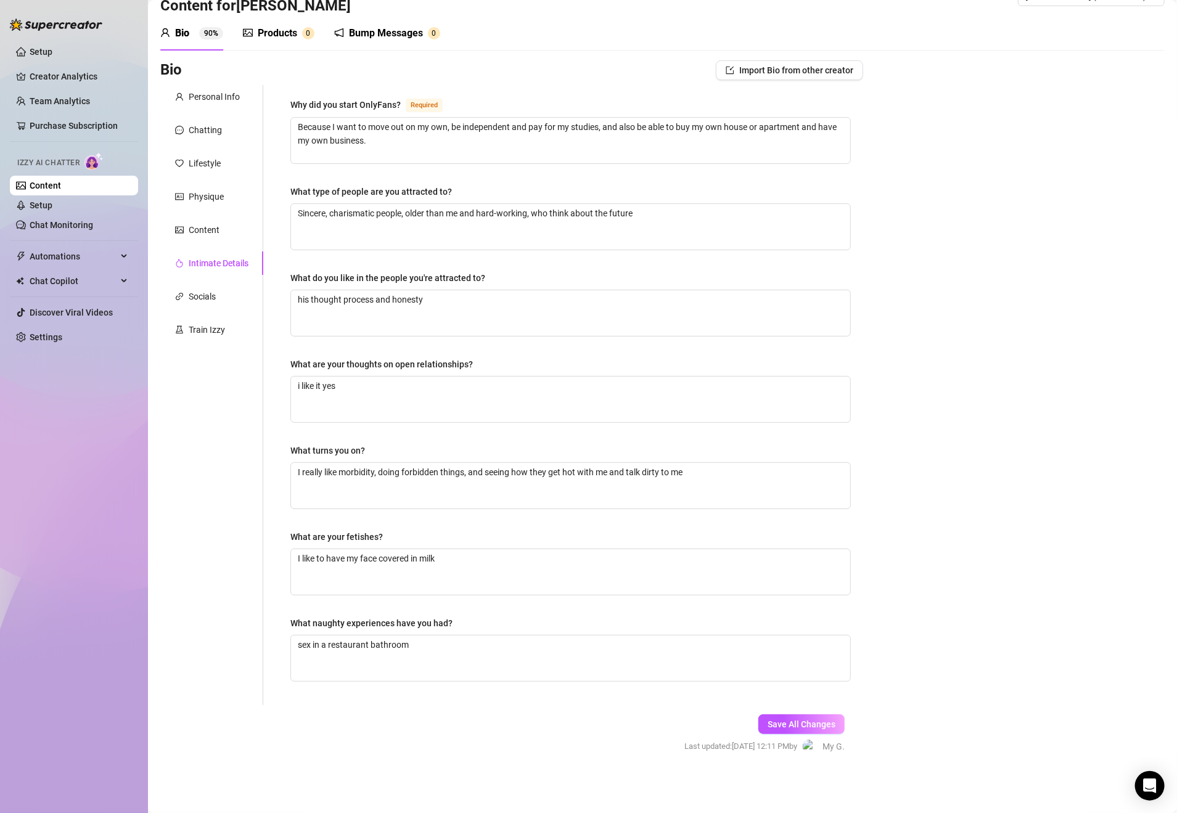
click at [209, 275] on div "Personal Info Chatting Lifestyle Physique Content Intimate Details Socials Trai…" at bounding box center [211, 395] width 103 height 620
click at [209, 290] on div "Socials" at bounding box center [202, 297] width 27 height 14
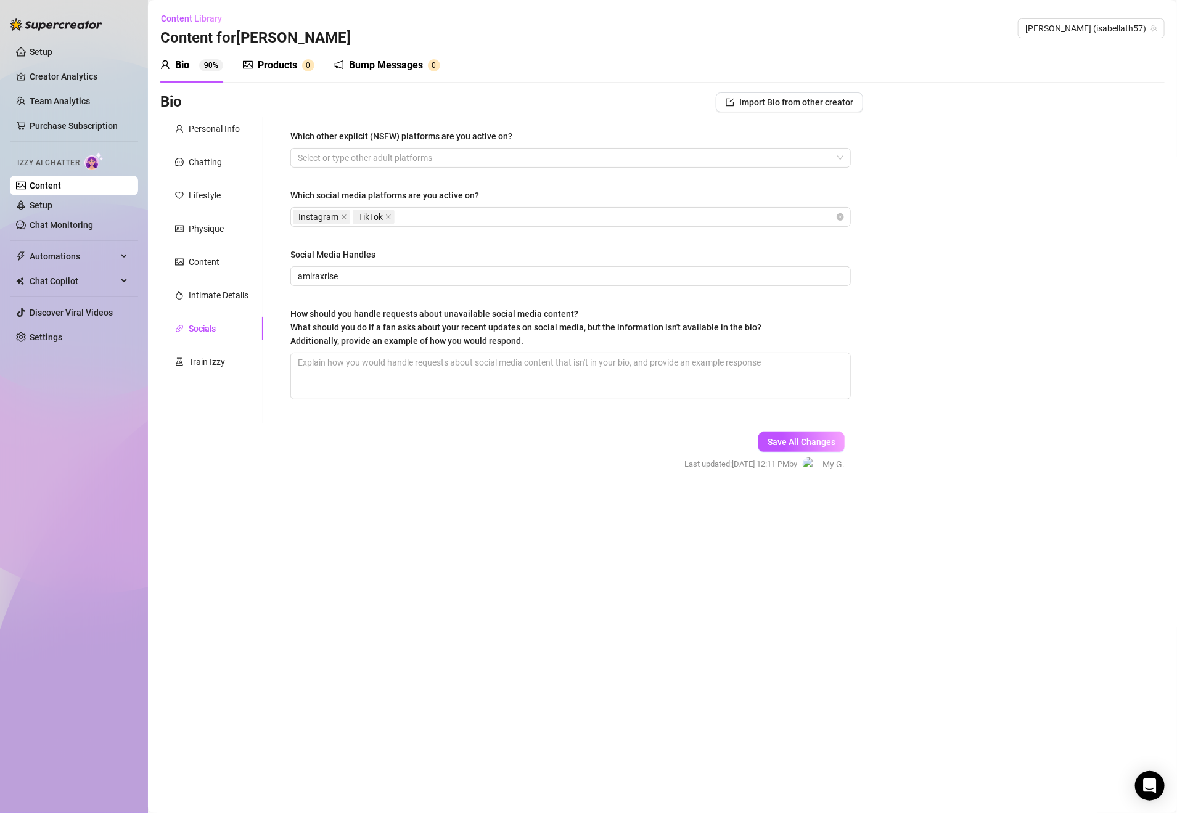
scroll to position [0, 0]
drag, startPoint x: 356, startPoint y: 271, endPoint x: 317, endPoint y: 277, distance: 39.9
click at [353, 272] on input "amiraxrise" at bounding box center [569, 276] width 543 height 14
drag, startPoint x: 317, startPoint y: 277, endPoint x: 299, endPoint y: 279, distance: 18.0
click at [299, 279] on input "amiraxrise" at bounding box center [569, 276] width 543 height 14
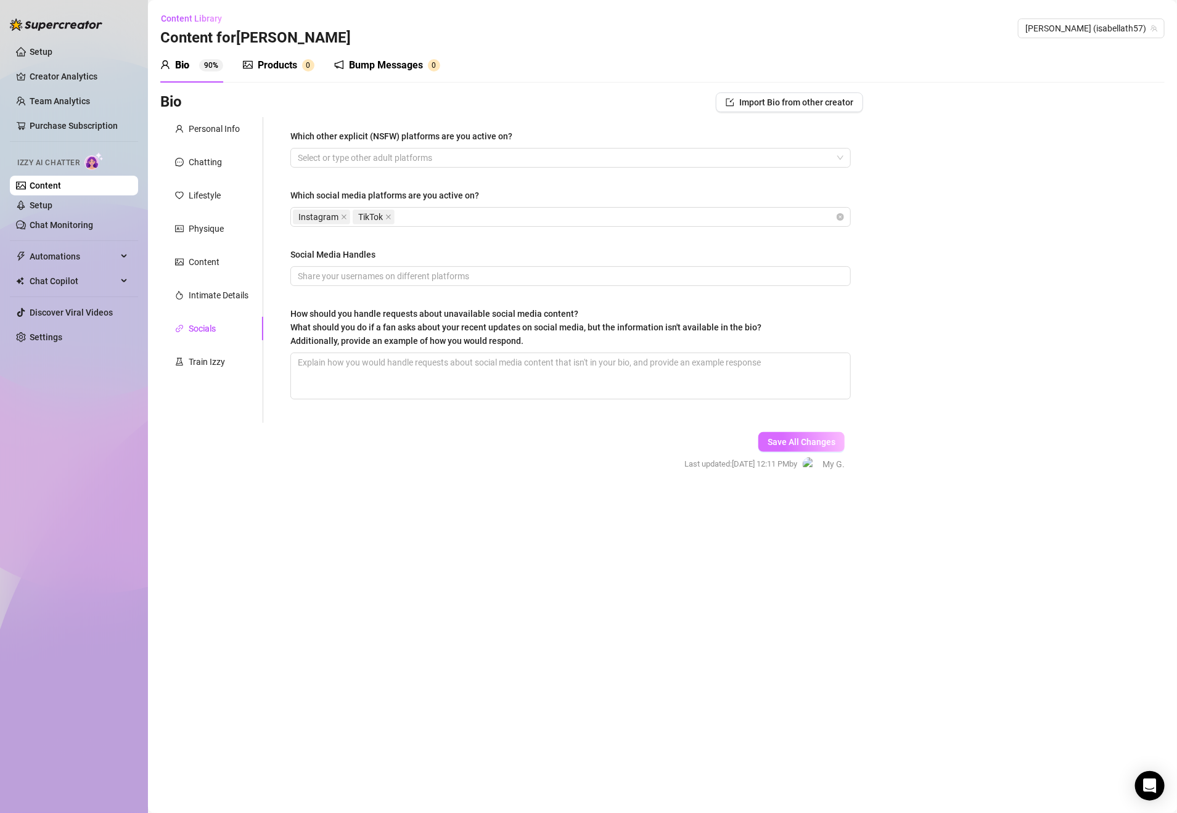
click at [790, 450] on button "Save All Changes" at bounding box center [801, 442] width 86 height 20
click at [784, 445] on span "Save All Changes" at bounding box center [802, 442] width 68 height 10
click at [216, 362] on div "Train Izzy" at bounding box center [207, 362] width 36 height 14
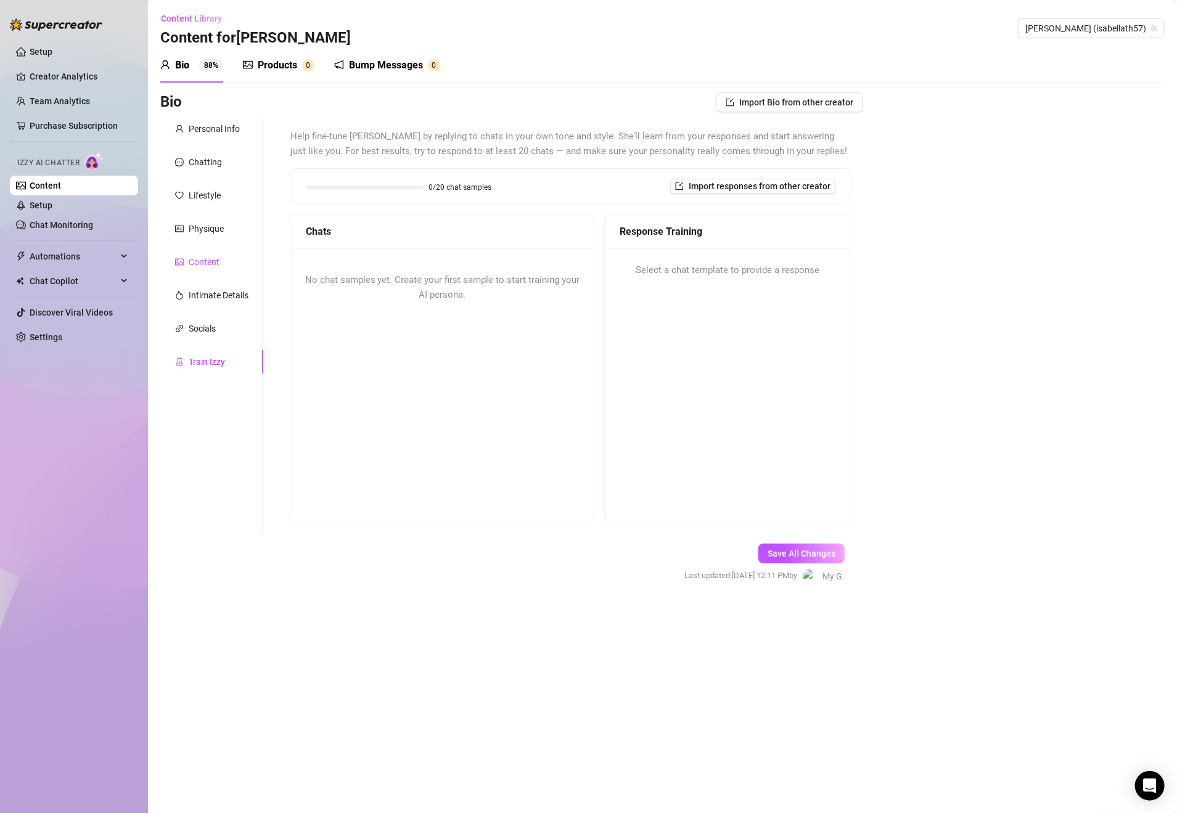
click at [199, 264] on div "Content" at bounding box center [204, 262] width 31 height 14
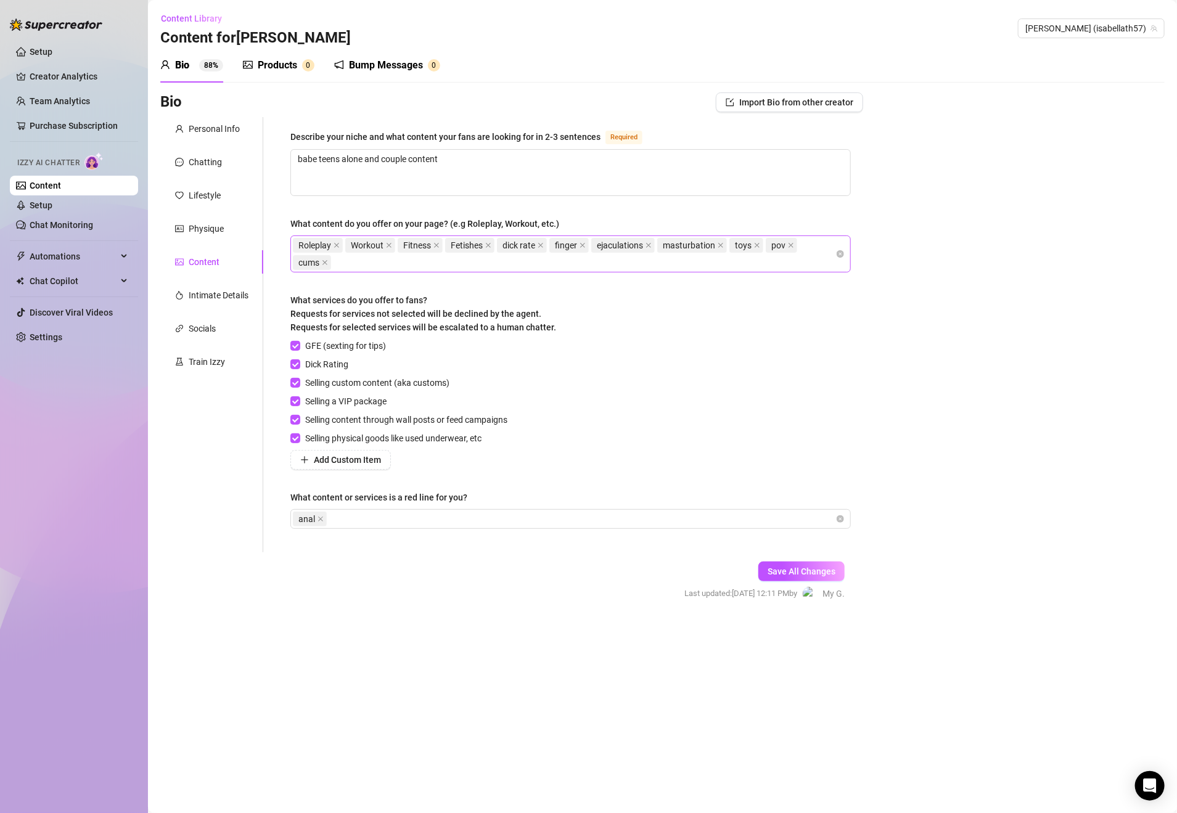
click at [210, 264] on div "Content" at bounding box center [204, 262] width 31 height 14
click at [52, 201] on link "Setup" at bounding box center [41, 205] width 23 height 10
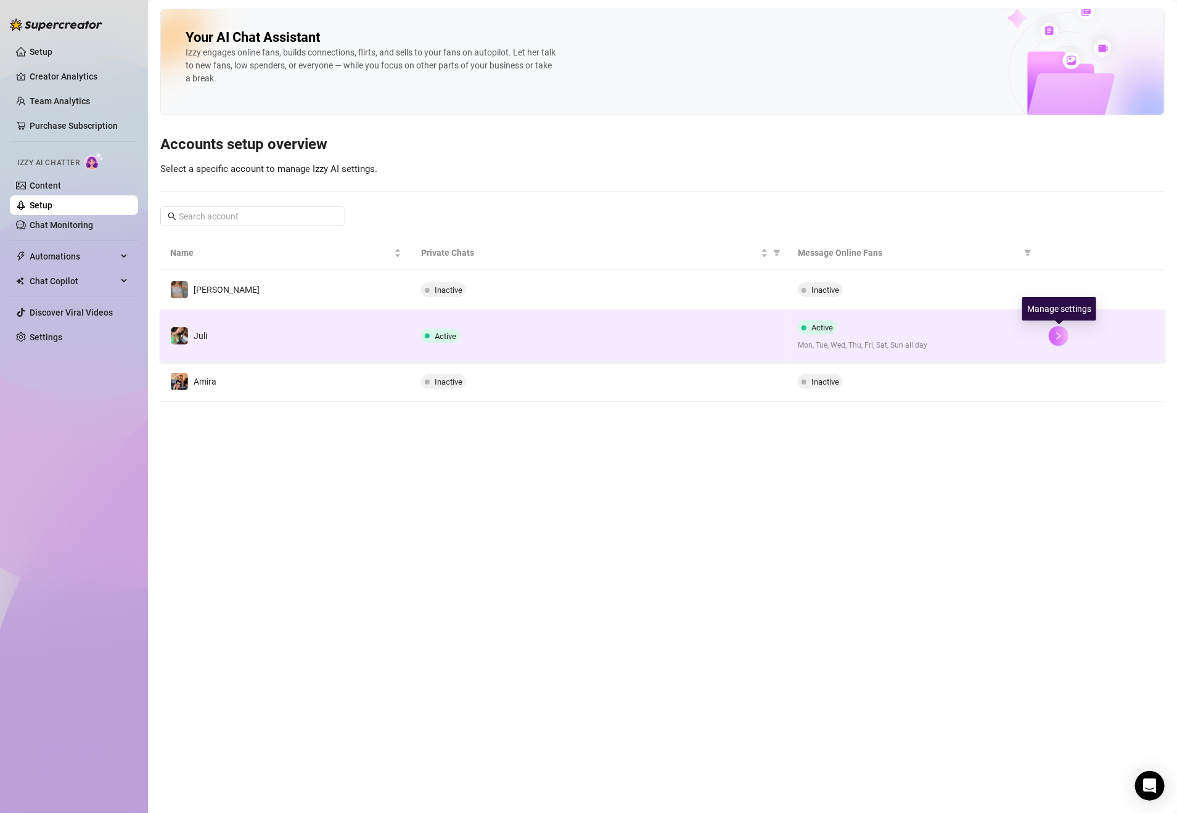
click at [1060, 340] on icon "right" at bounding box center [1058, 336] width 9 height 9
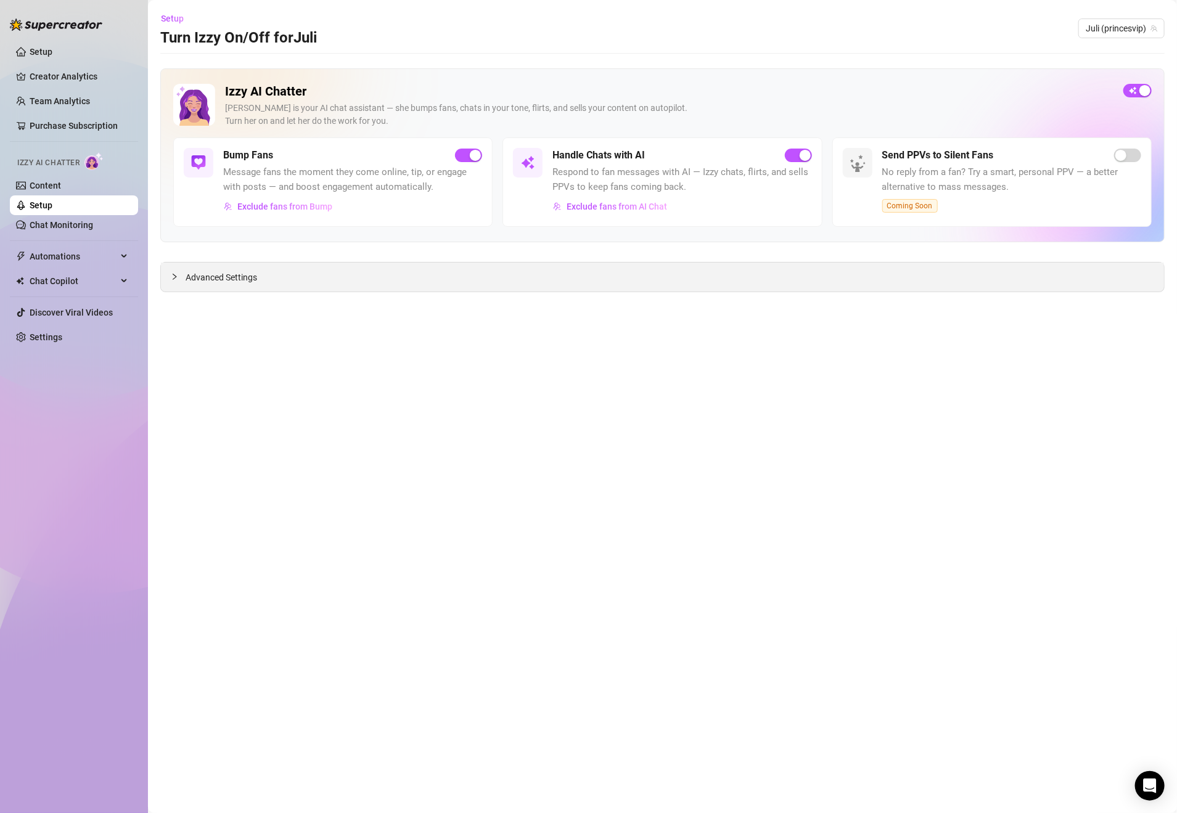
click at [387, 289] on div "Advanced Settings" at bounding box center [662, 277] width 1003 height 29
click at [180, 275] on div at bounding box center [178, 277] width 15 height 14
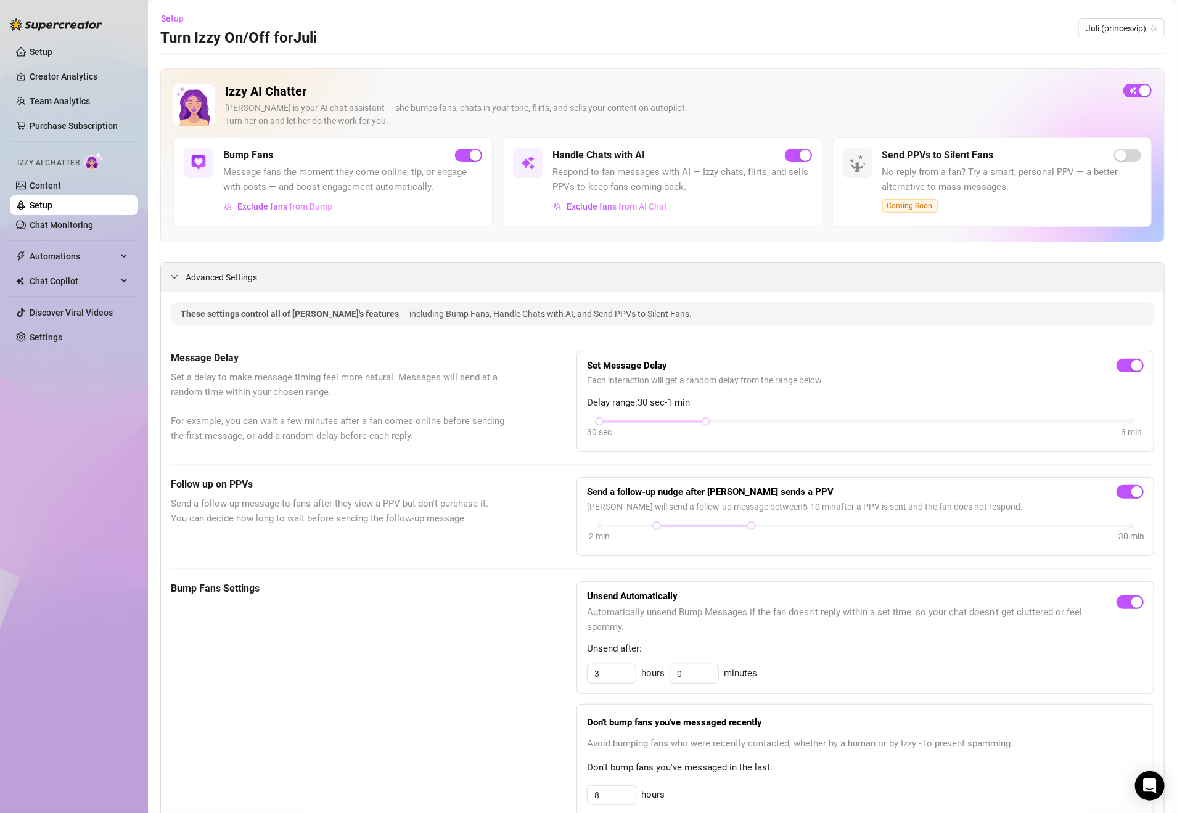
click at [182, 281] on div at bounding box center [178, 277] width 15 height 14
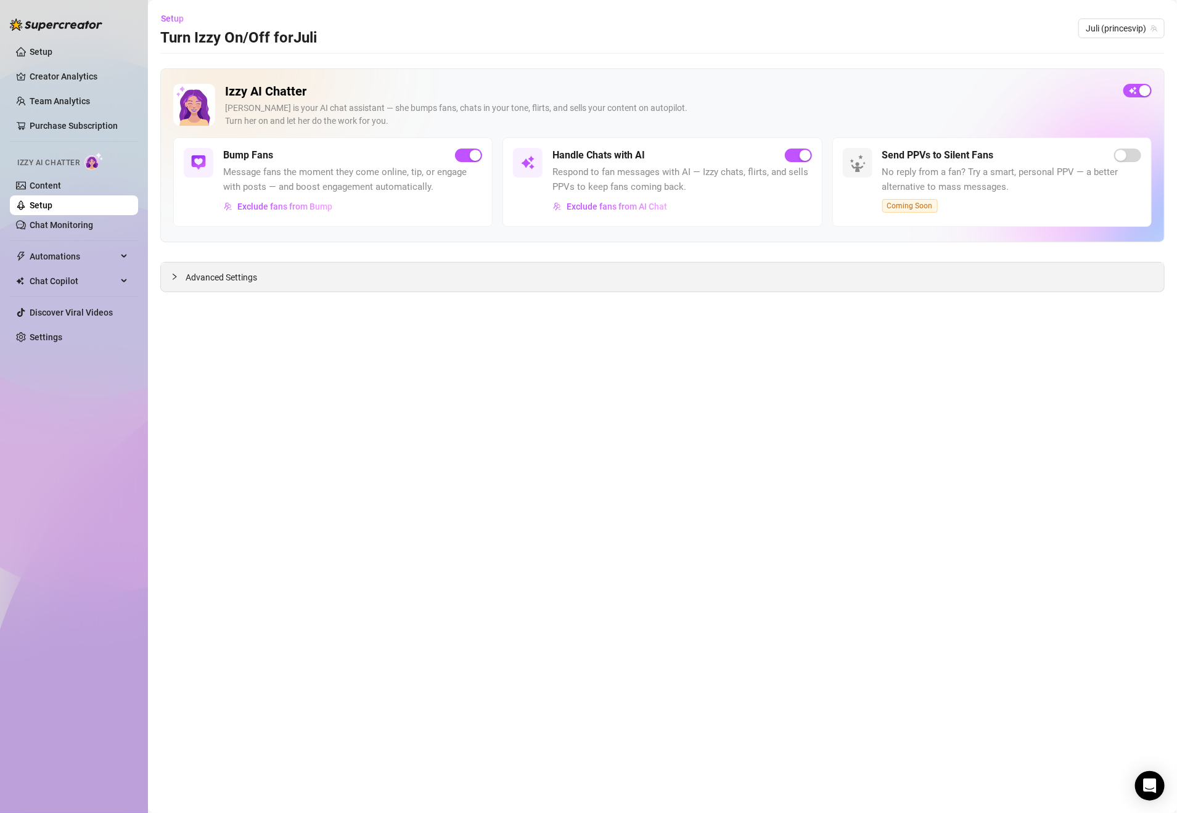
click at [195, 274] on span "Advanced Settings" at bounding box center [222, 278] width 72 height 14
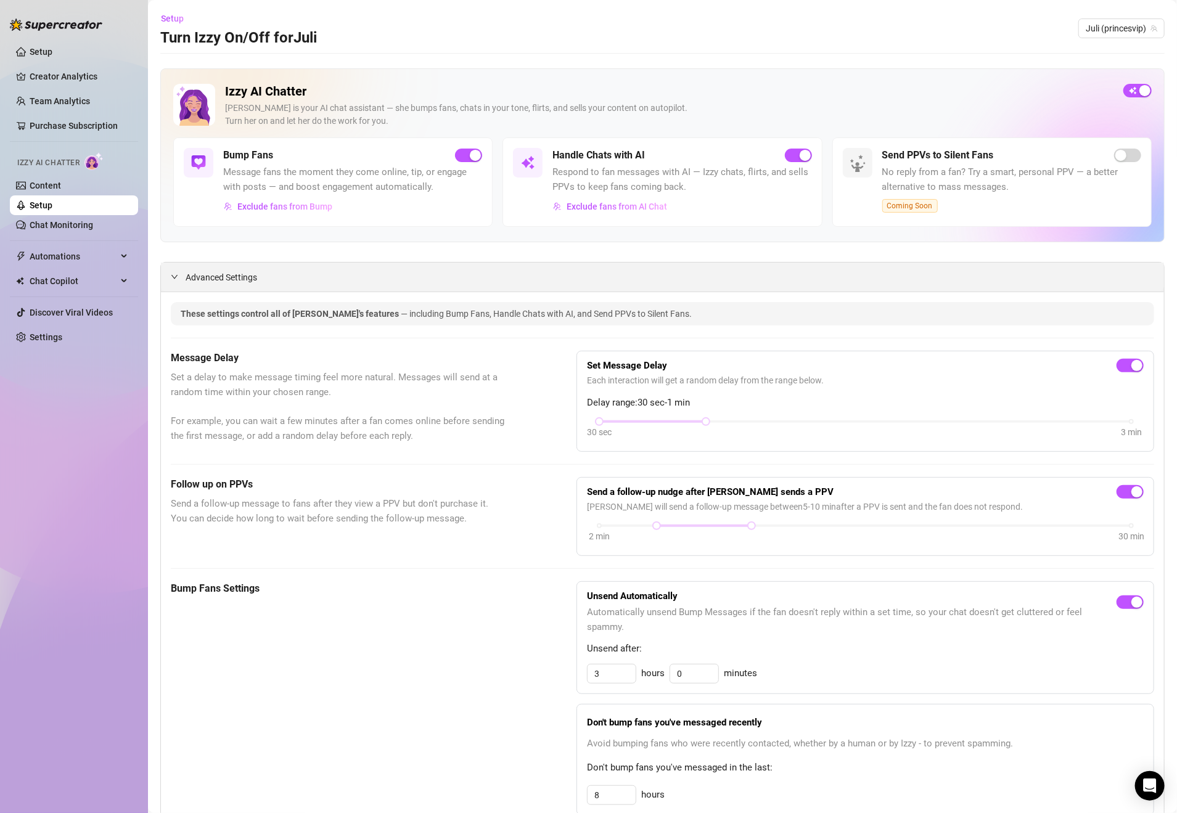
click at [172, 281] on icon "expanded" at bounding box center [174, 276] width 7 height 7
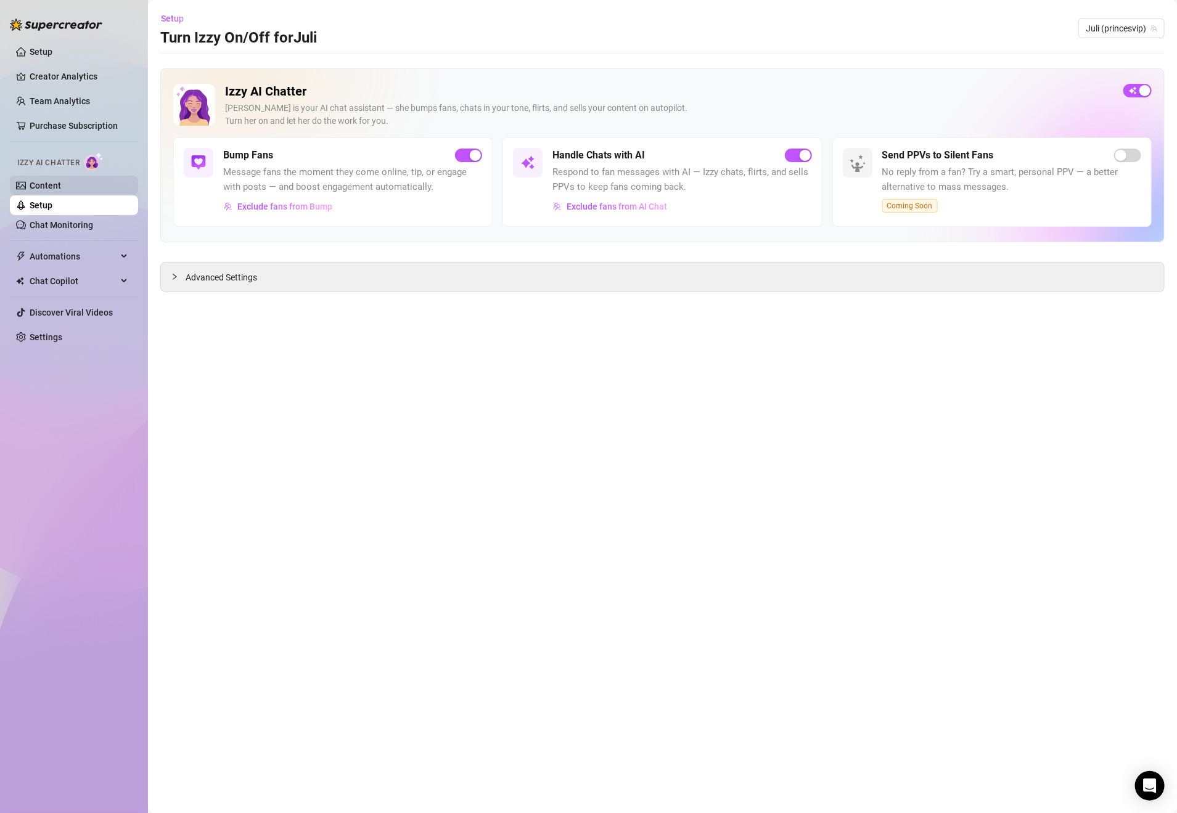
click at [57, 181] on link "Content" at bounding box center [45, 186] width 31 height 10
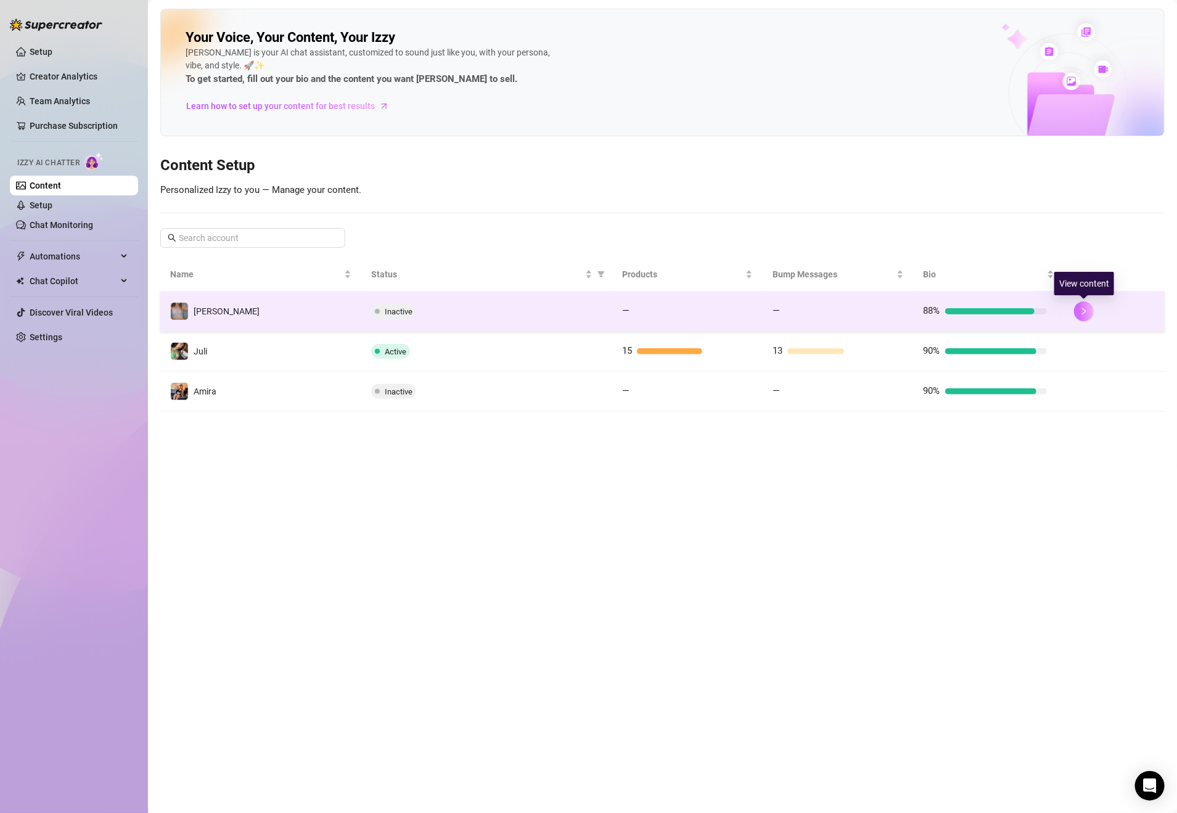
click at [1081, 312] on icon "right" at bounding box center [1084, 311] width 9 height 9
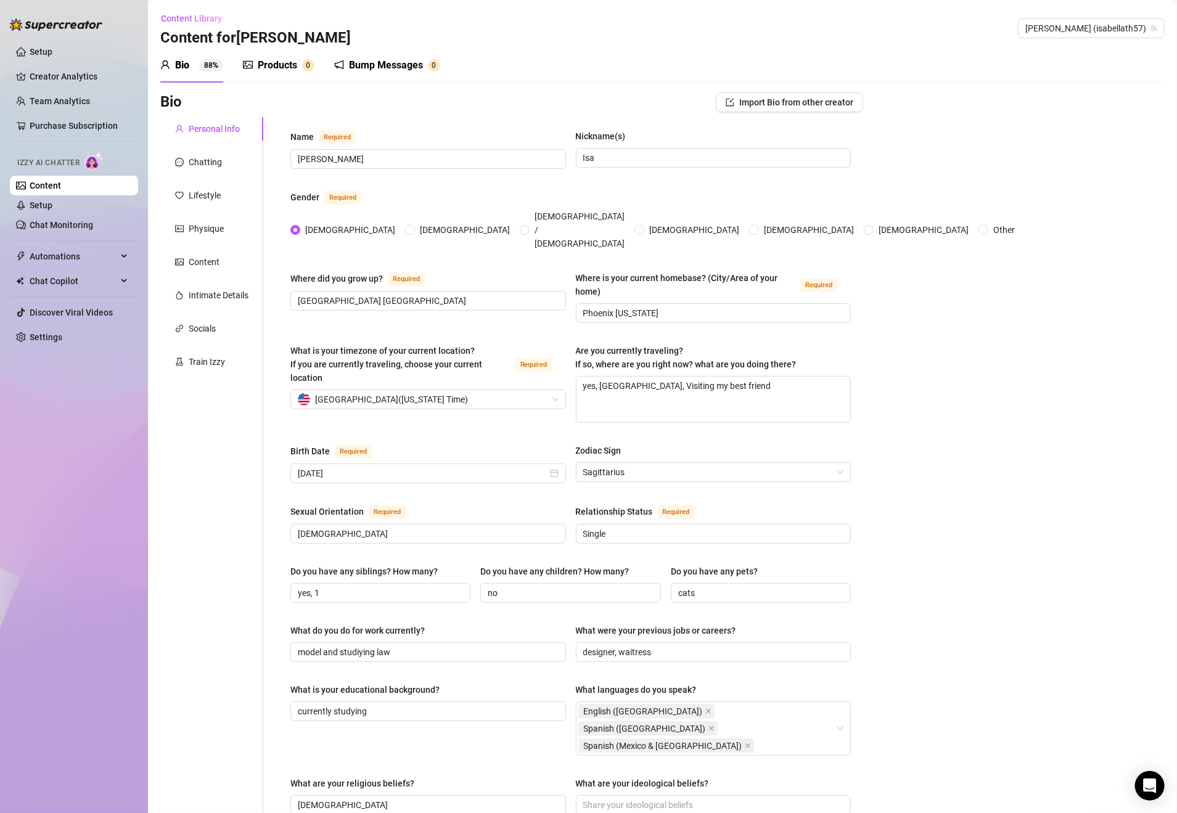
click at [285, 59] on div "Products" at bounding box center [277, 65] width 39 height 15
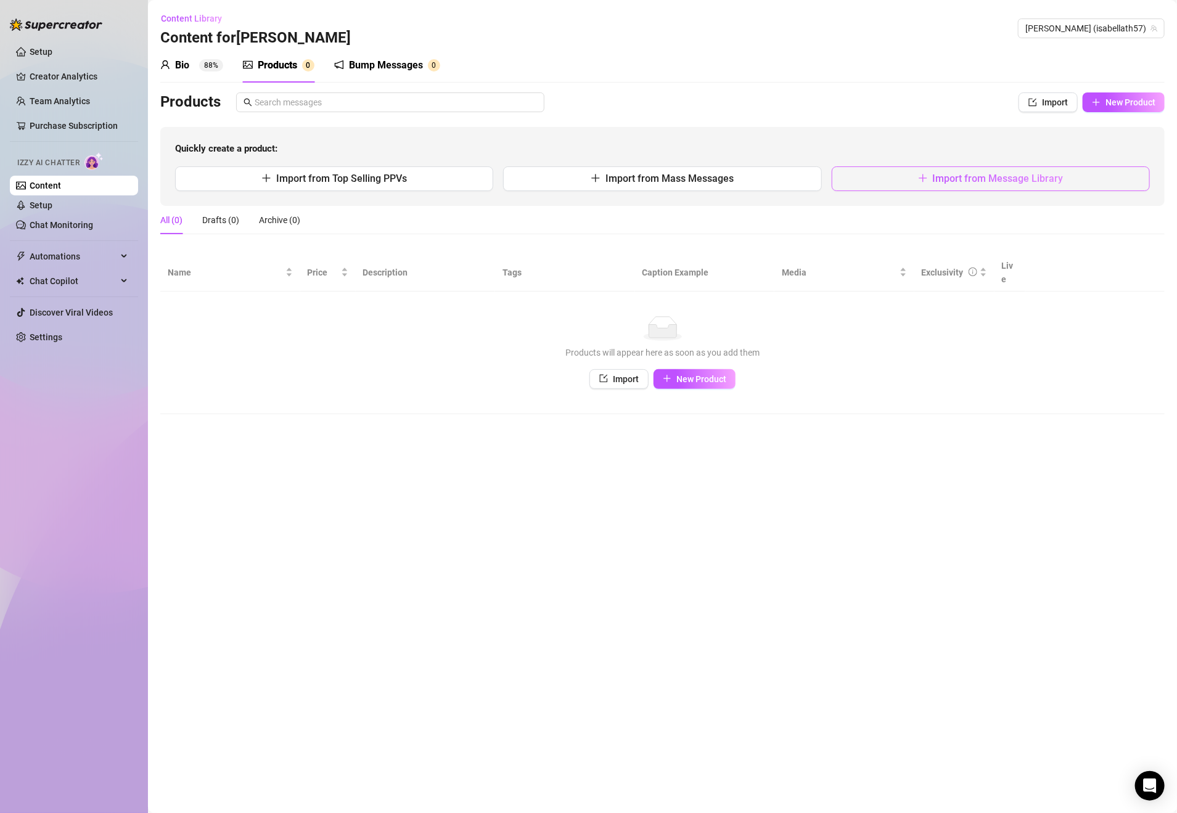
click at [957, 176] on span "Import from Message Library" at bounding box center [998, 179] width 131 height 12
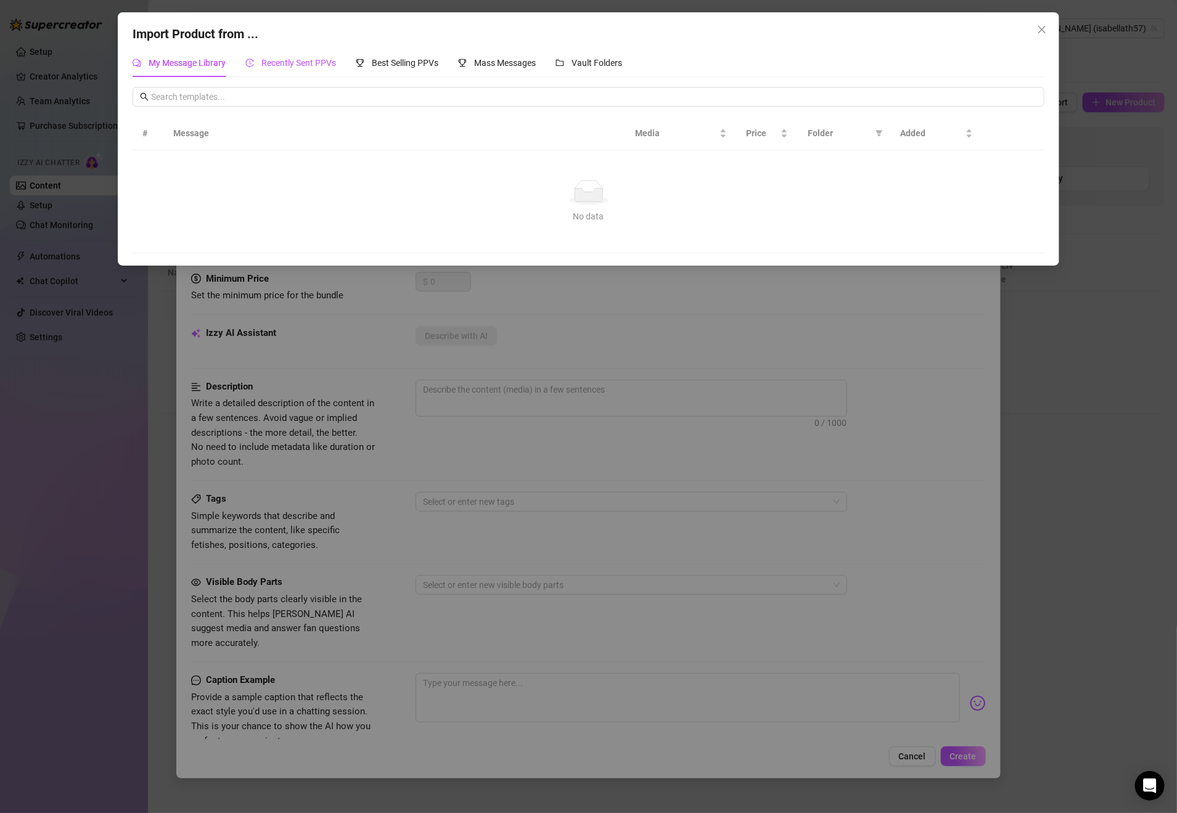
click at [313, 63] on span "Recently Sent PPVs" at bounding box center [298, 63] width 75 height 10
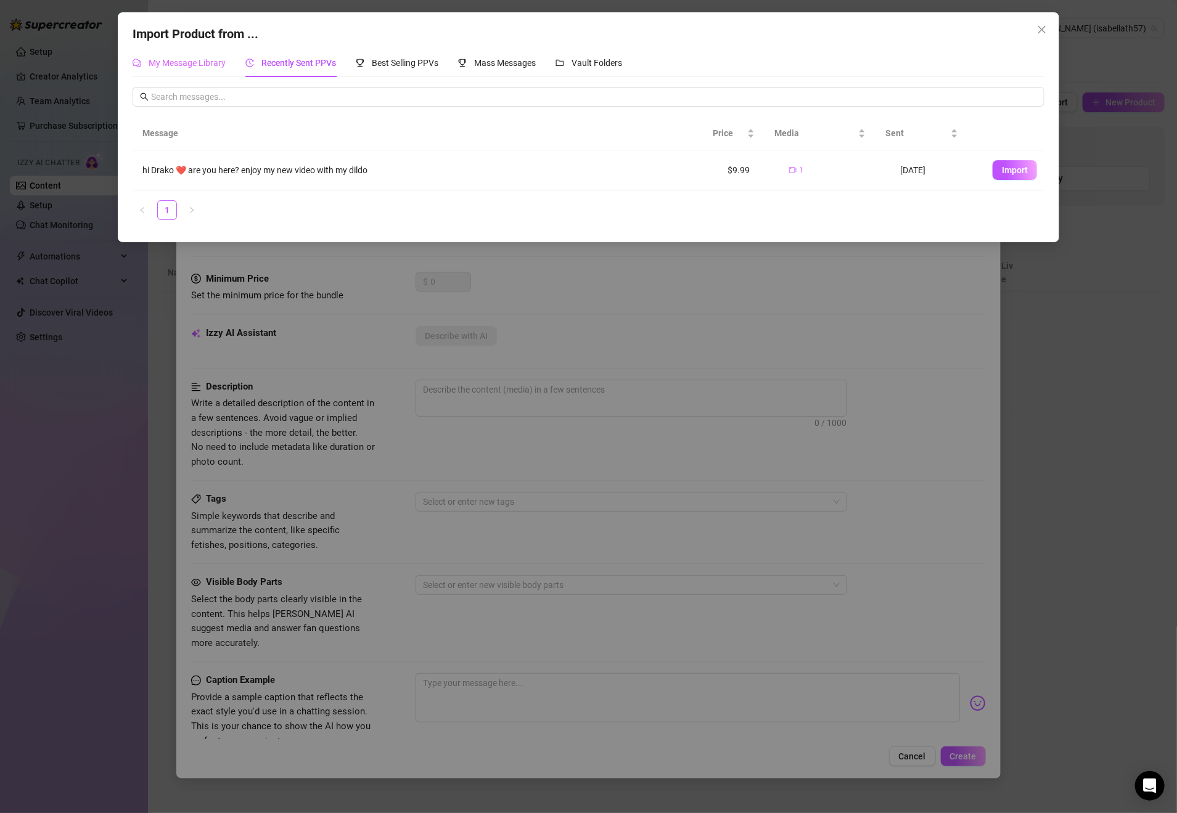
click at [205, 53] on div "My Message Library" at bounding box center [179, 63] width 93 height 28
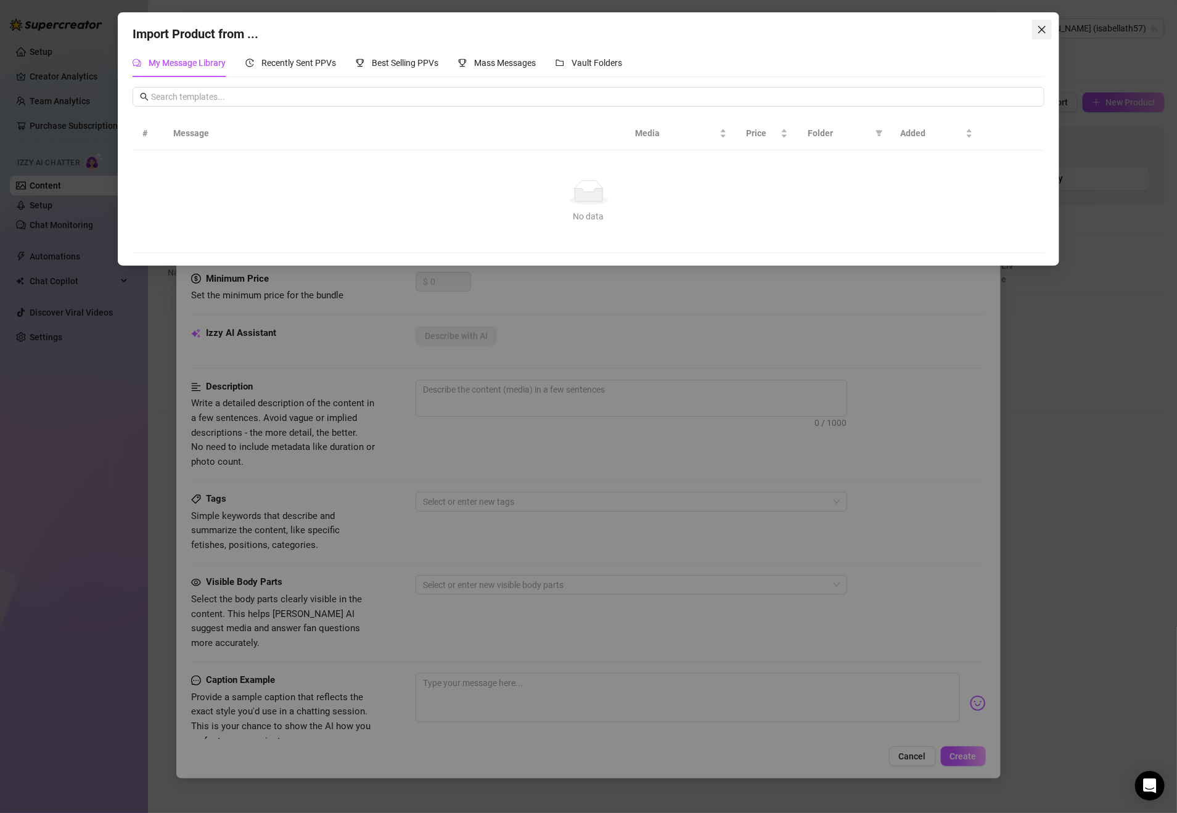
click at [1039, 27] on icon "close" at bounding box center [1041, 29] width 7 height 7
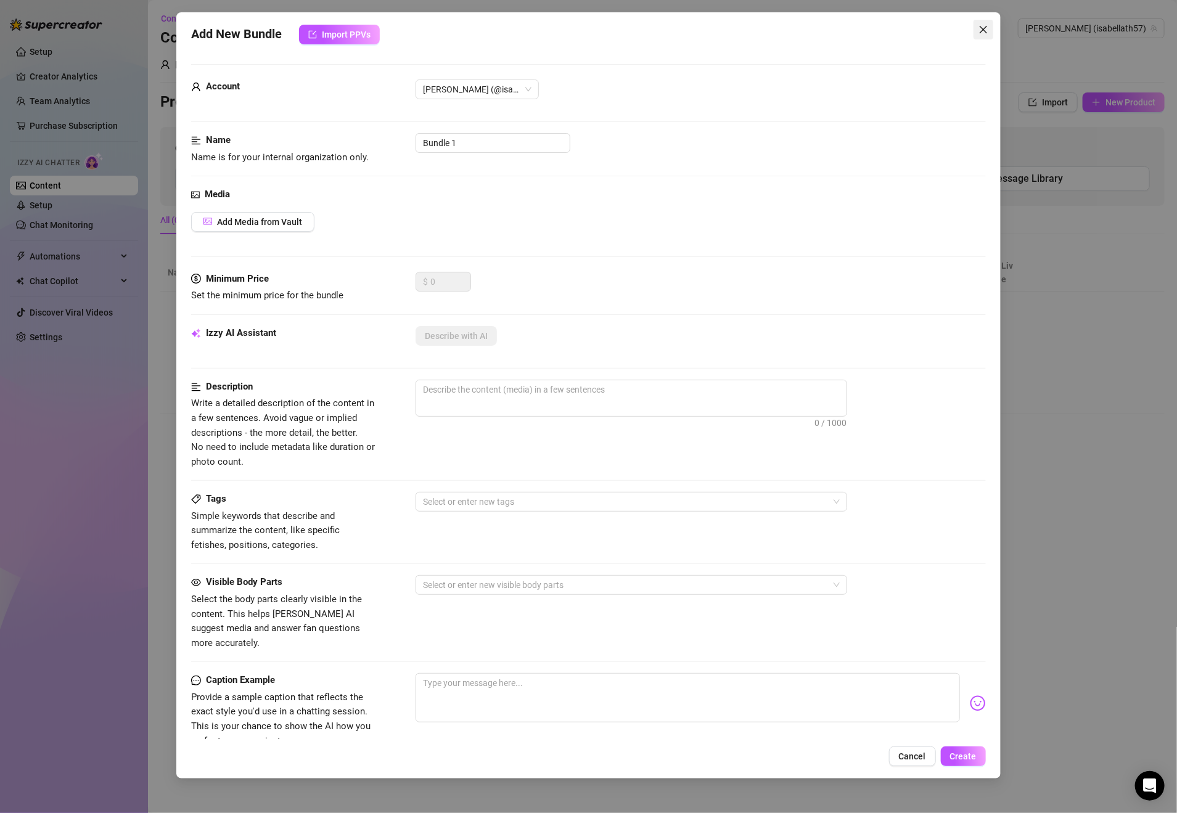
click at [988, 28] on icon "close" at bounding box center [983, 30] width 10 height 10
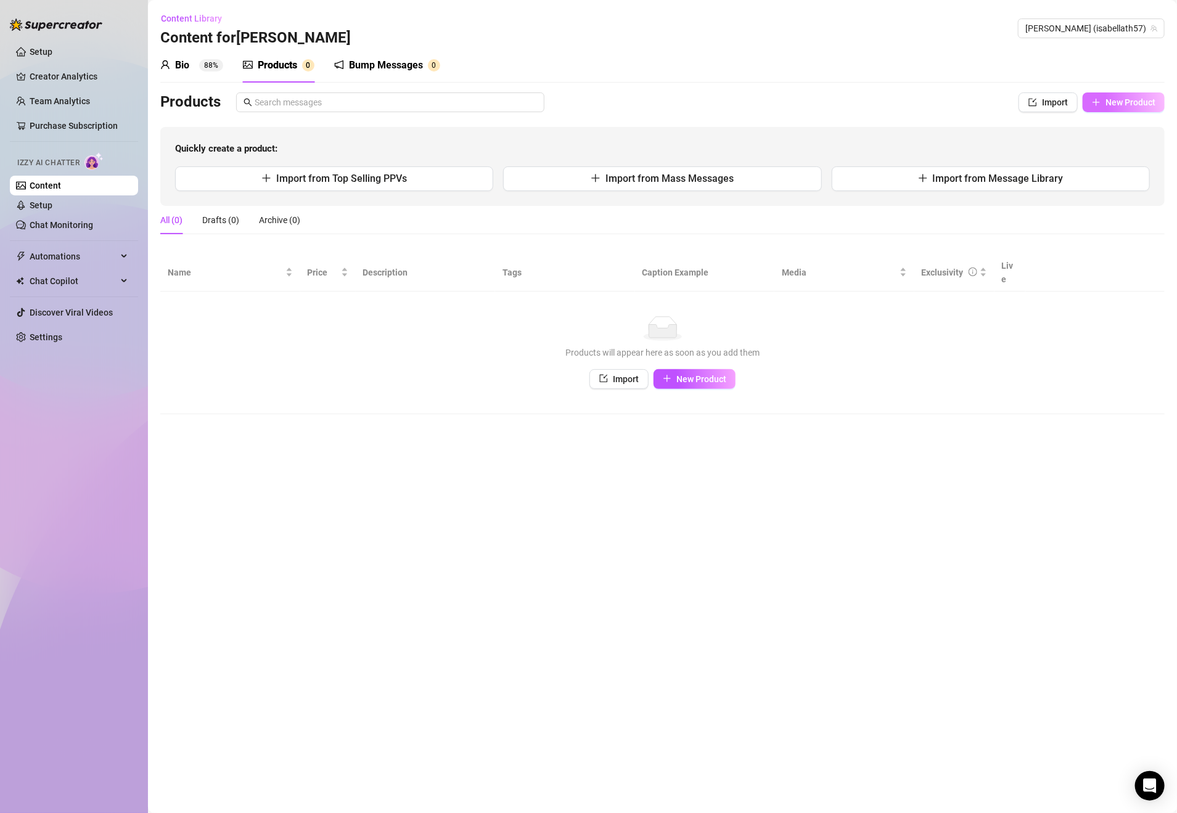
click at [1112, 105] on span "New Product" at bounding box center [1130, 102] width 50 height 10
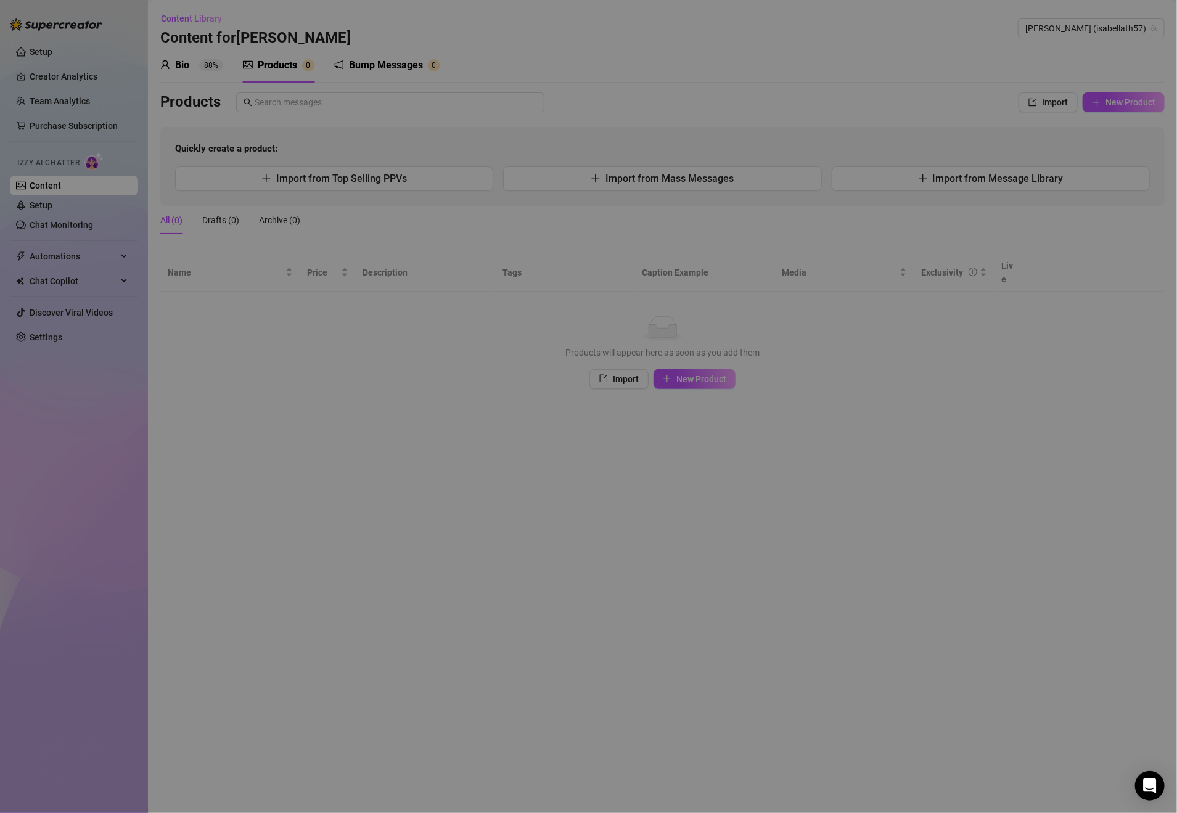
type textarea "Type your message here..."
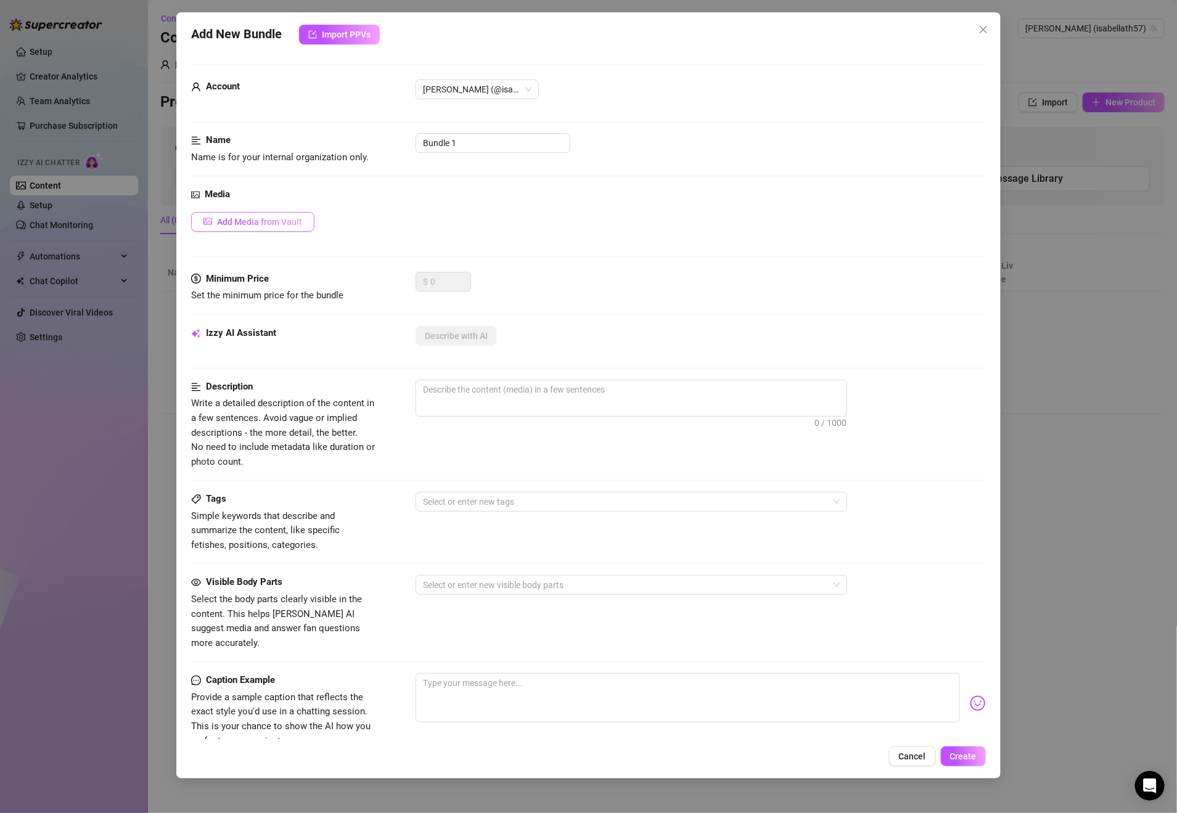
click at [267, 221] on span "Add Media from Vault" at bounding box center [259, 222] width 85 height 10
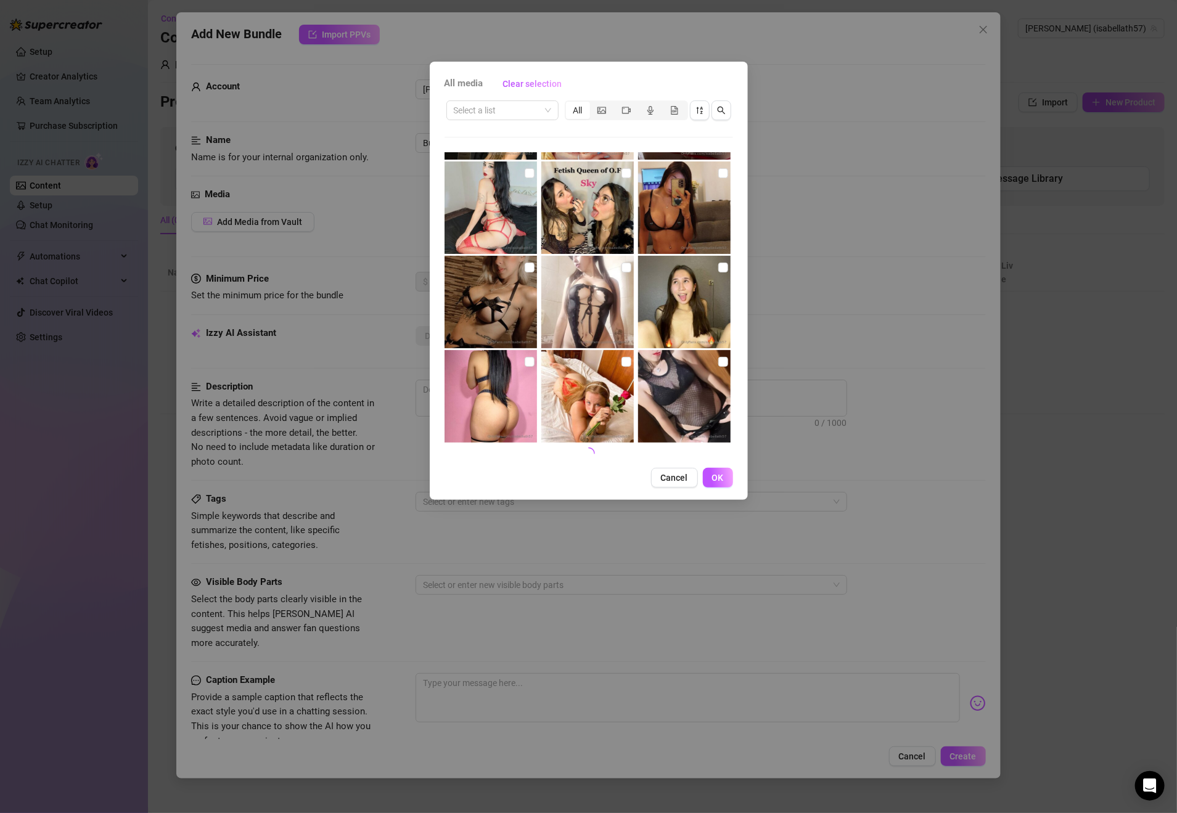
scroll to position [1973, 0]
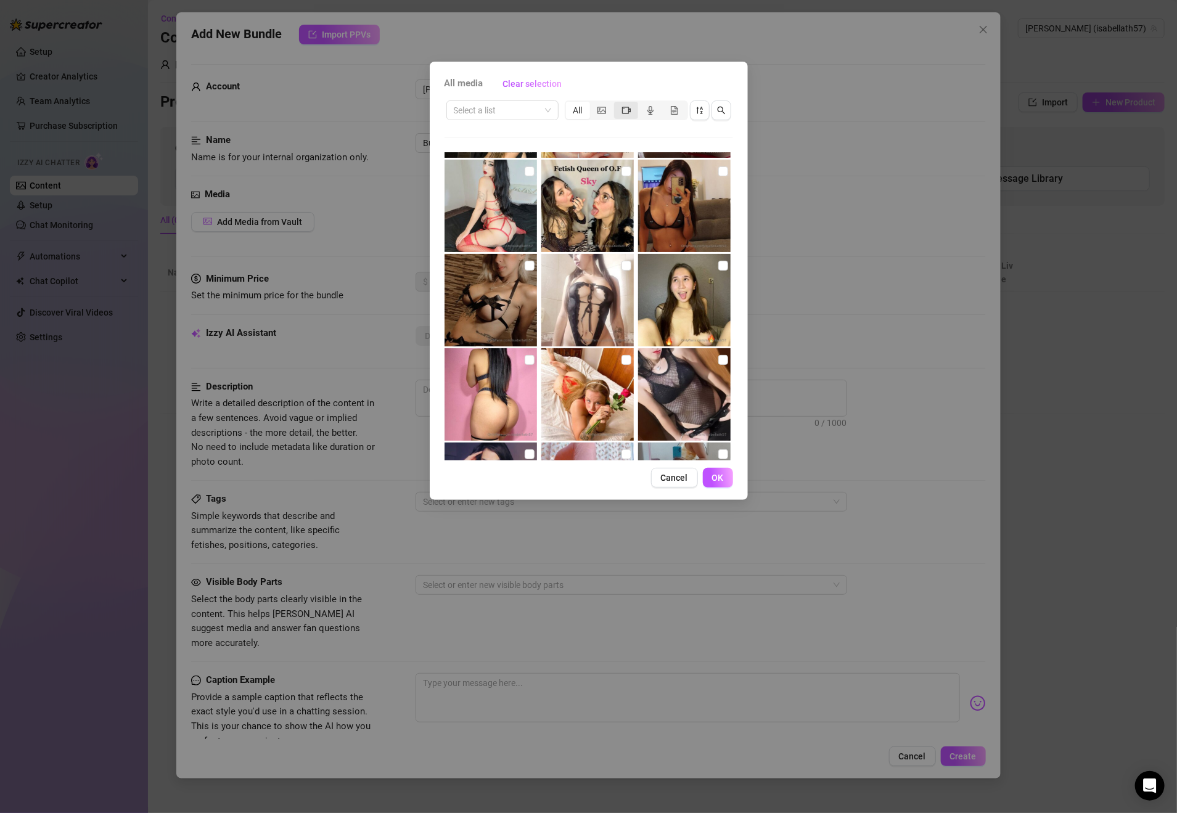
click at [618, 108] on div "segmented control" at bounding box center [626, 110] width 24 height 17
click at [617, 104] on input "segmented control" at bounding box center [617, 104] width 0 height 0
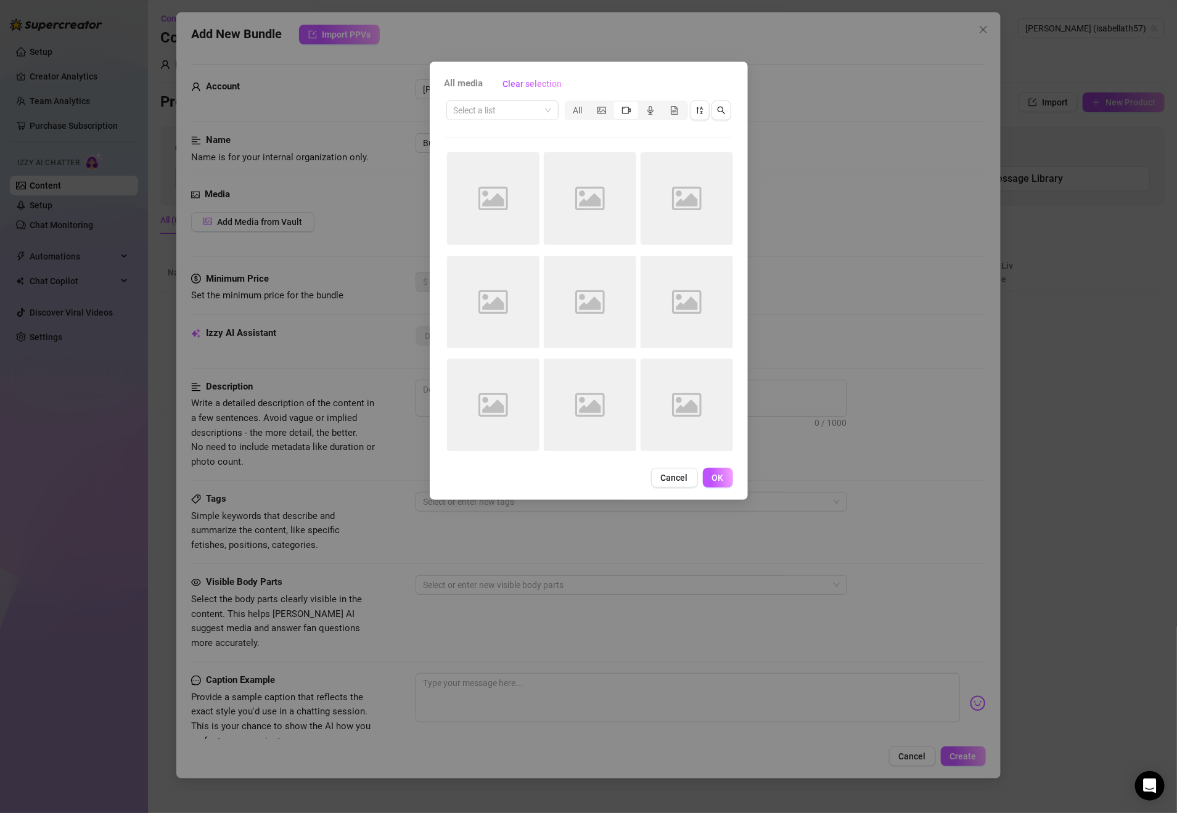
scroll to position [0, 0]
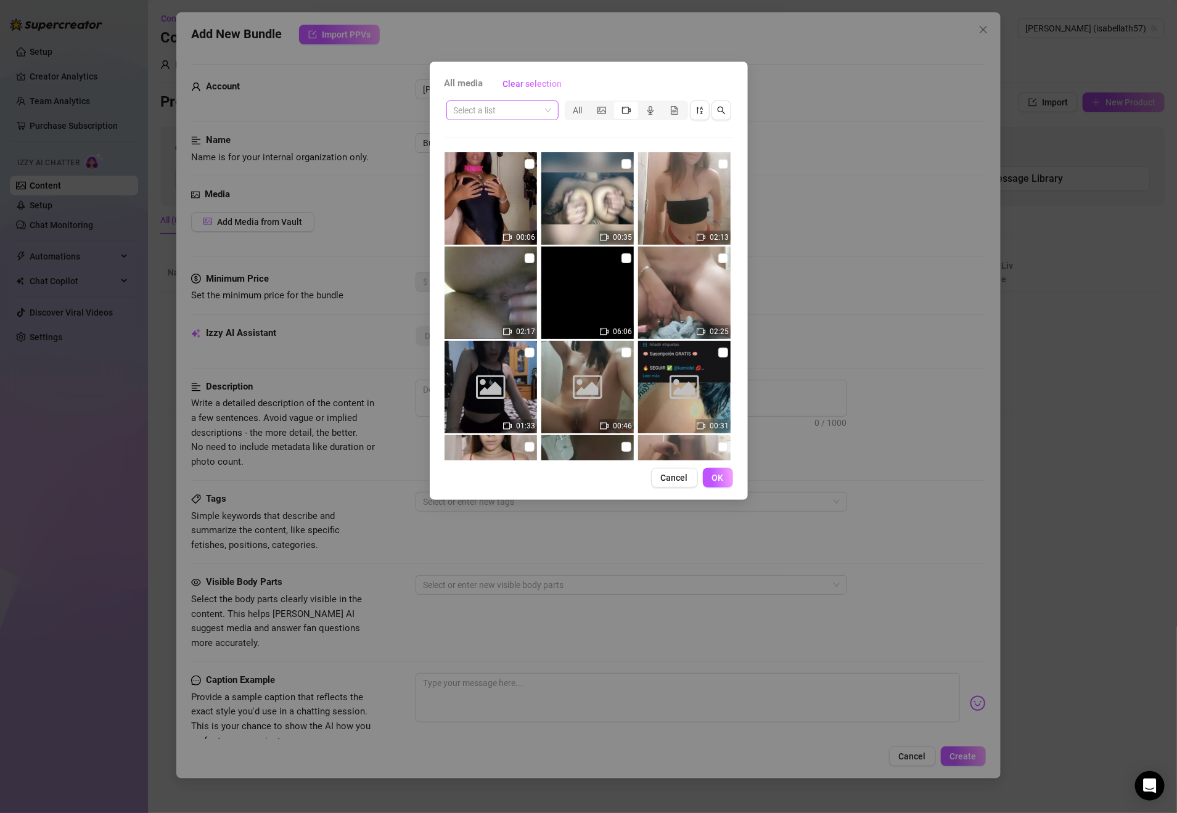
click at [551, 107] on div "Select a list" at bounding box center [502, 110] width 112 height 20
click at [495, 170] on div "Messages" at bounding box center [502, 175] width 92 height 14
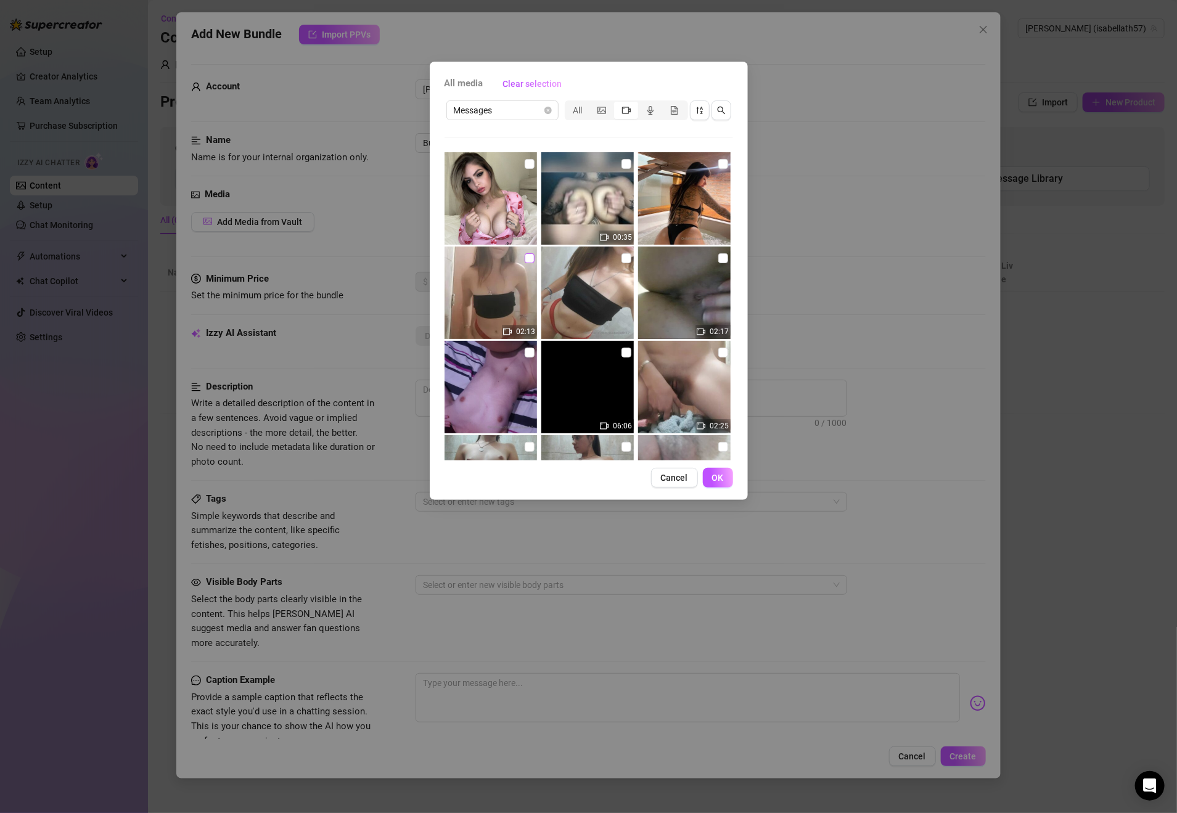
click at [525, 259] on input "checkbox" at bounding box center [530, 258] width 10 height 10
checkbox input "true"
click at [623, 257] on input "checkbox" at bounding box center [626, 258] width 10 height 10
click at [621, 255] on input "checkbox" at bounding box center [626, 258] width 10 height 10
checkbox input "false"
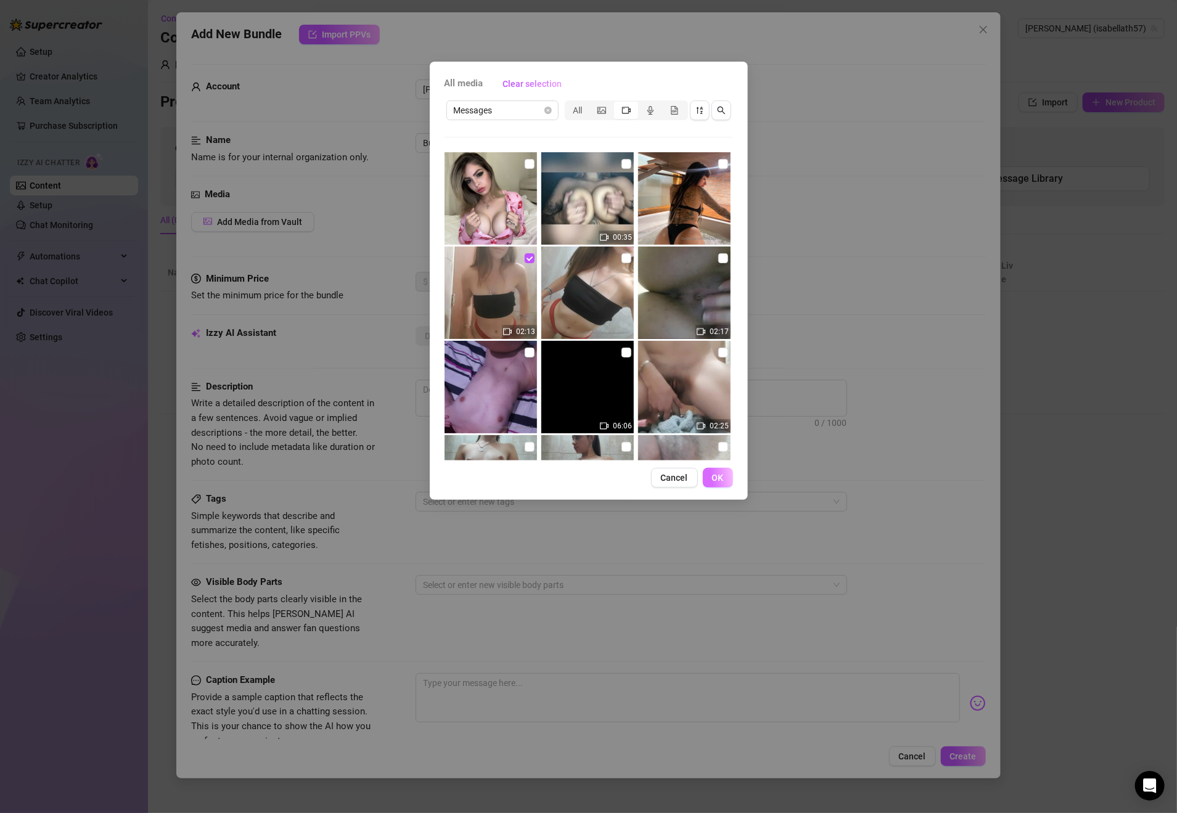
click at [719, 477] on span "OK" at bounding box center [718, 478] width 12 height 10
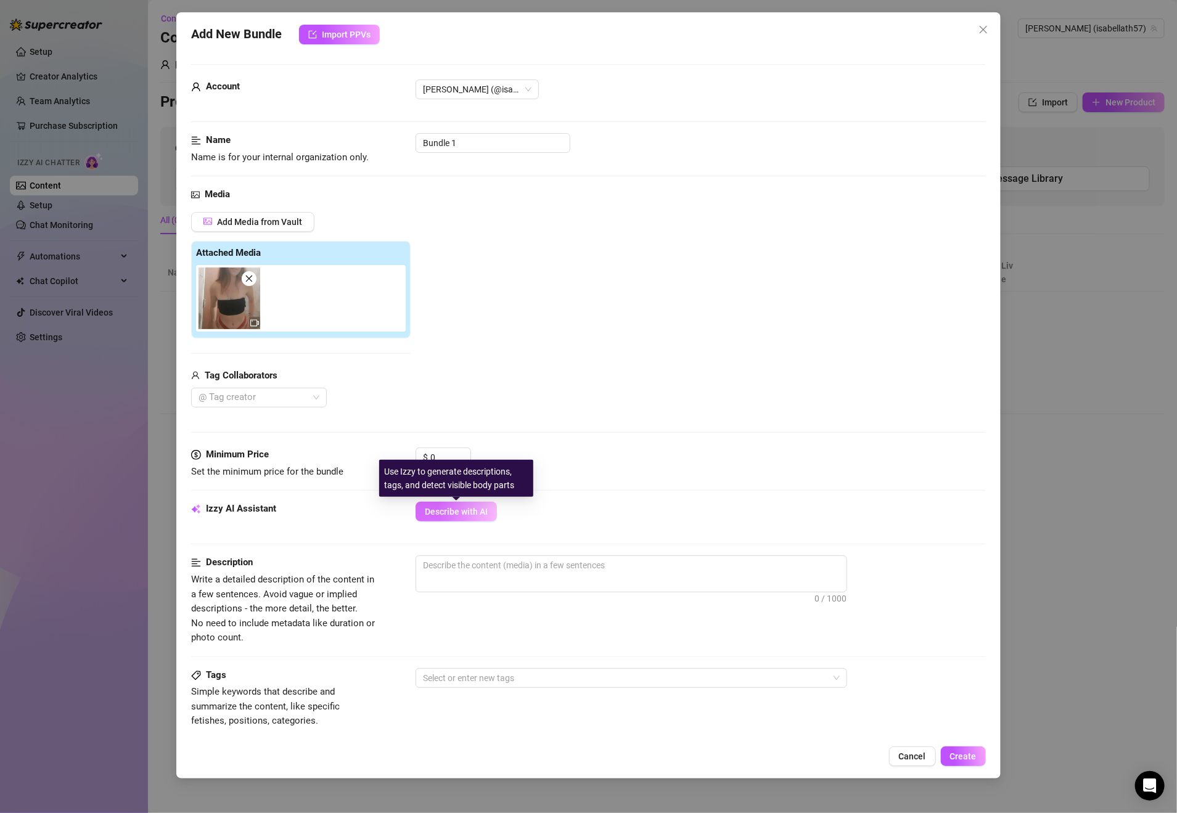
click at [466, 515] on span "Describe with AI" at bounding box center [456, 512] width 63 height 10
drag, startPoint x: 439, startPoint y: 457, endPoint x: 425, endPoint y: 461, distance: 14.7
click at [425, 461] on div "$ 0" at bounding box center [443, 458] width 55 height 20
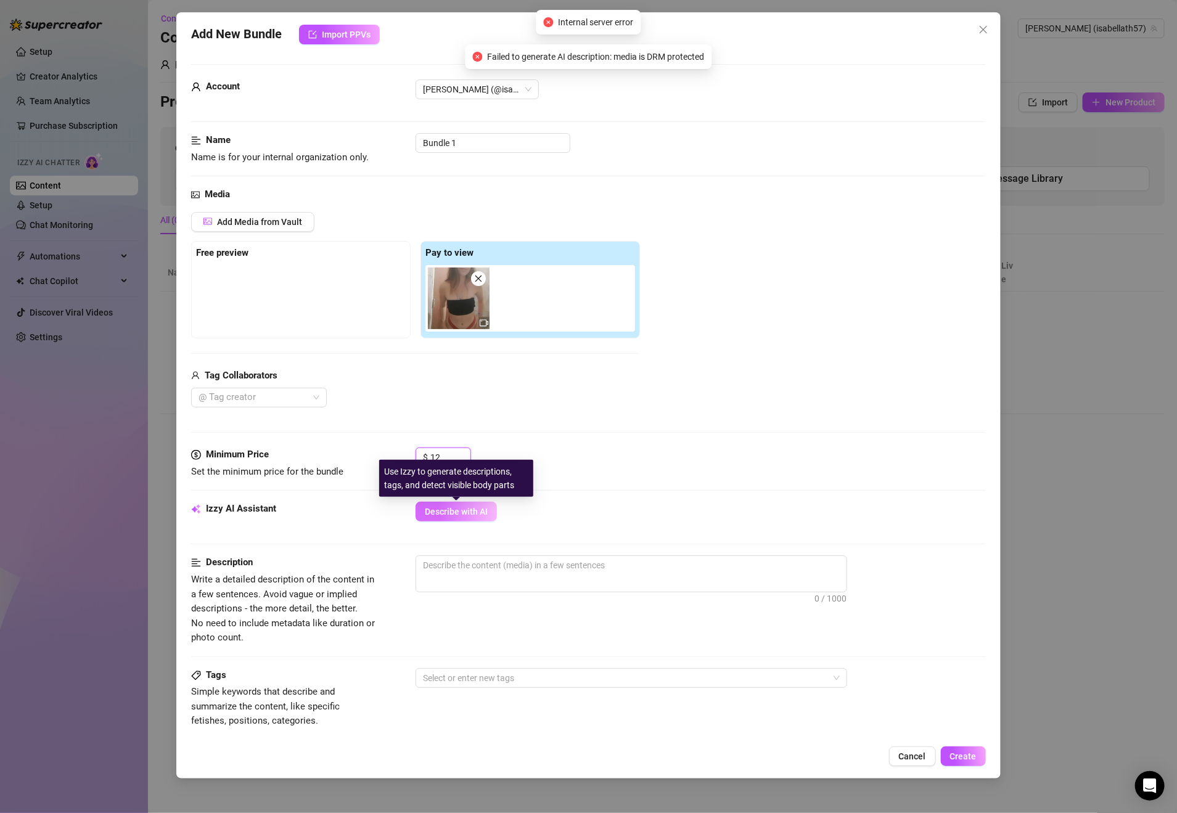
type input "12"
click at [473, 504] on button "Describe with AI" at bounding box center [456, 512] width 81 height 20
click at [448, 520] on button "Describe with AI" at bounding box center [456, 512] width 81 height 20
click at [466, 514] on span "Describe with AI" at bounding box center [456, 512] width 63 height 10
click at [467, 520] on button "Describe with AI" at bounding box center [456, 512] width 81 height 20
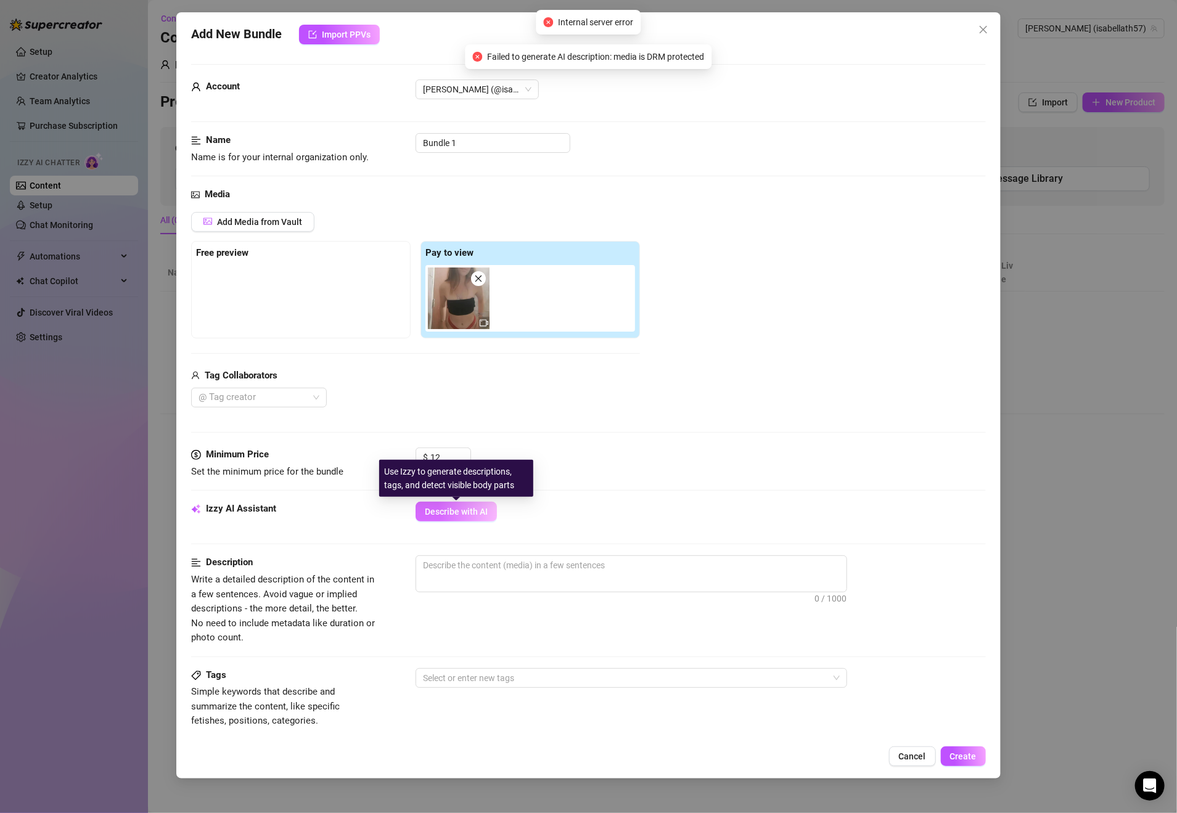
click at [469, 517] on span "Describe with AI" at bounding box center [456, 512] width 63 height 10
click at [454, 522] on button "Describe with AI" at bounding box center [456, 512] width 81 height 20
click at [453, 522] on button "Describe with AI" at bounding box center [456, 512] width 81 height 20
click at [439, 514] on span "Describe with AI" at bounding box center [456, 512] width 63 height 10
click at [446, 506] on button "Describe with AI" at bounding box center [456, 512] width 81 height 20
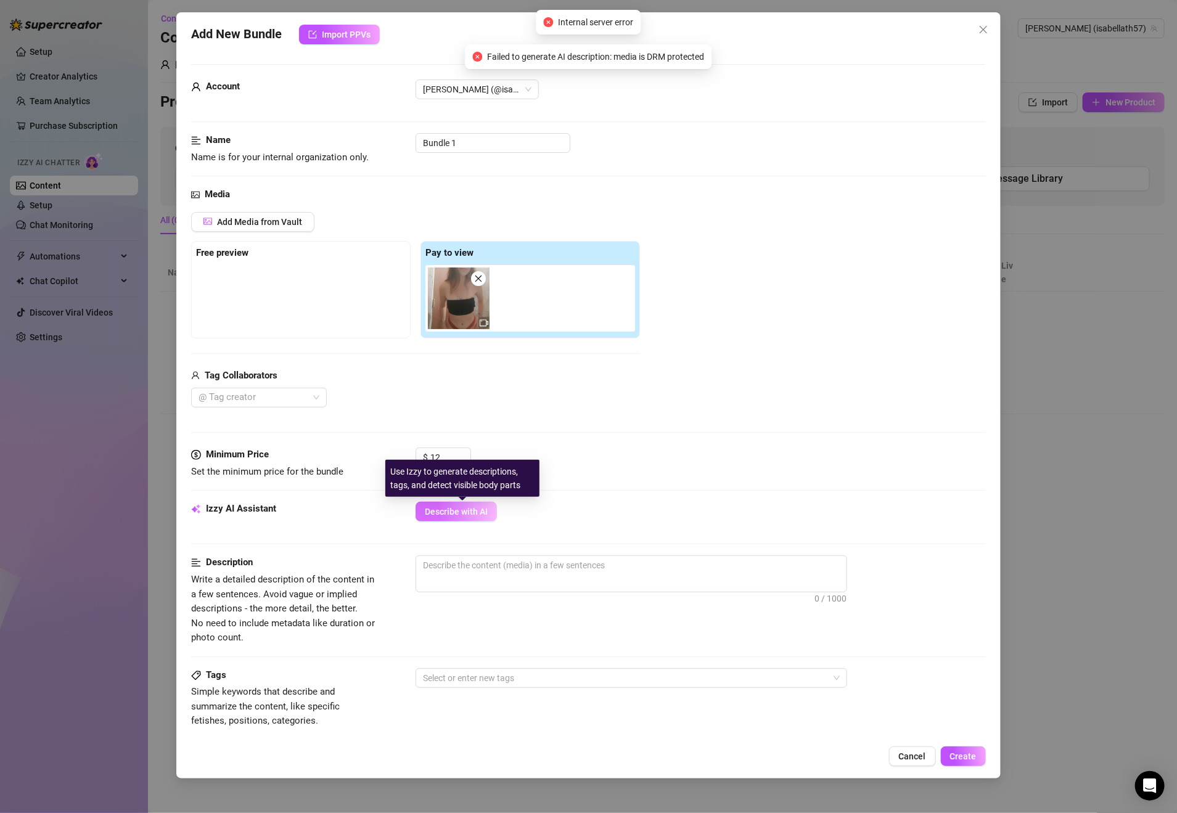
click at [470, 507] on button "Describe with AI" at bounding box center [456, 512] width 81 height 20
click at [456, 501] on div "Minimum Price Set the minimum price for the bundle $ 12" at bounding box center [588, 475] width 794 height 54
click at [461, 514] on span "Describe with AI" at bounding box center [456, 512] width 63 height 10
click at [477, 514] on span "Describe with AI" at bounding box center [456, 512] width 63 height 10
click at [464, 517] on span "Describe with AI" at bounding box center [456, 512] width 63 height 10
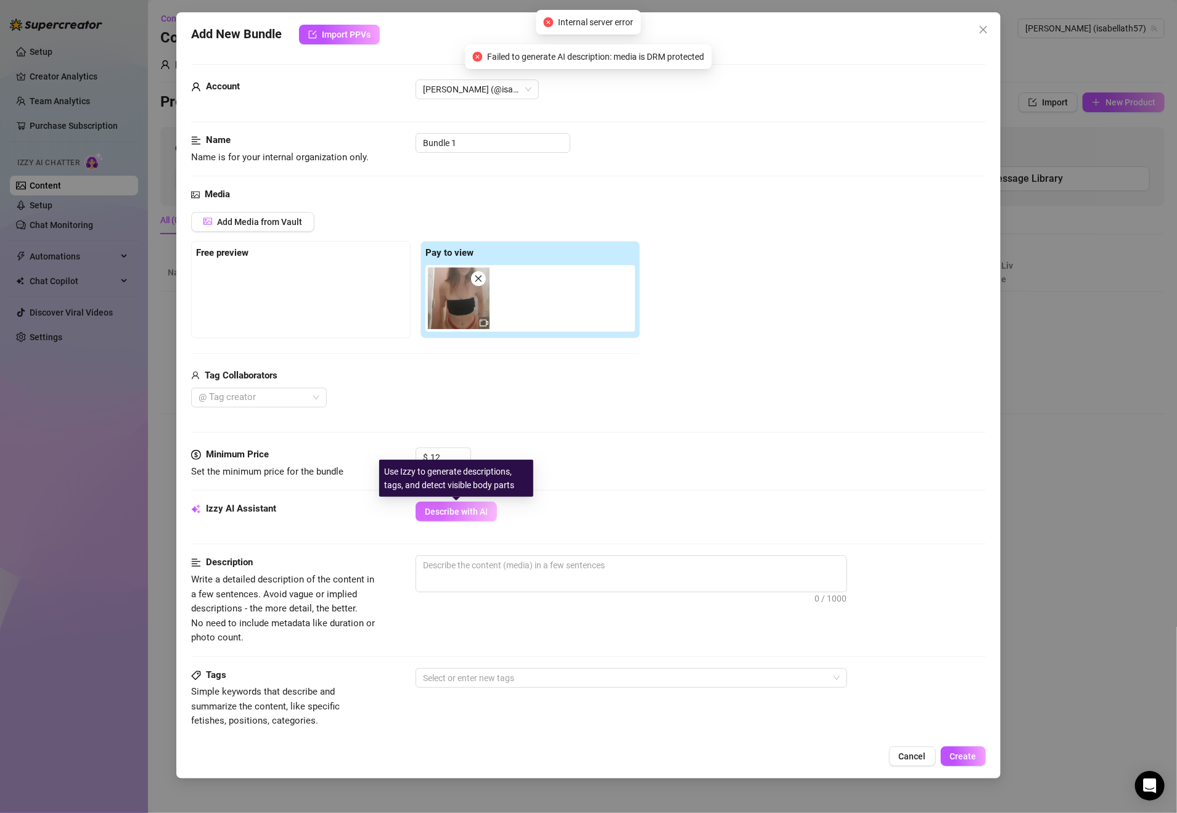
click at [442, 522] on button "Describe with AI" at bounding box center [456, 512] width 81 height 20
click at [445, 512] on span "Describe with AI" at bounding box center [456, 512] width 63 height 10
click at [462, 514] on span "Describe with AI" at bounding box center [456, 512] width 63 height 10
click at [439, 511] on span "Describe with AI" at bounding box center [456, 512] width 63 height 10
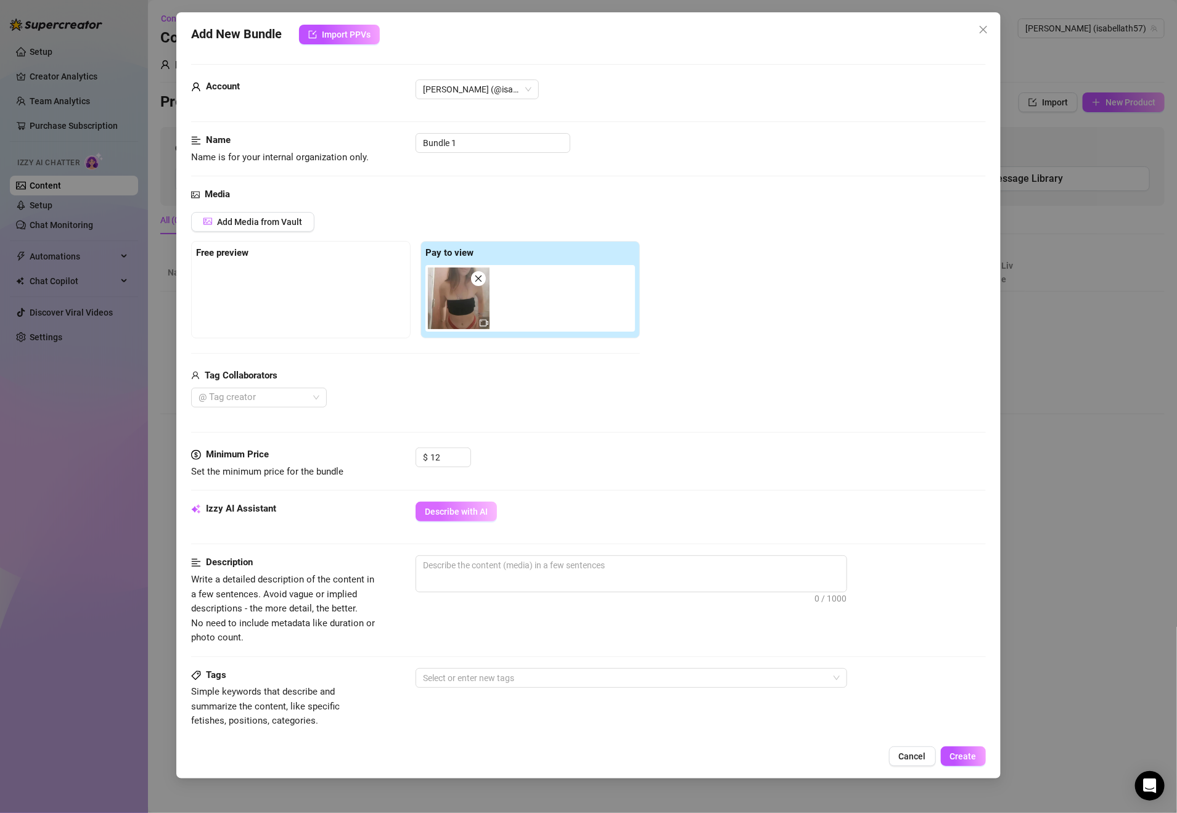
click at [459, 517] on span "Describe with AI" at bounding box center [456, 512] width 63 height 10
